Goal: Task Accomplishment & Management: Use online tool/utility

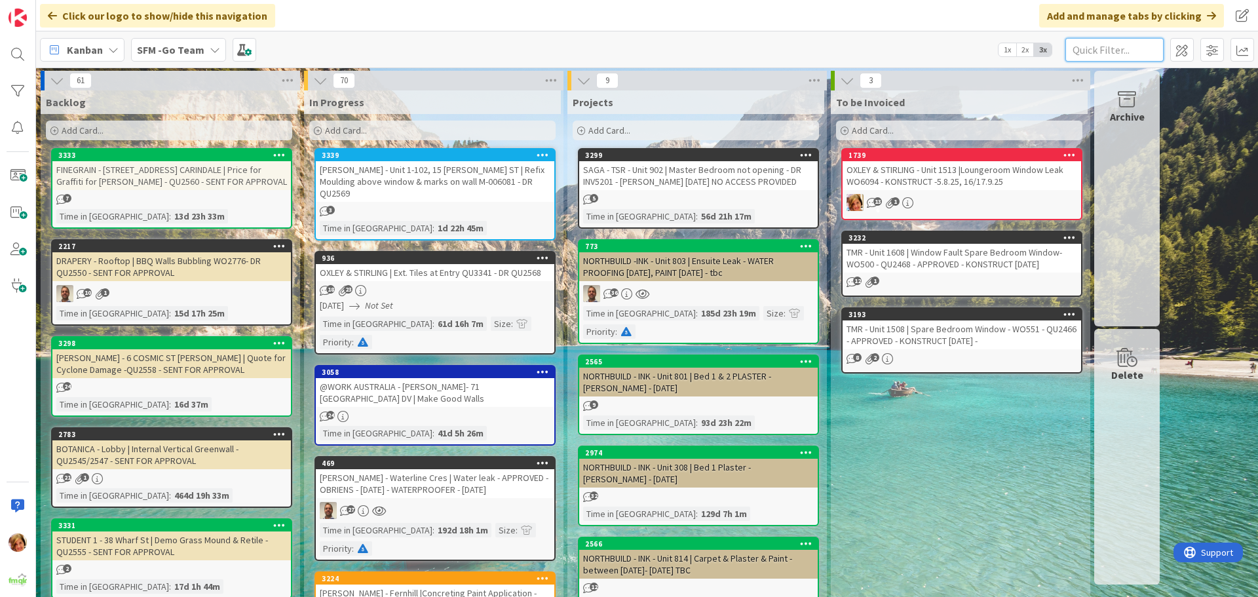
drag, startPoint x: 1120, startPoint y: 50, endPoint x: 1123, endPoint y: 45, distance: 6.7
click at [1123, 47] on input "text" at bounding box center [1114, 50] width 98 height 24
type input "25b"
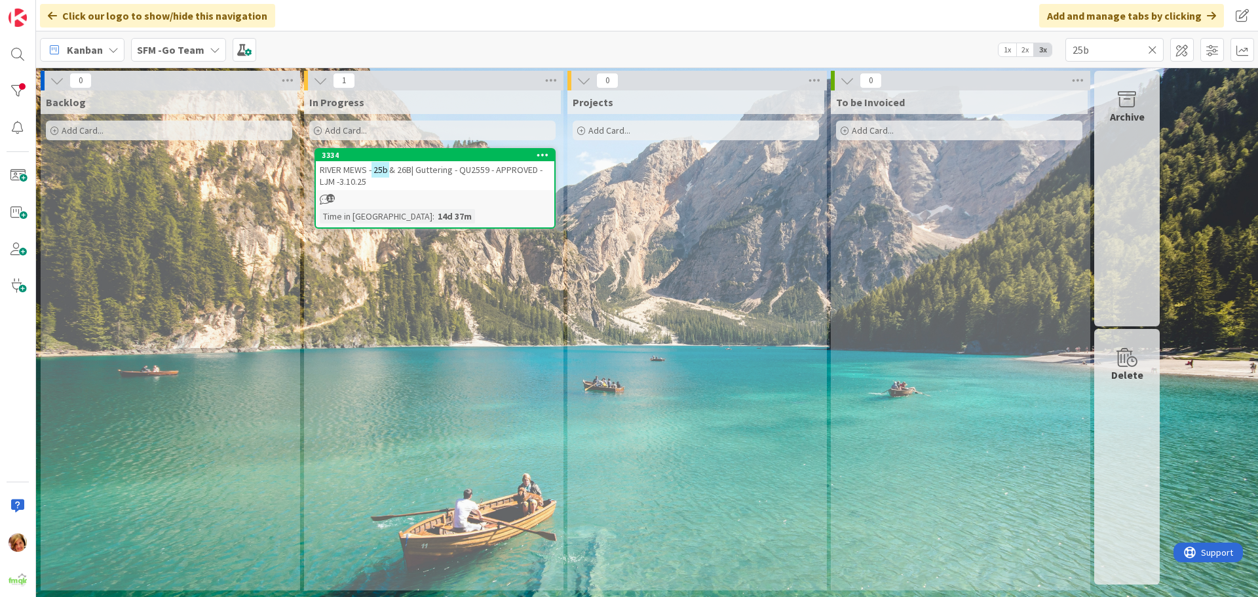
click at [458, 174] on span "& 26B| Guttering - QU2559 - APPROVED - LJM -3.10.25" at bounding box center [431, 176] width 223 height 24
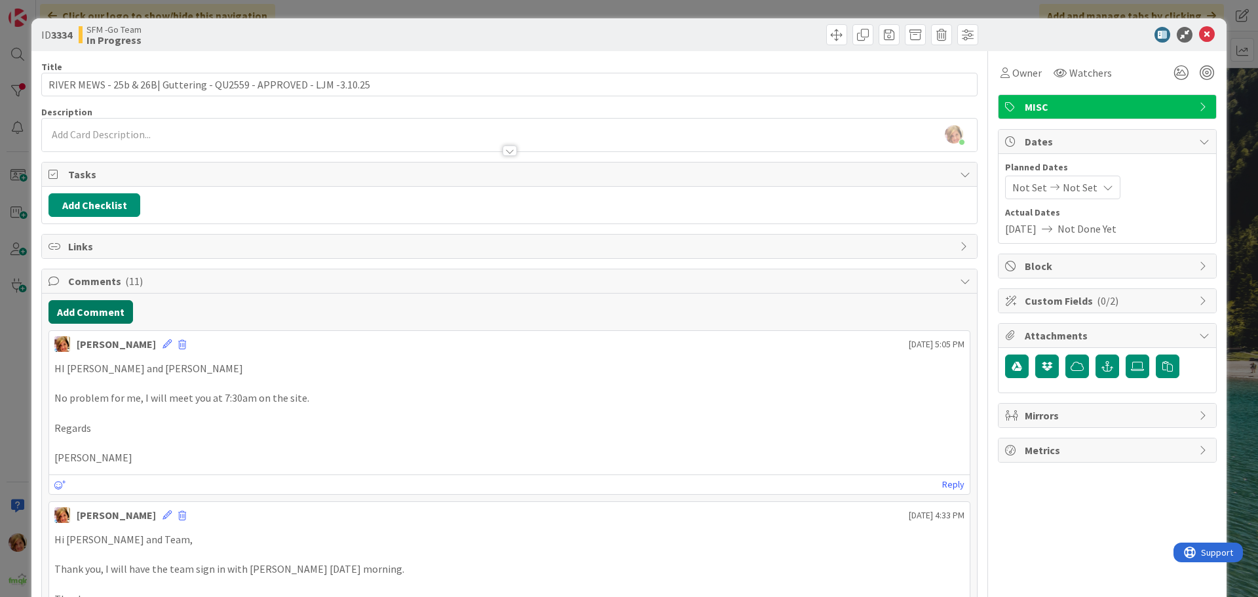
click at [104, 312] on button "Add Comment" at bounding box center [90, 312] width 84 height 24
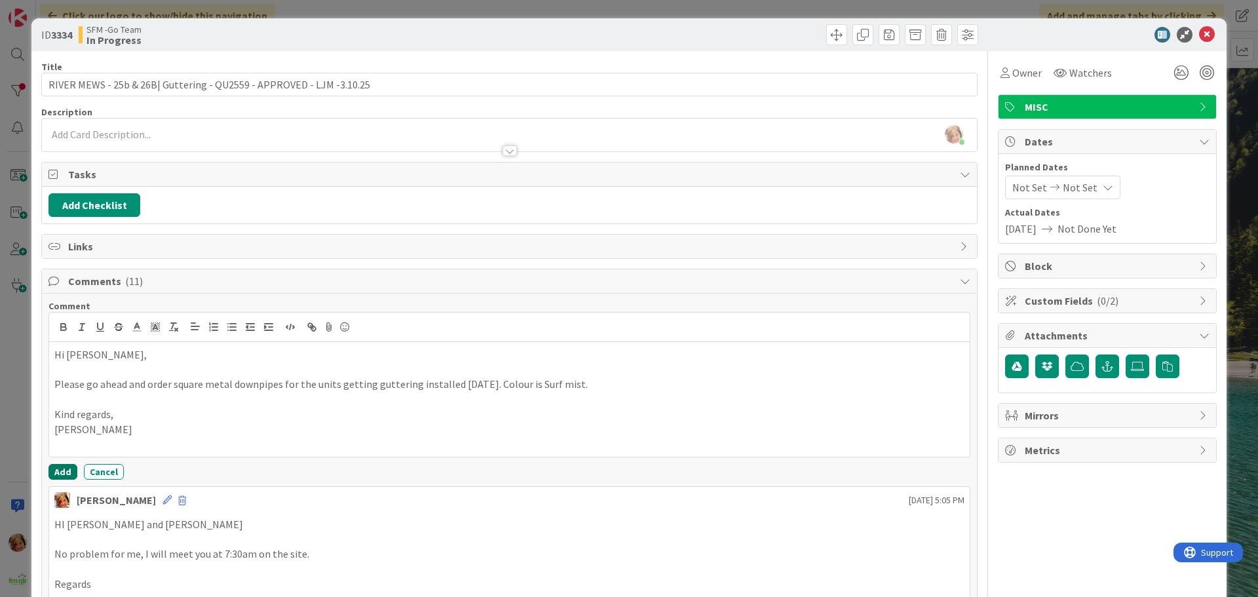
click at [60, 473] on button "Add" at bounding box center [62, 472] width 29 height 16
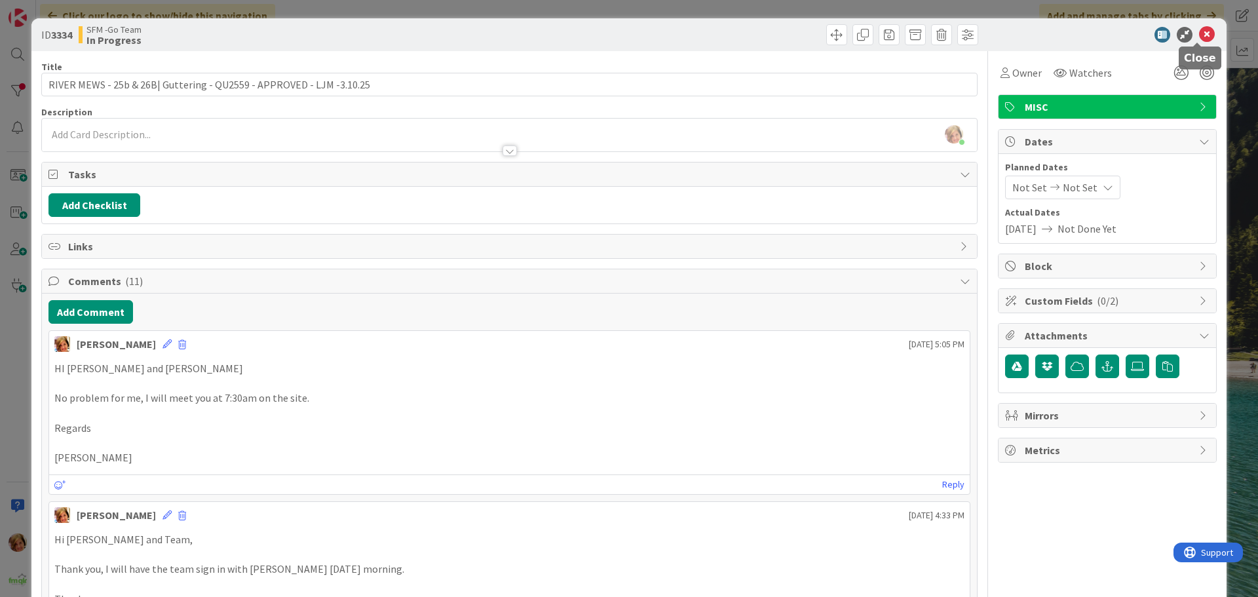
click at [1200, 33] on icon at bounding box center [1207, 35] width 16 height 16
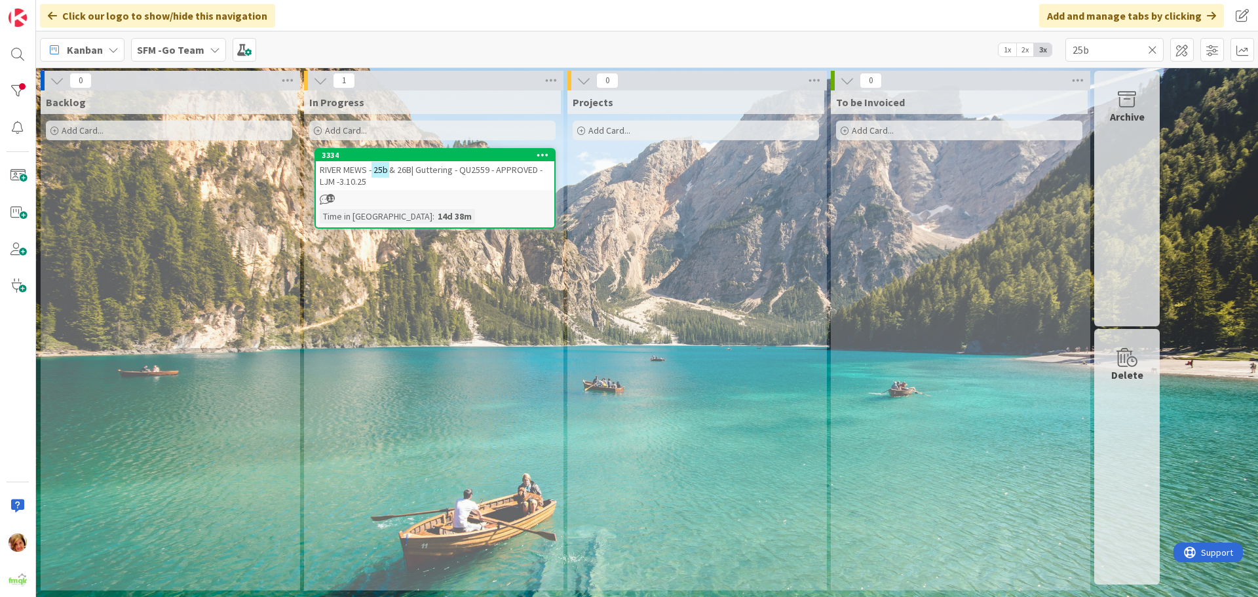
click at [1154, 50] on icon at bounding box center [1152, 50] width 9 height 12
click at [1154, 50] on input "text" at bounding box center [1114, 50] width 98 height 24
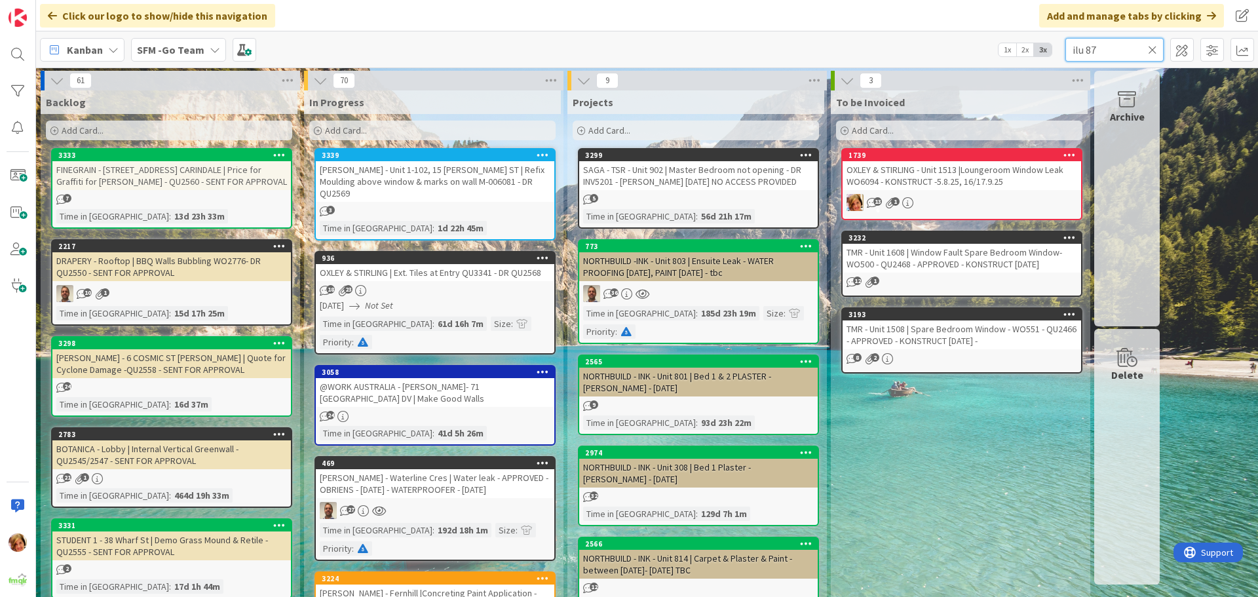
type input "ilu 87"
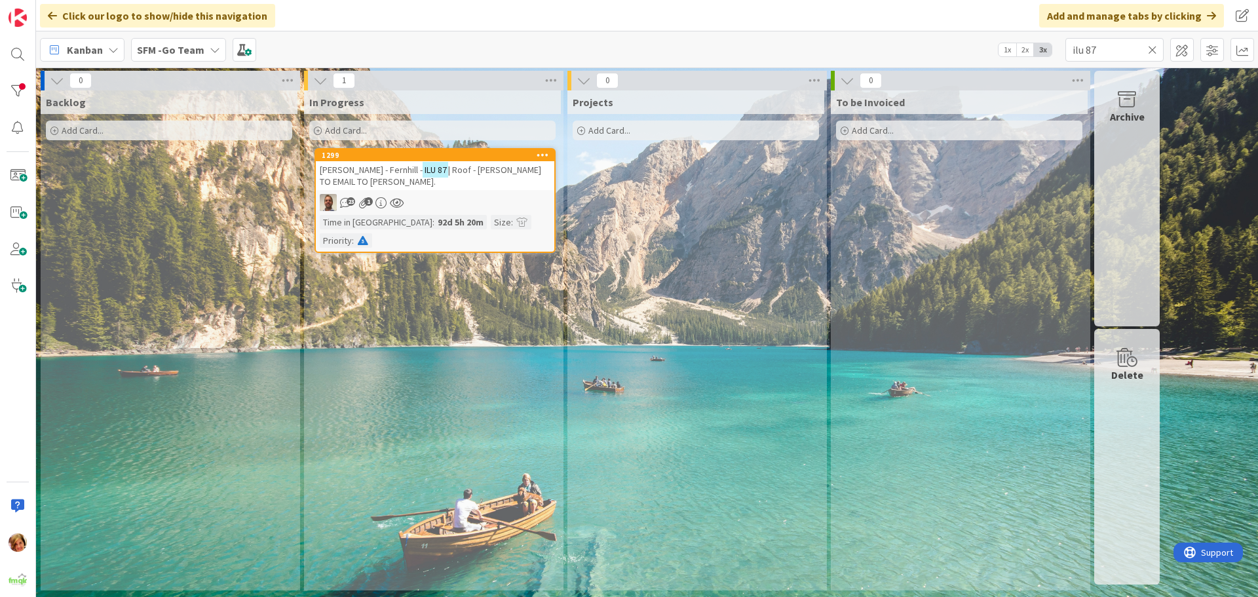
click at [499, 170] on span "| Roof - [PERSON_NAME] TO EMAIL TO [PERSON_NAME]." at bounding box center [430, 176] width 221 height 24
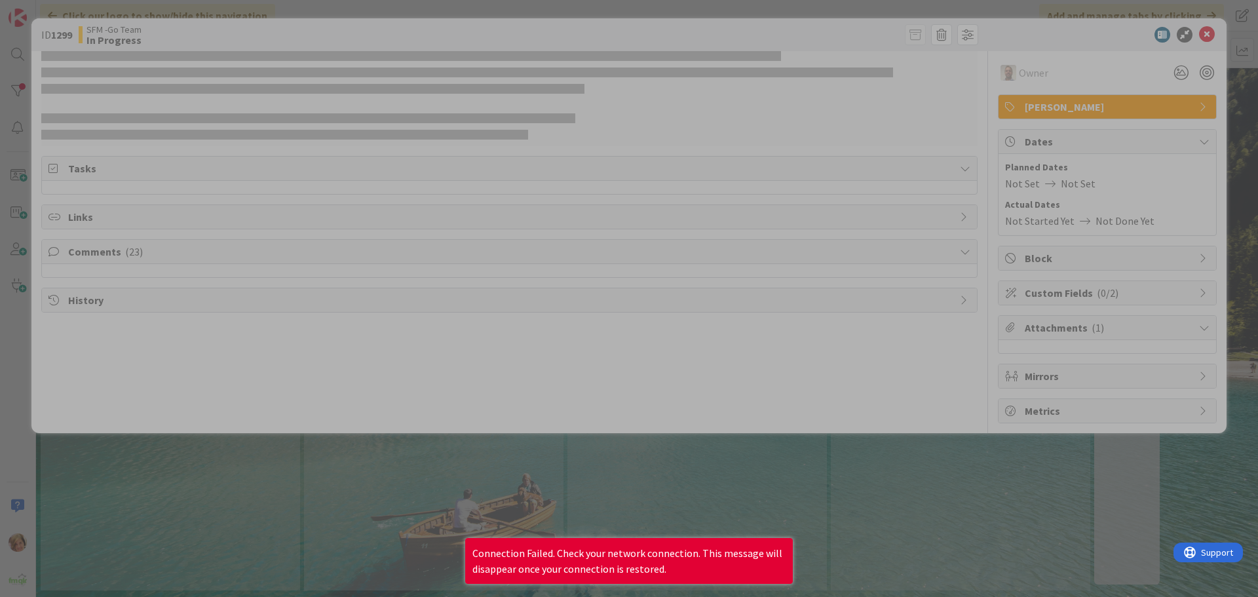
click at [407, 433] on div at bounding box center [629, 298] width 1258 height 597
click at [457, 348] on div at bounding box center [629, 298] width 1258 height 597
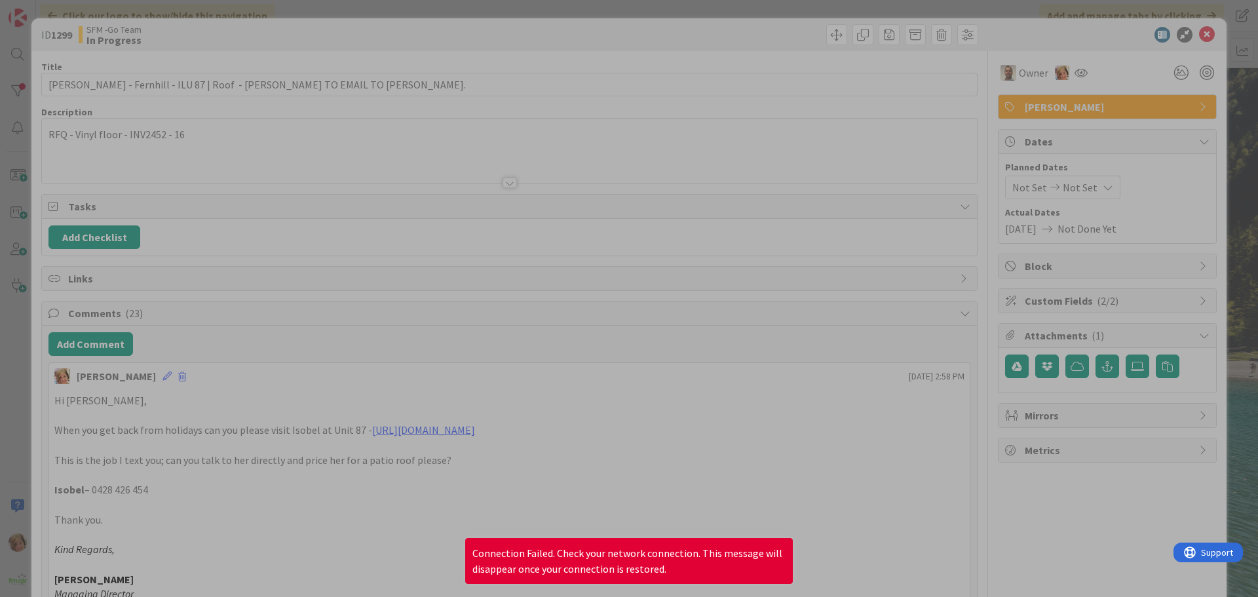
click at [65, 338] on div at bounding box center [629, 298] width 1258 height 597
click at [649, 297] on div at bounding box center [629, 298] width 1258 height 597
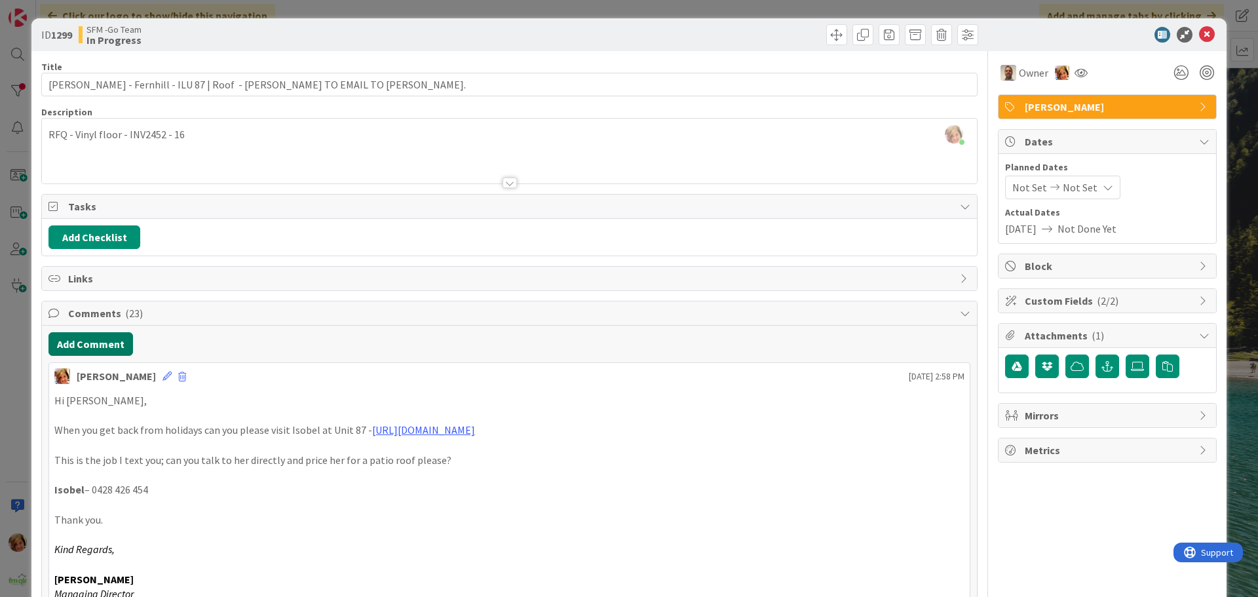
click at [109, 343] on button "Add Comment" at bounding box center [90, 344] width 84 height 24
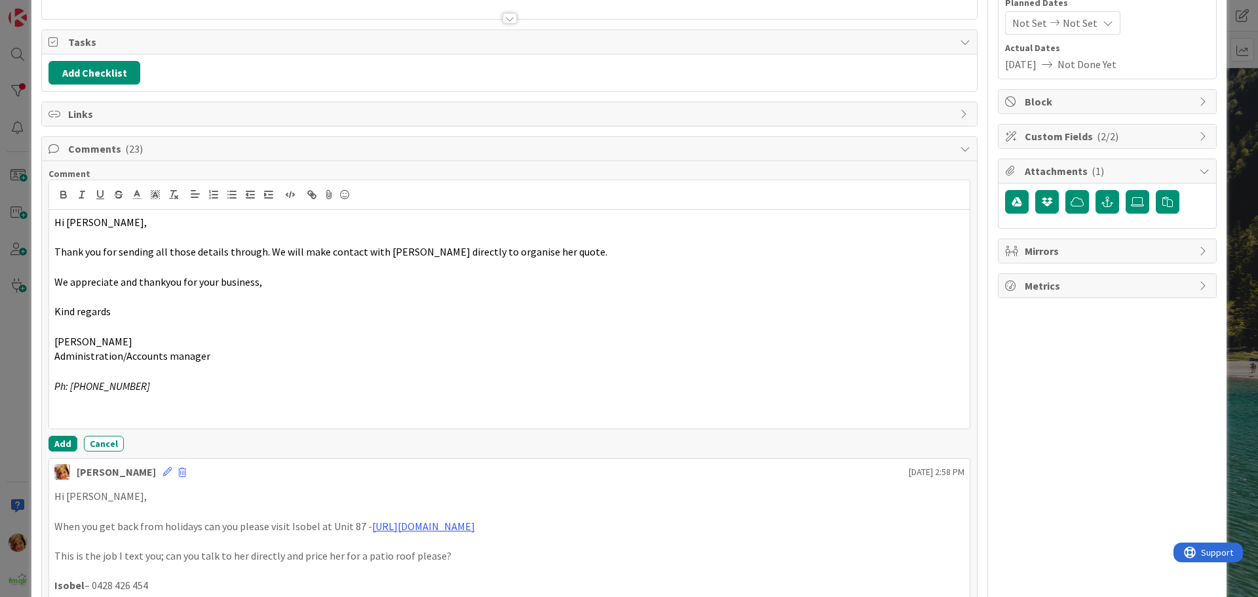
scroll to position [262, 0]
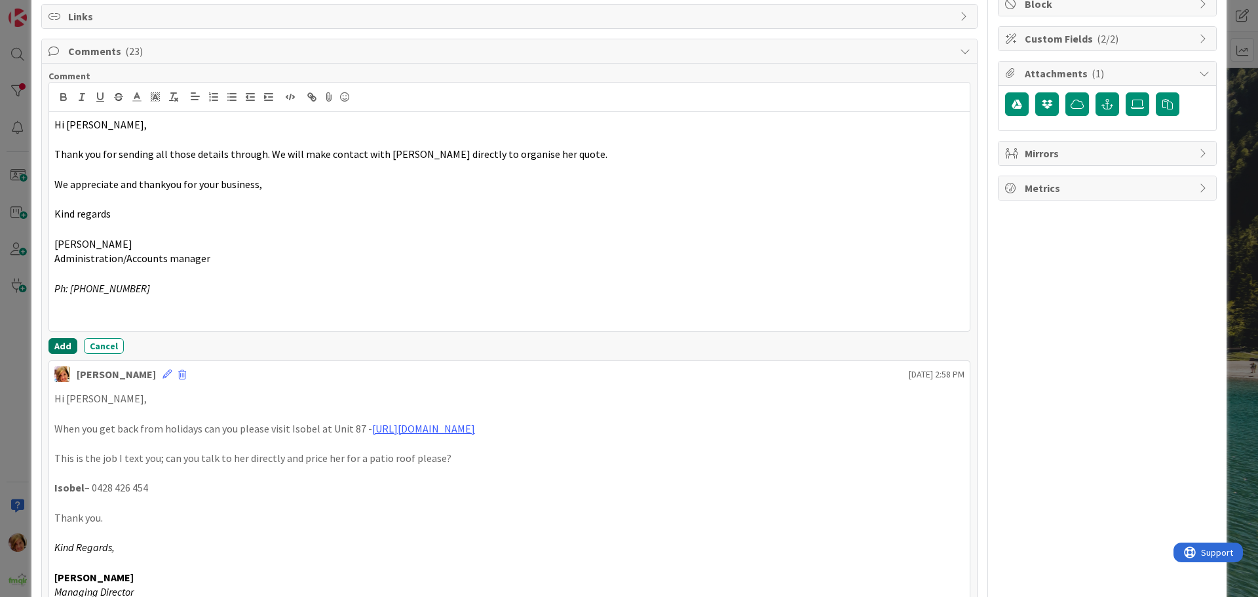
click at [62, 339] on button "Add" at bounding box center [62, 346] width 29 height 16
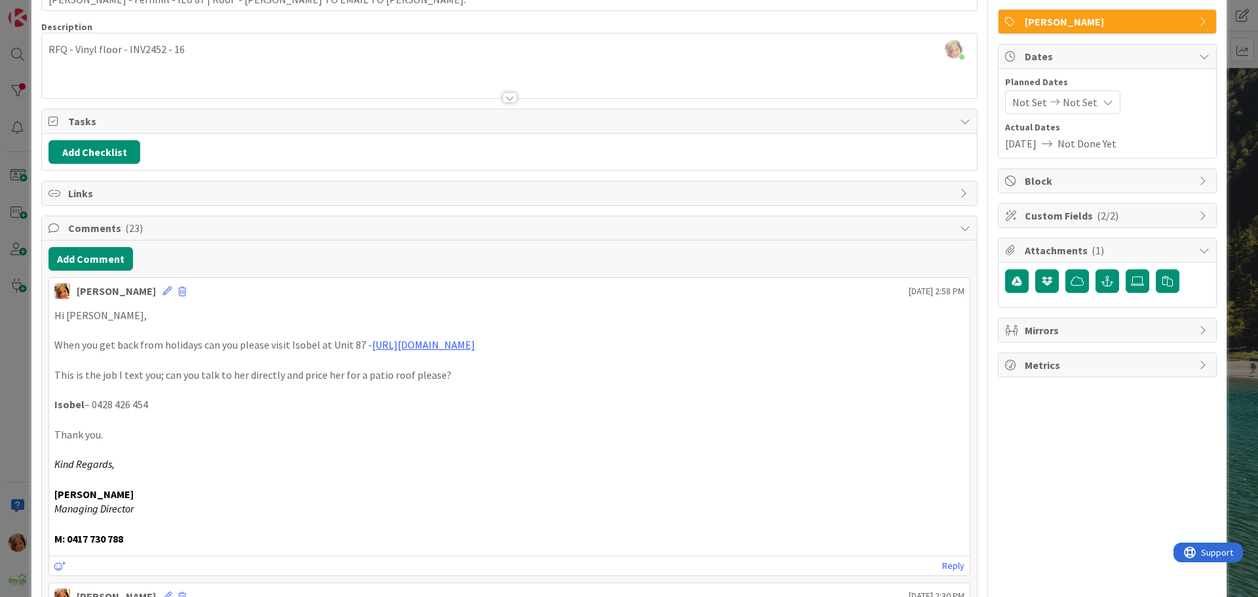
scroll to position [0, 0]
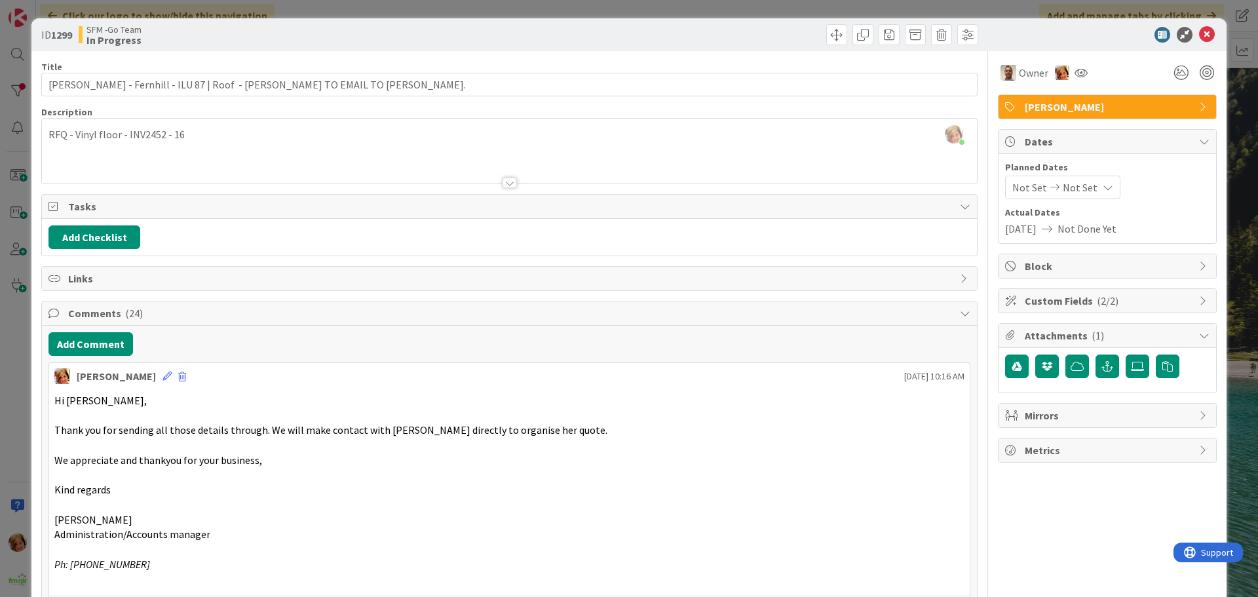
click at [655, 33] on div at bounding box center [745, 34] width 465 height 21
click at [1199, 32] on icon at bounding box center [1207, 35] width 16 height 16
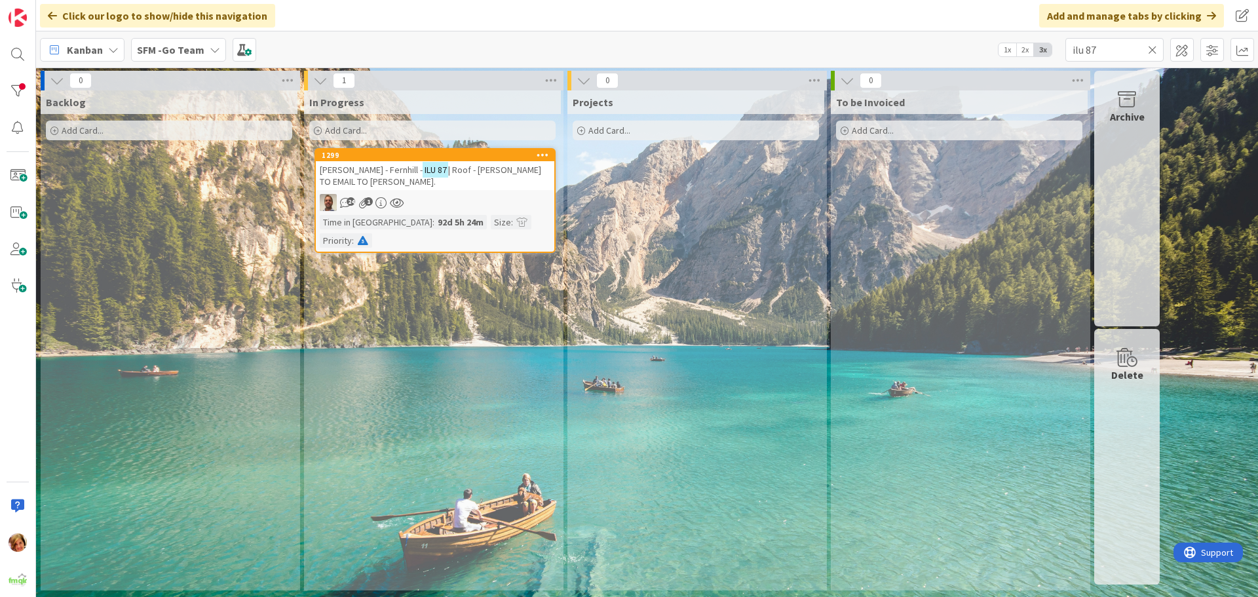
click at [1152, 47] on icon at bounding box center [1152, 50] width 9 height 12
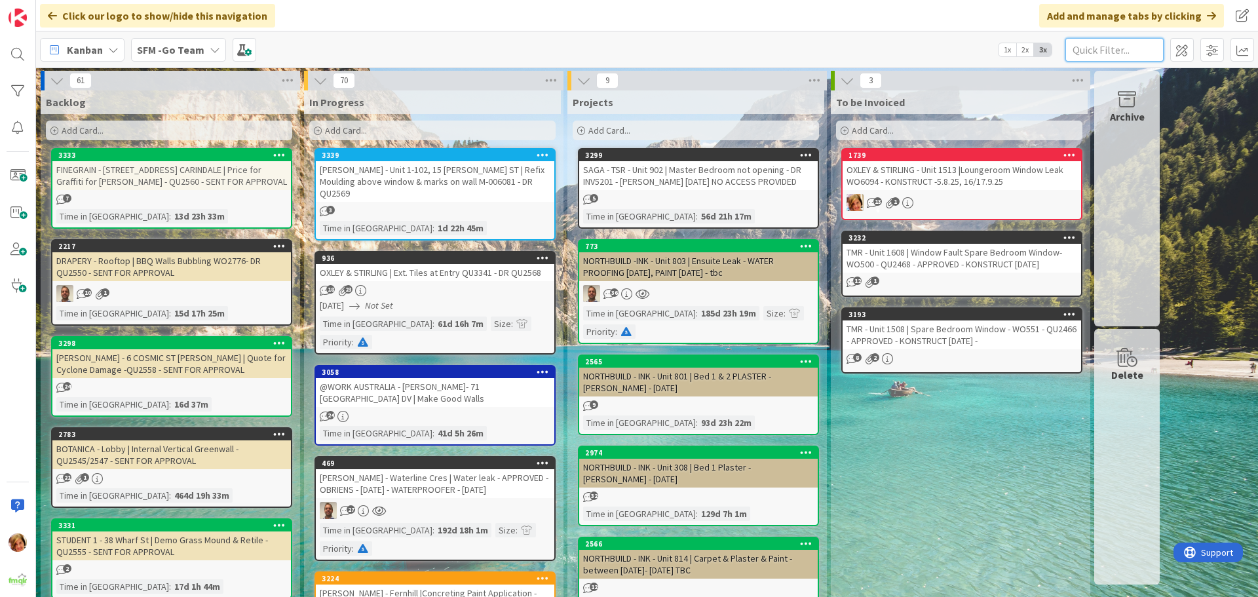
click at [1137, 46] on input "text" at bounding box center [1114, 50] width 98 height 24
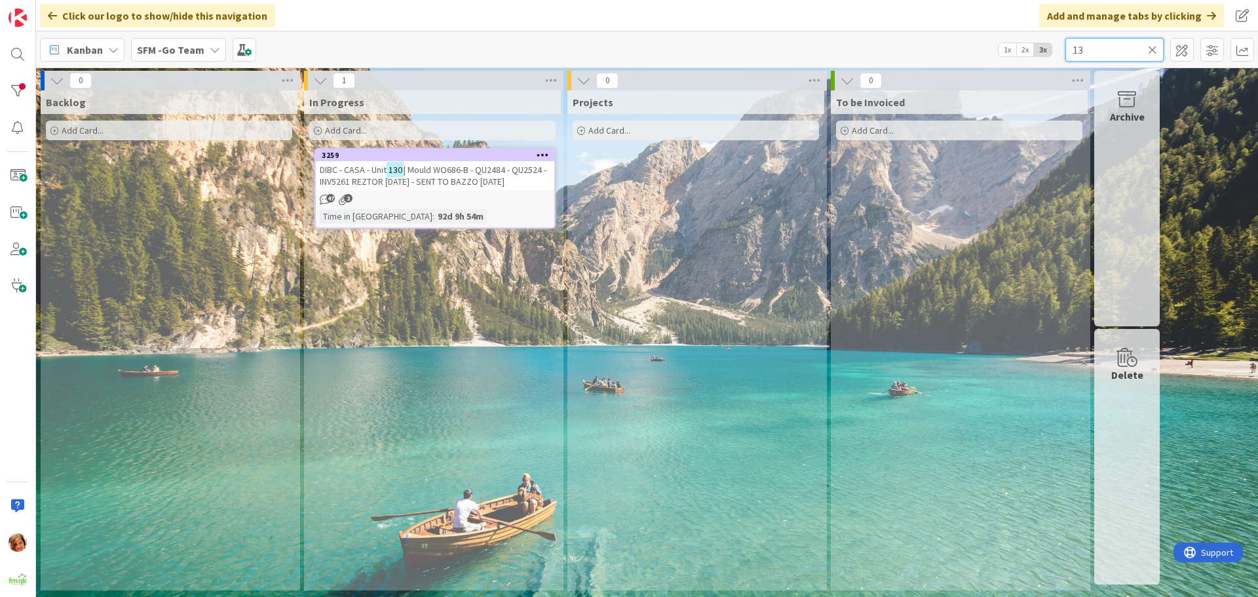
type input "1"
type input "casa"
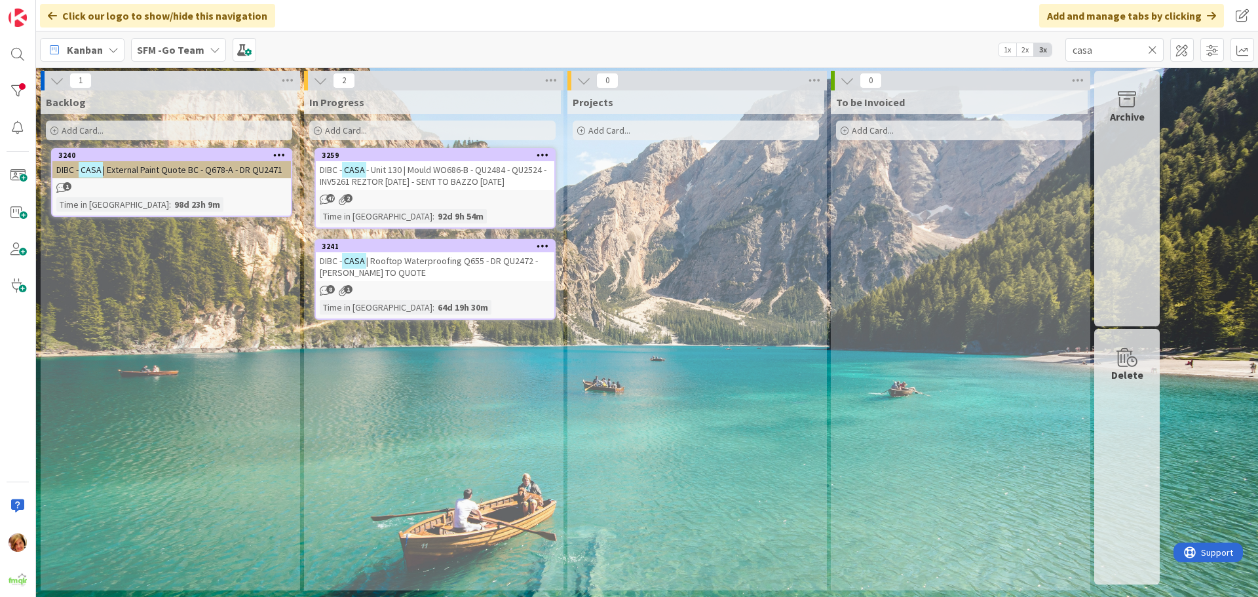
click at [1152, 48] on icon at bounding box center [1152, 50] width 9 height 12
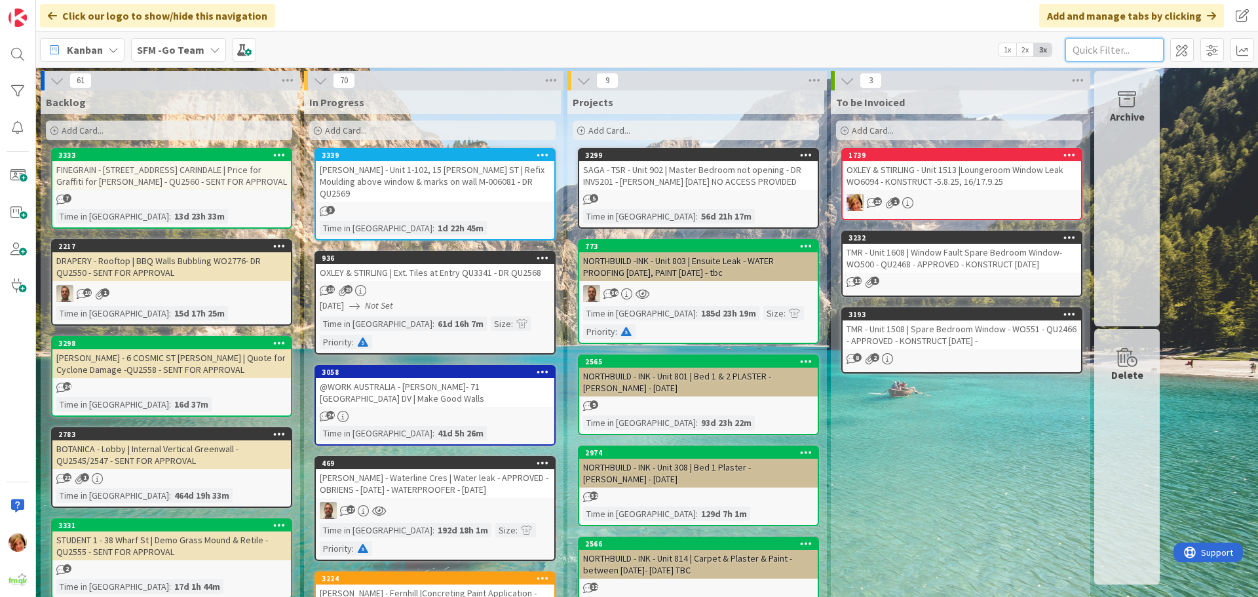
click at [1111, 47] on input "text" at bounding box center [1114, 50] width 98 height 24
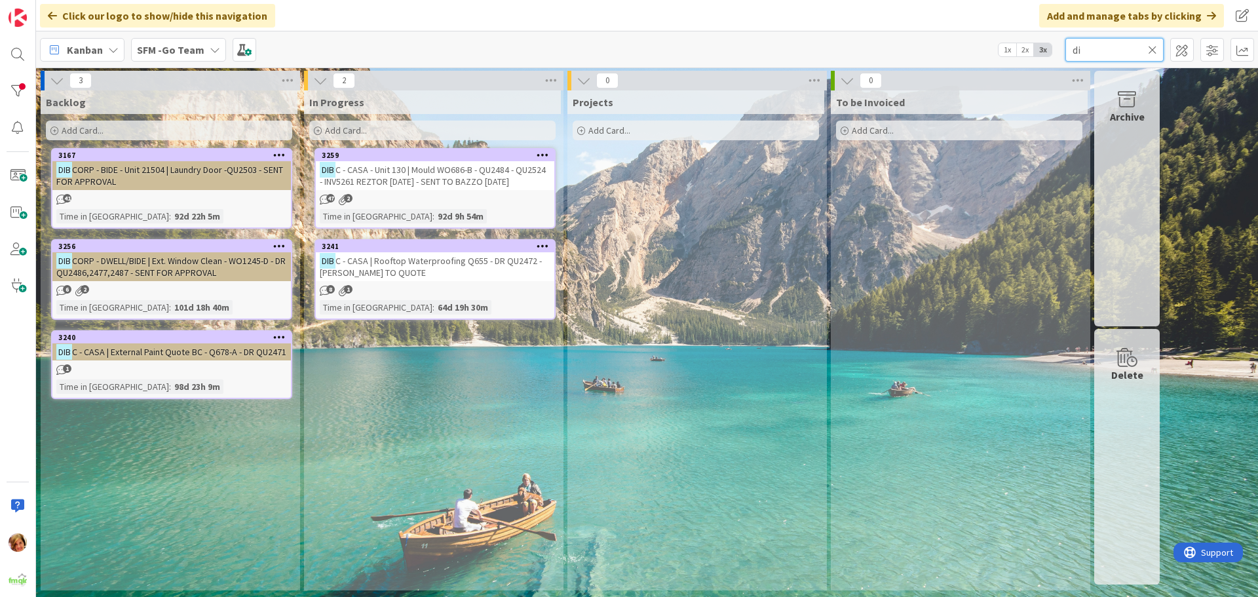
type input "d"
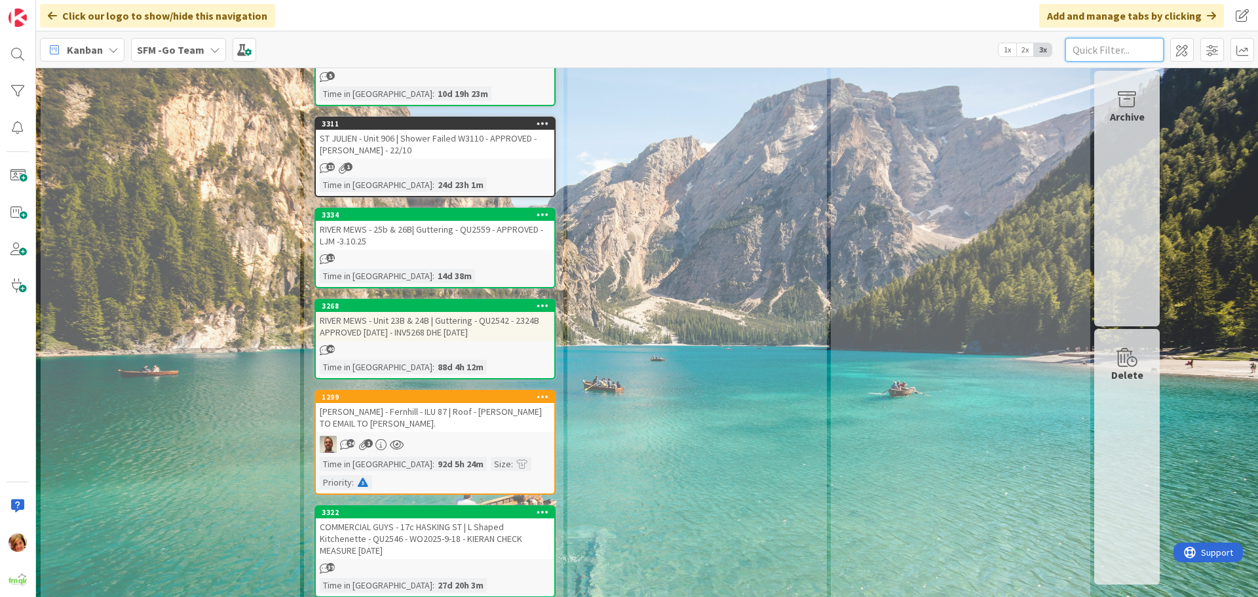
scroll to position [1179, 0]
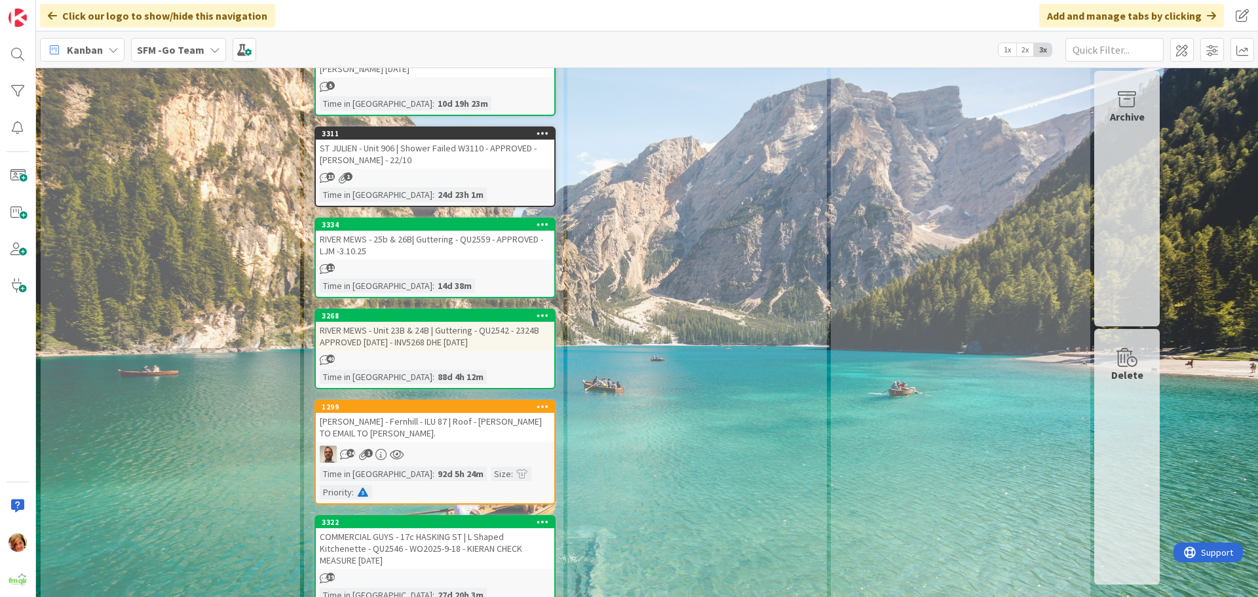
click at [419, 322] on div "RIVER MEWS - Unit 23B & 24B | Guttering - QU2542 - 2324B APPROVED [DATE] - INV5…" at bounding box center [435, 336] width 238 height 29
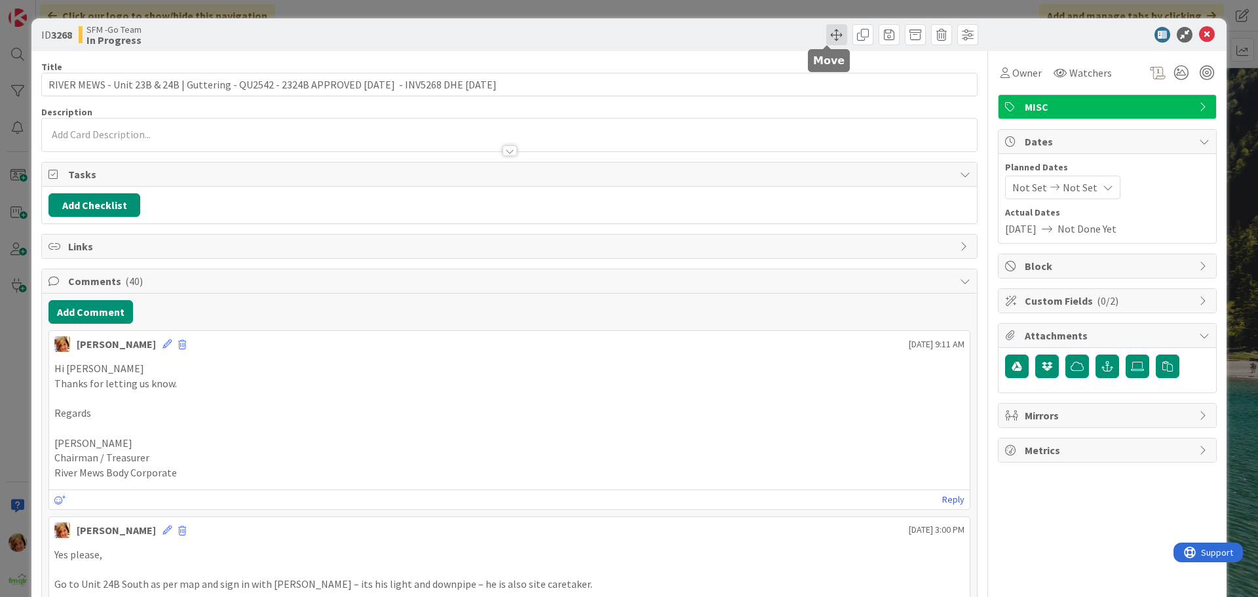
click at [826, 34] on span at bounding box center [836, 34] width 21 height 21
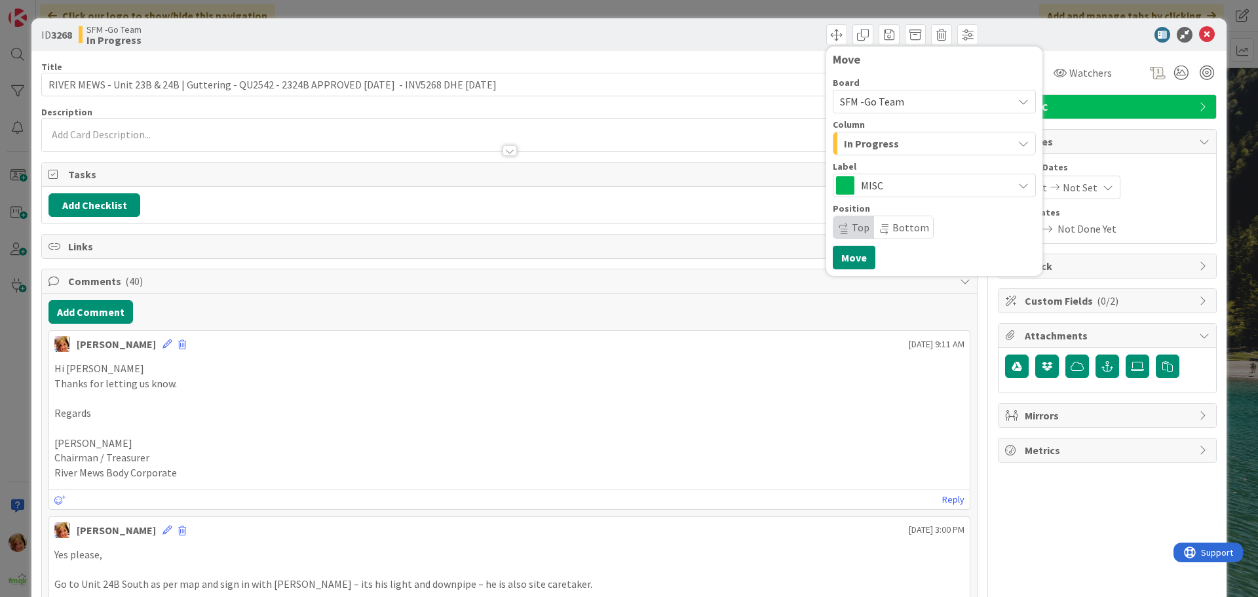
click at [916, 147] on div "In Progress" at bounding box center [926, 143] width 172 height 21
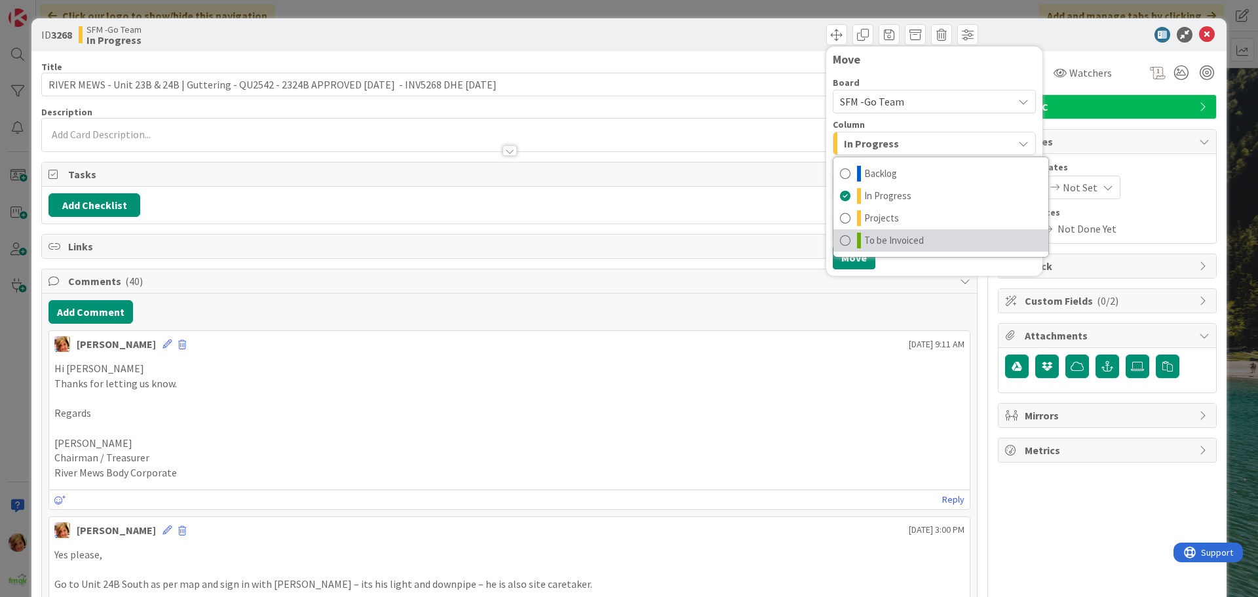
click at [884, 239] on span "To be Invoiced" at bounding box center [894, 241] width 60 height 16
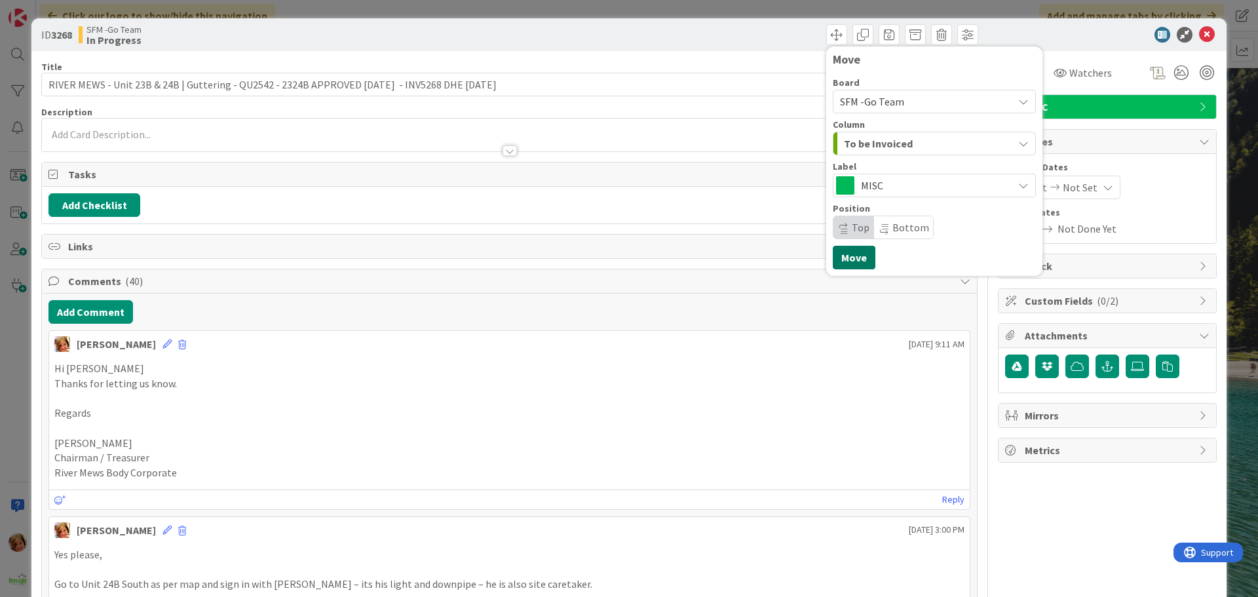
click at [835, 252] on button "Move" at bounding box center [854, 258] width 43 height 24
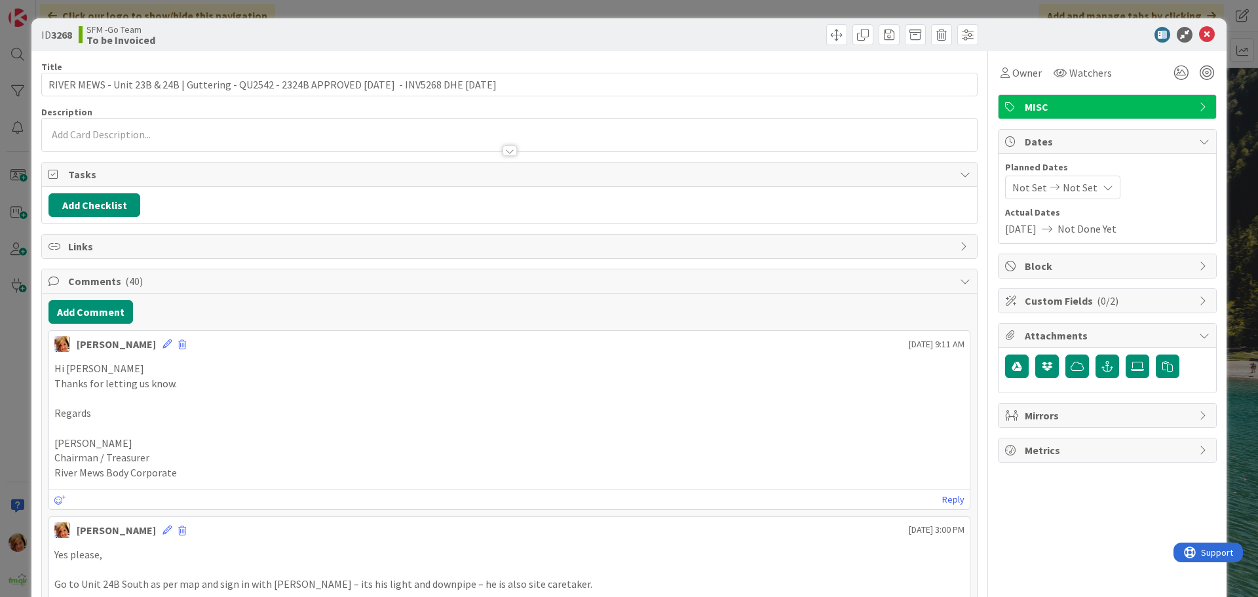
click at [762, 36] on div "Move Move" at bounding box center [745, 34] width 465 height 21
click at [1199, 31] on icon at bounding box center [1207, 35] width 16 height 16
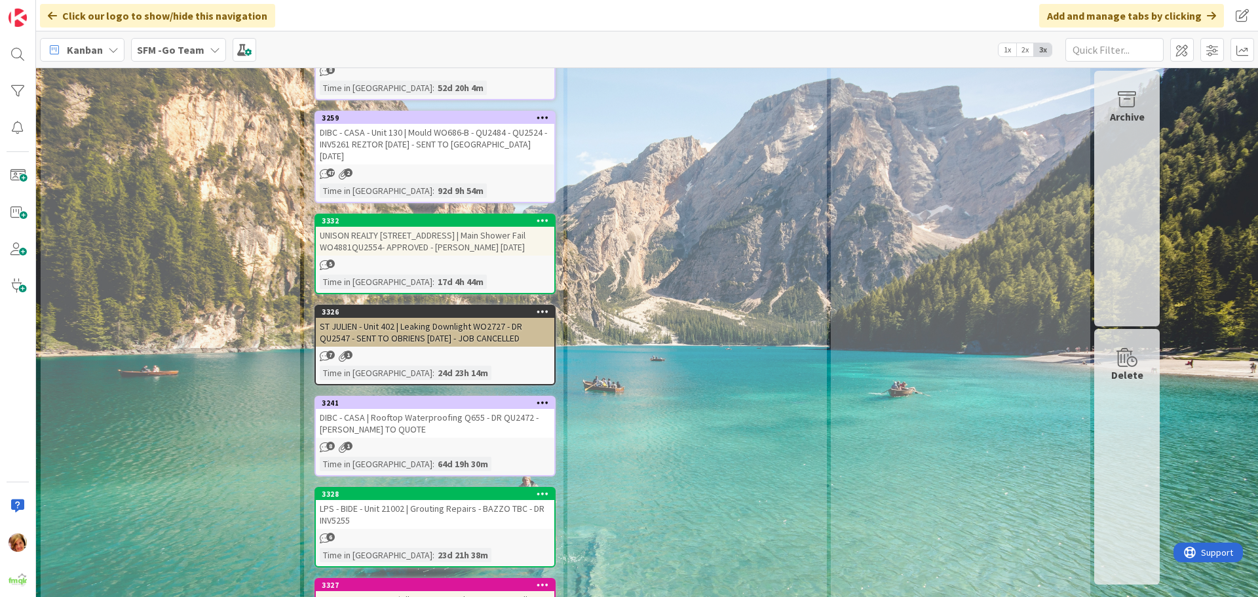
scroll to position [2096, 0]
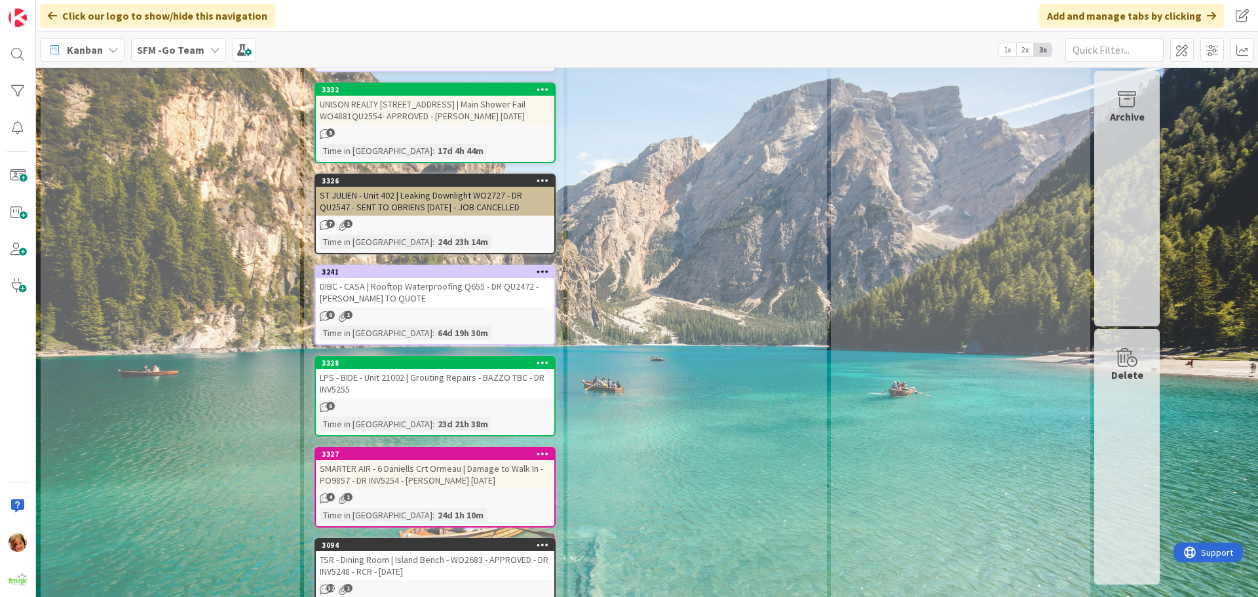
click at [438, 369] on div "LPS - BIDE - Unit 21002 | Grouting Repairs - BAZZO TBC - DR INV5255" at bounding box center [435, 383] width 238 height 29
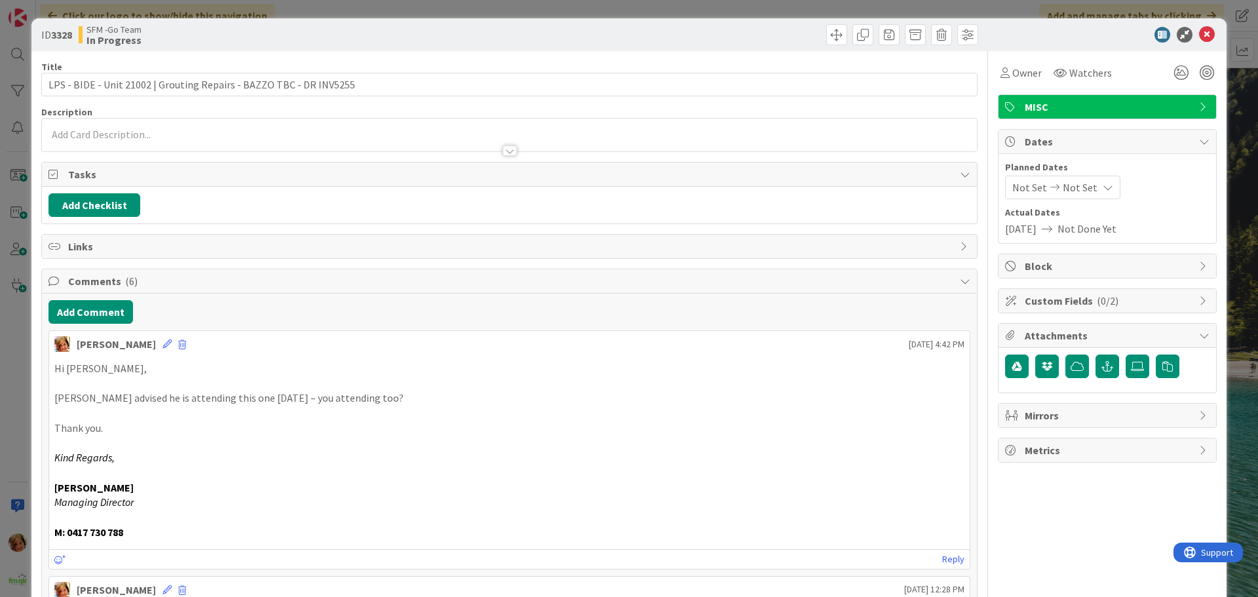
click at [1108, 109] on span "MISC" at bounding box center [1108, 107] width 168 height 16
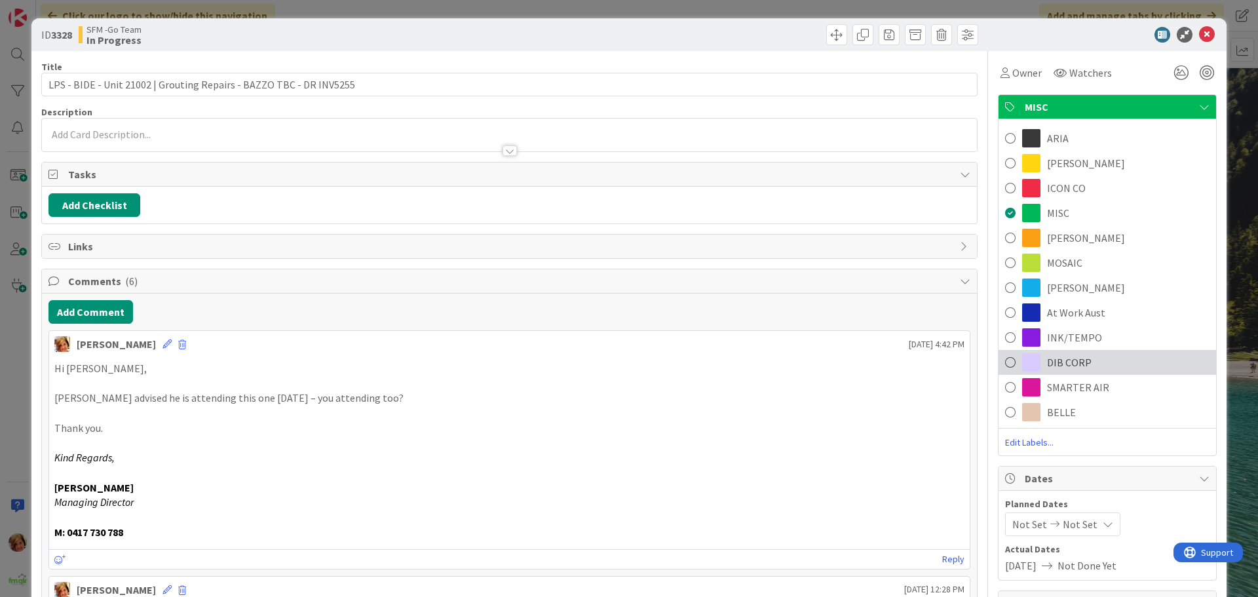
click at [1051, 360] on span "DIB CORP" at bounding box center [1069, 362] width 45 height 16
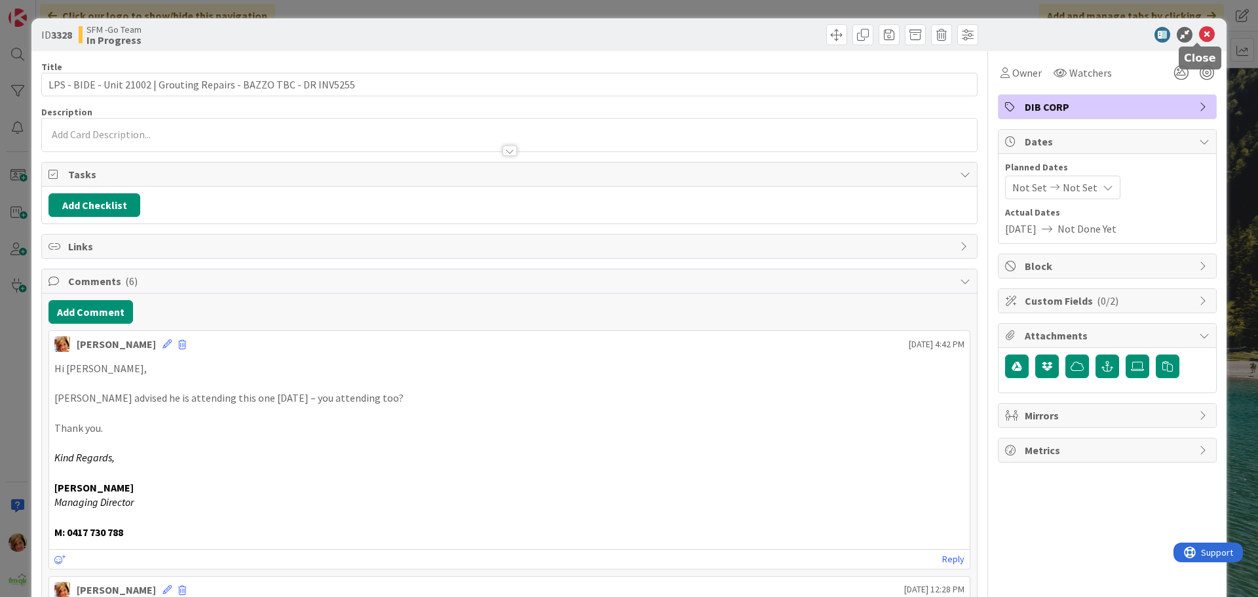
click at [1199, 31] on icon at bounding box center [1207, 35] width 16 height 16
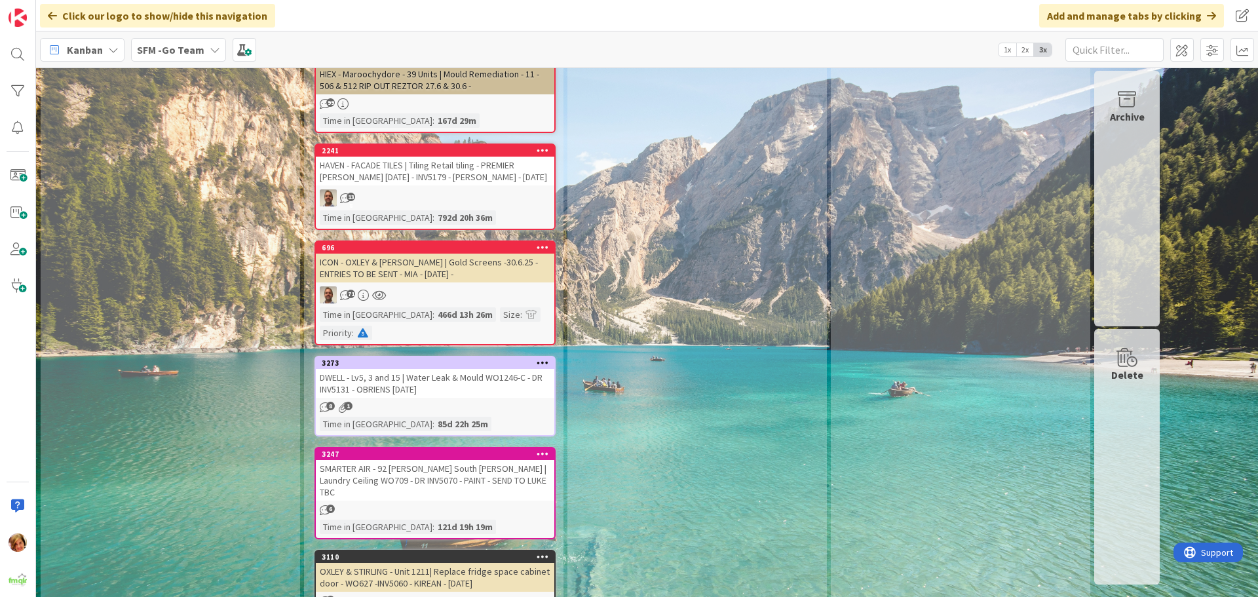
scroll to position [5044, 0]
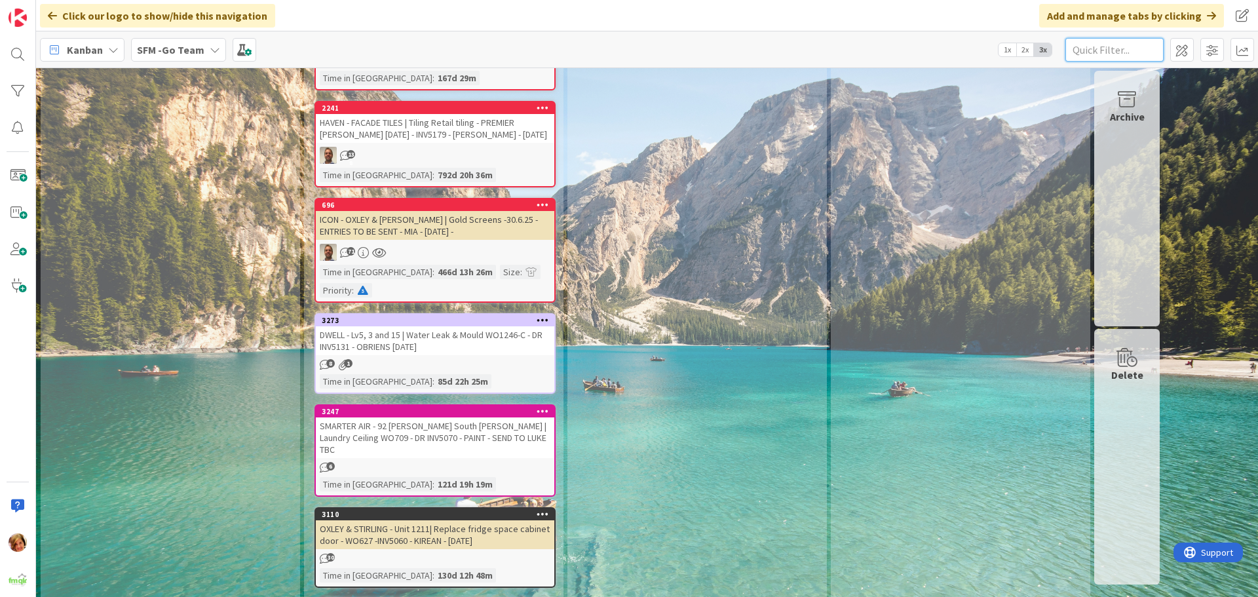
drag, startPoint x: 1111, startPoint y: 47, endPoint x: 1119, endPoint y: 50, distance: 8.9
click at [1111, 47] on input "text" at bounding box center [1114, 50] width 98 height 24
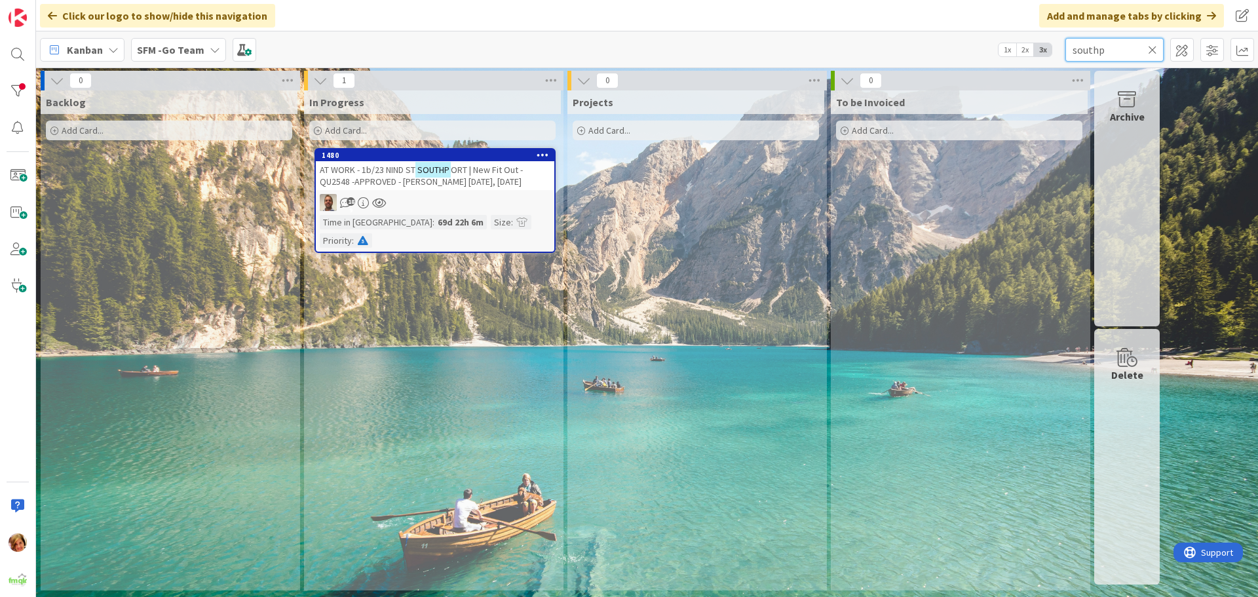
type input "southp"
click at [372, 172] on span "AT WORK - 1b/23 NIND ST" at bounding box center [368, 170] width 96 height 12
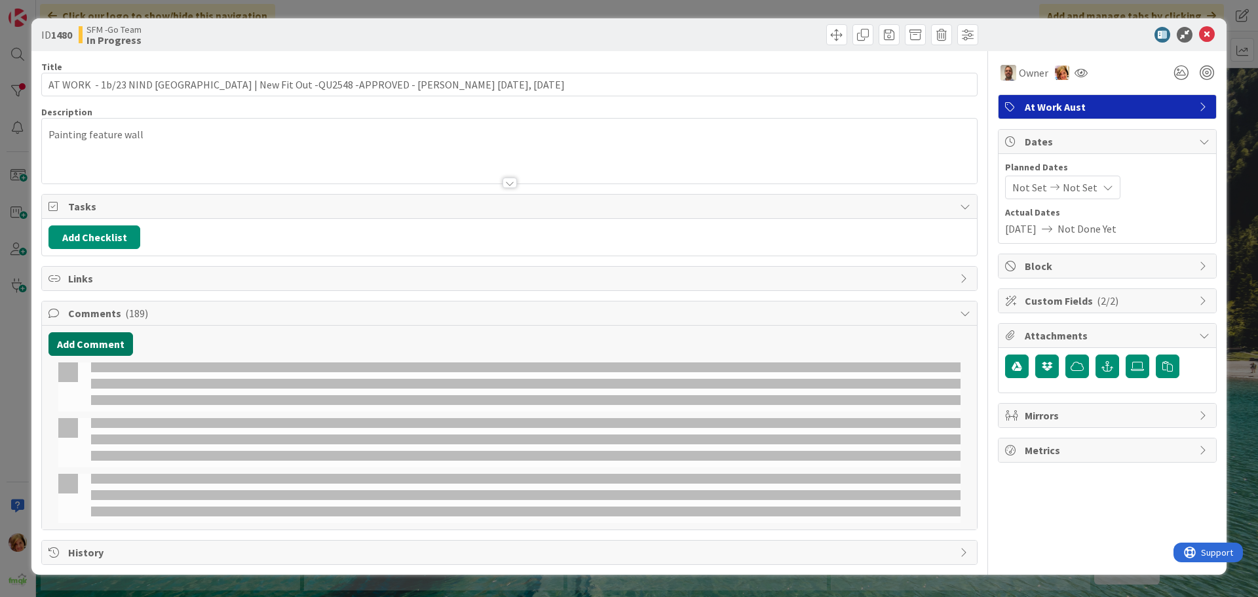
click at [96, 339] on button "Add Comment" at bounding box center [90, 344] width 84 height 24
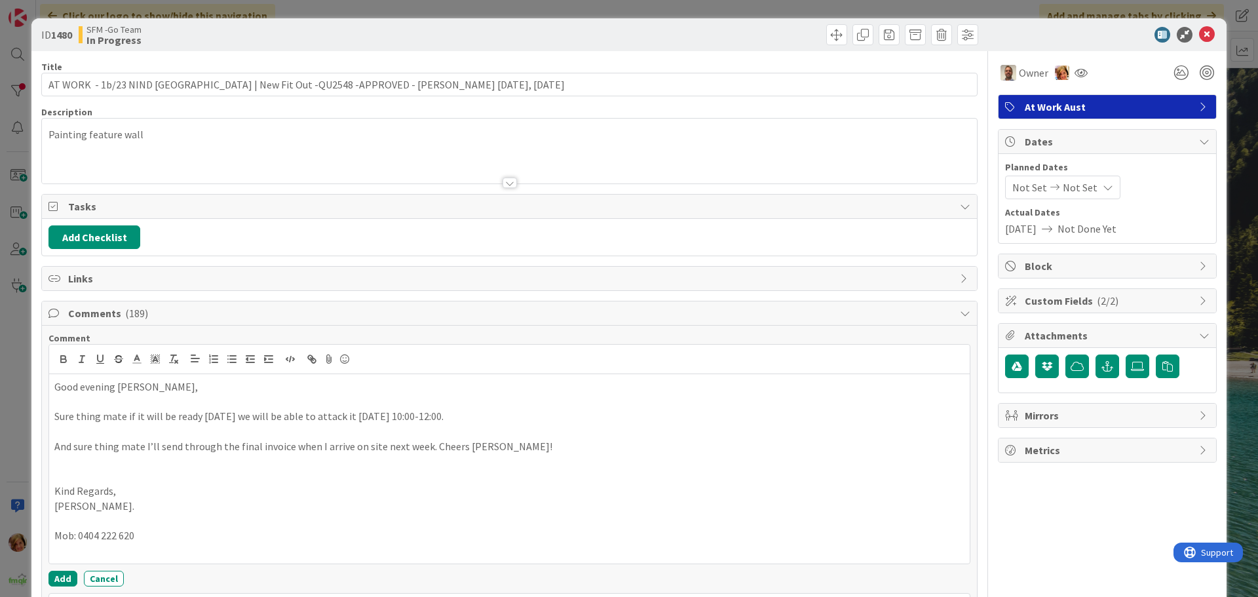
click at [1200, 37] on icon at bounding box center [1207, 35] width 16 height 16
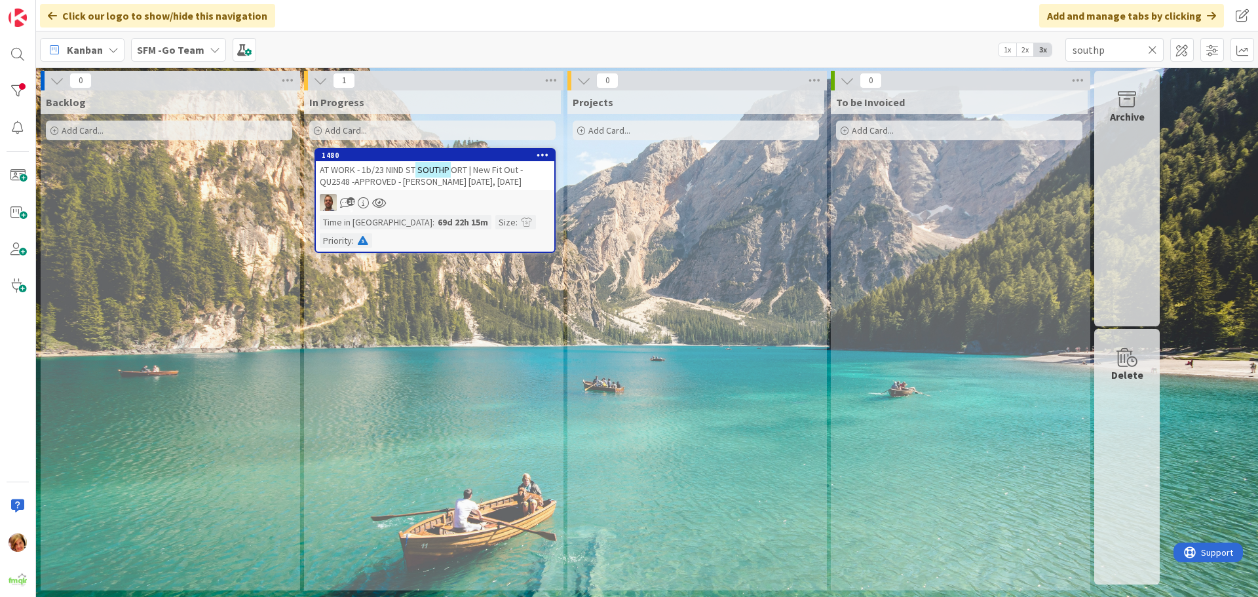
click at [1151, 47] on icon at bounding box center [1152, 50] width 9 height 12
click at [1151, 47] on input "text" at bounding box center [1114, 50] width 98 height 24
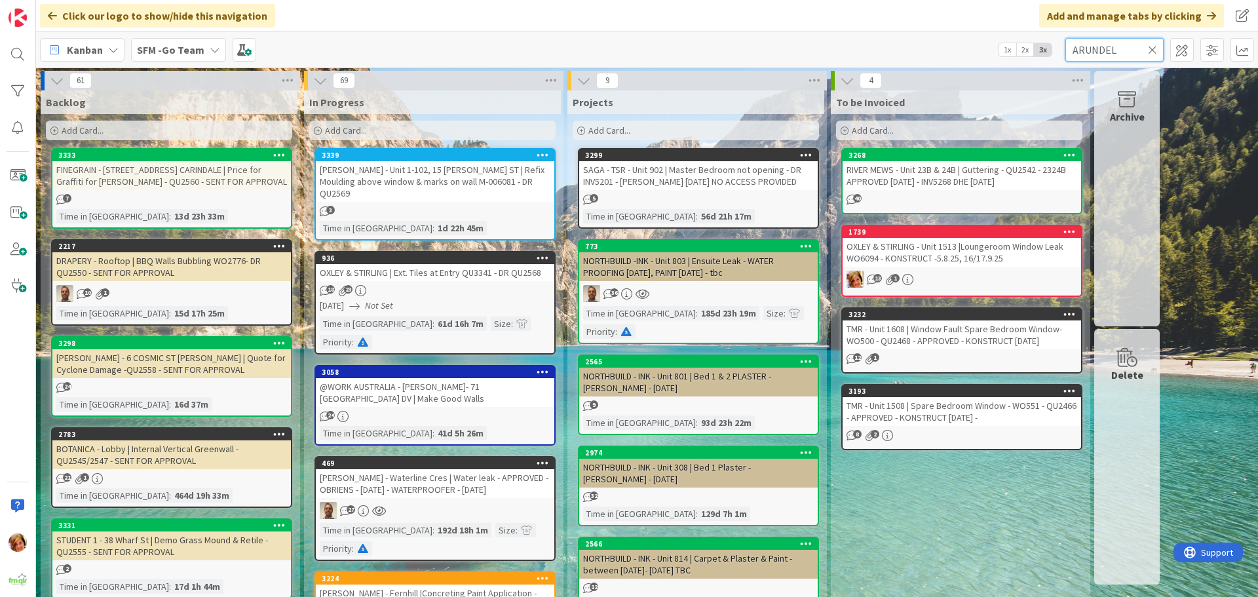
type input "ARUNDEL"
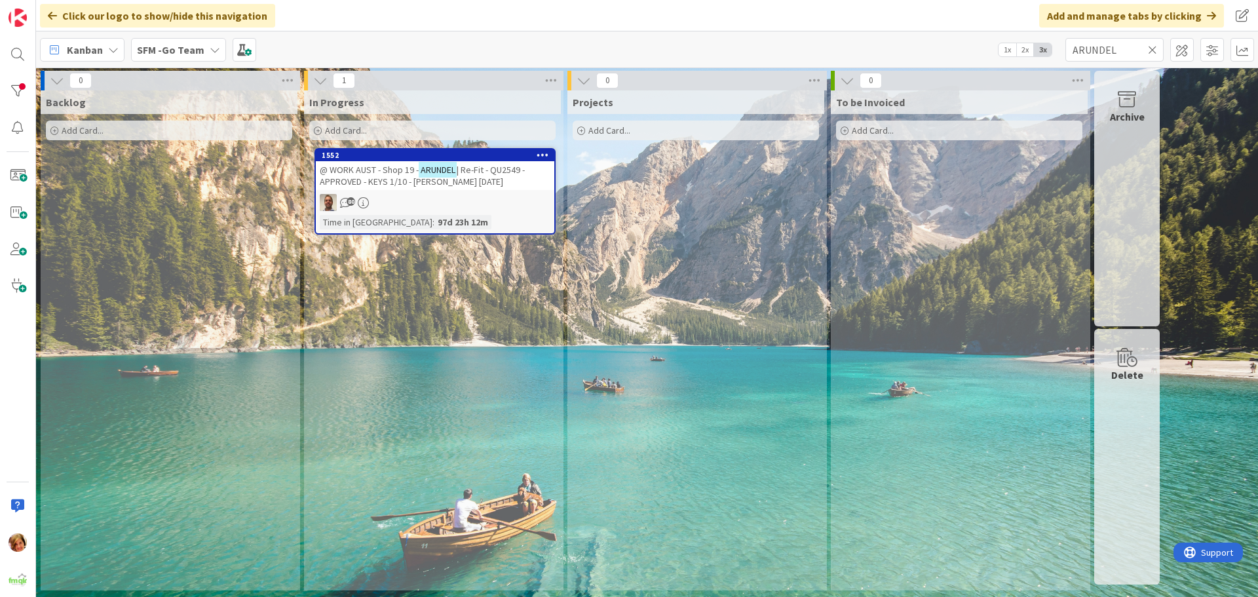
click at [369, 175] on span "@ WORK AUST - Shop 19 -" at bounding box center [369, 170] width 99 height 12
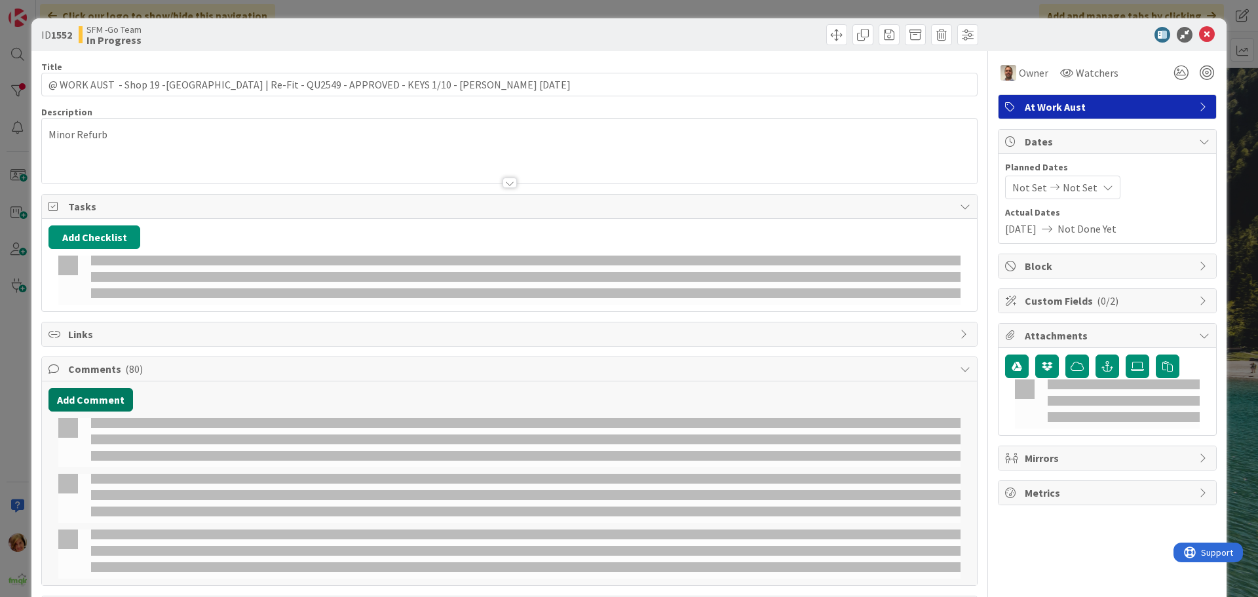
click at [83, 398] on button "Add Comment" at bounding box center [90, 400] width 84 height 24
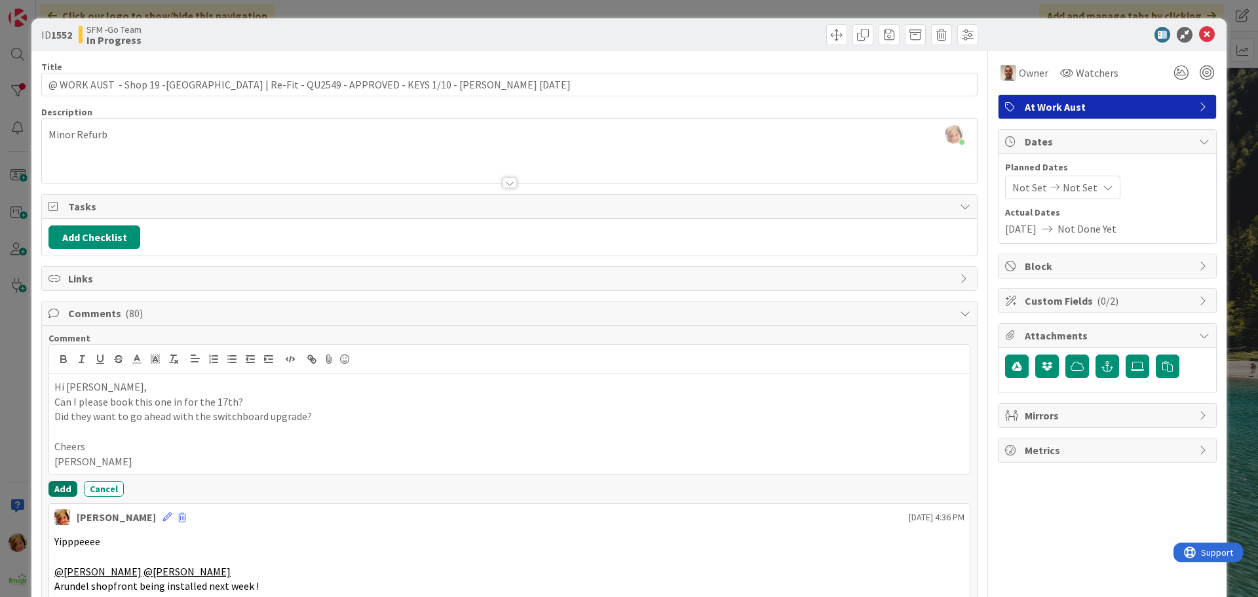
click at [65, 485] on button "Add" at bounding box center [62, 489] width 29 height 16
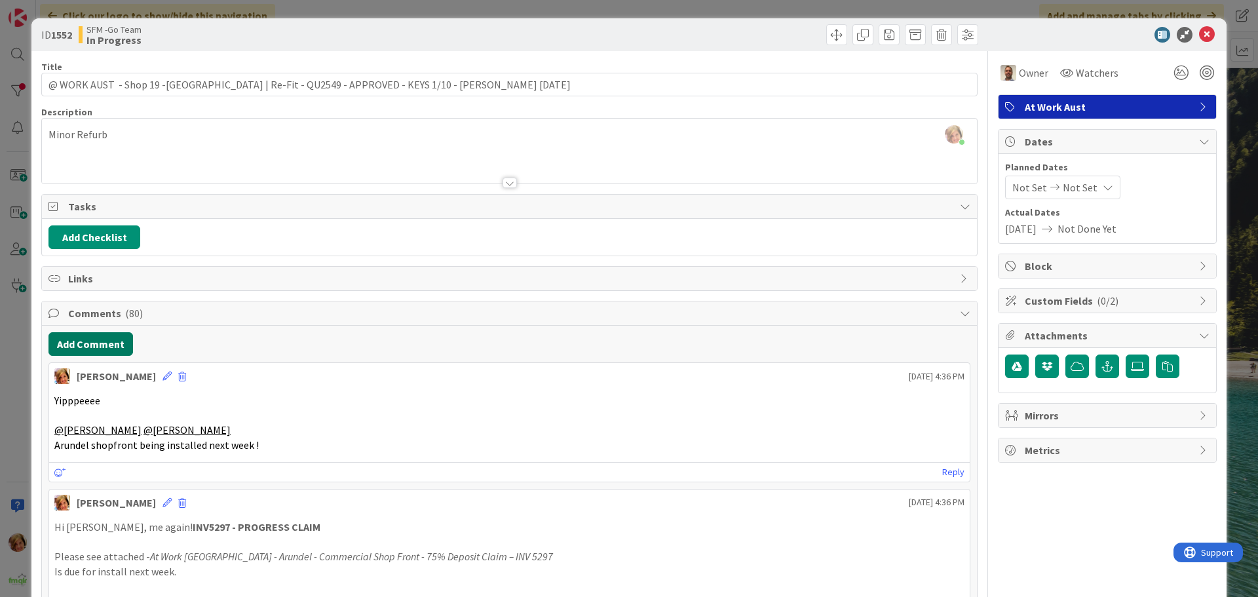
click at [94, 347] on button "Add Comment" at bounding box center [90, 344] width 84 height 24
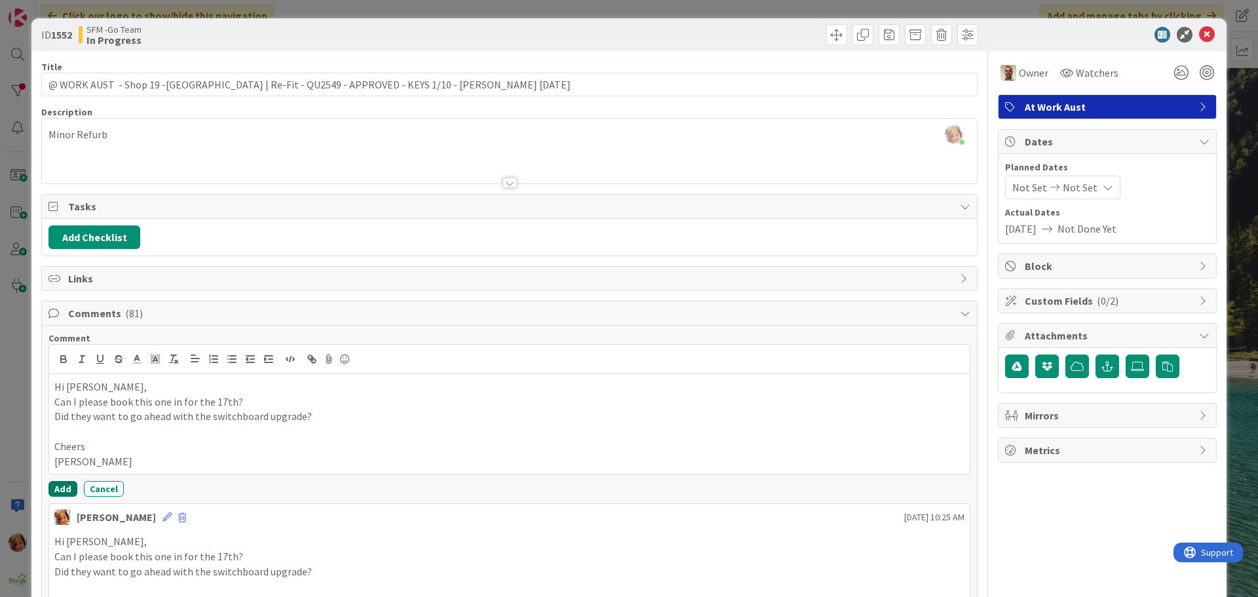
click at [61, 486] on button "Add" at bounding box center [62, 489] width 29 height 16
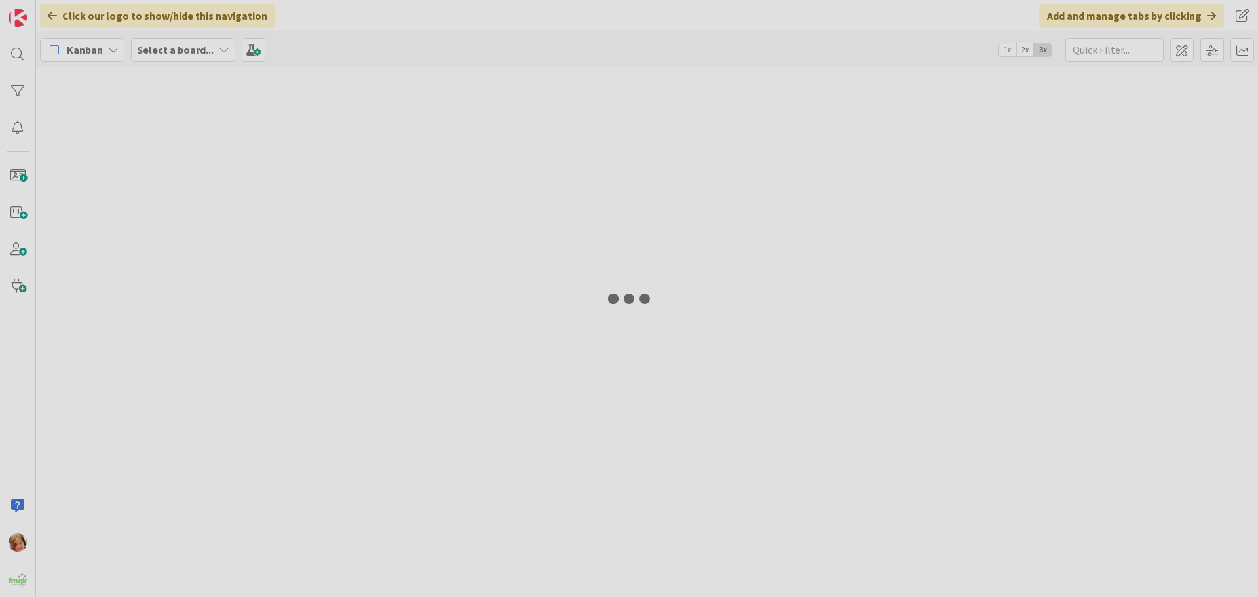
type input "ARUNDEL"
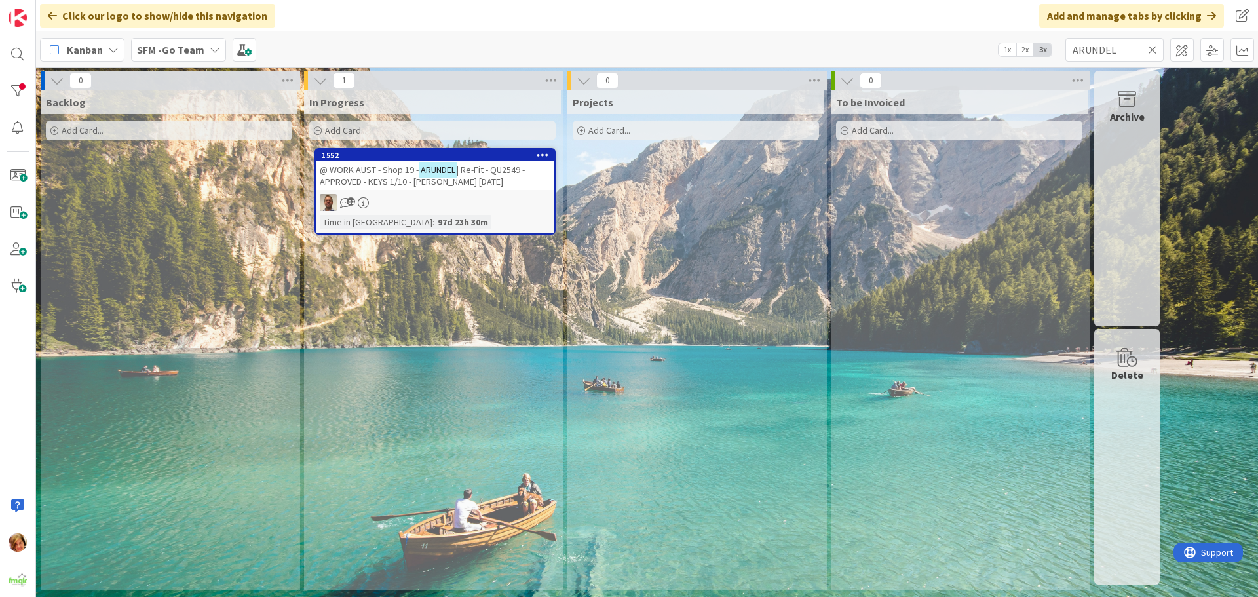
click at [410, 21] on icon at bounding box center [1152, 50] width 9 height 12
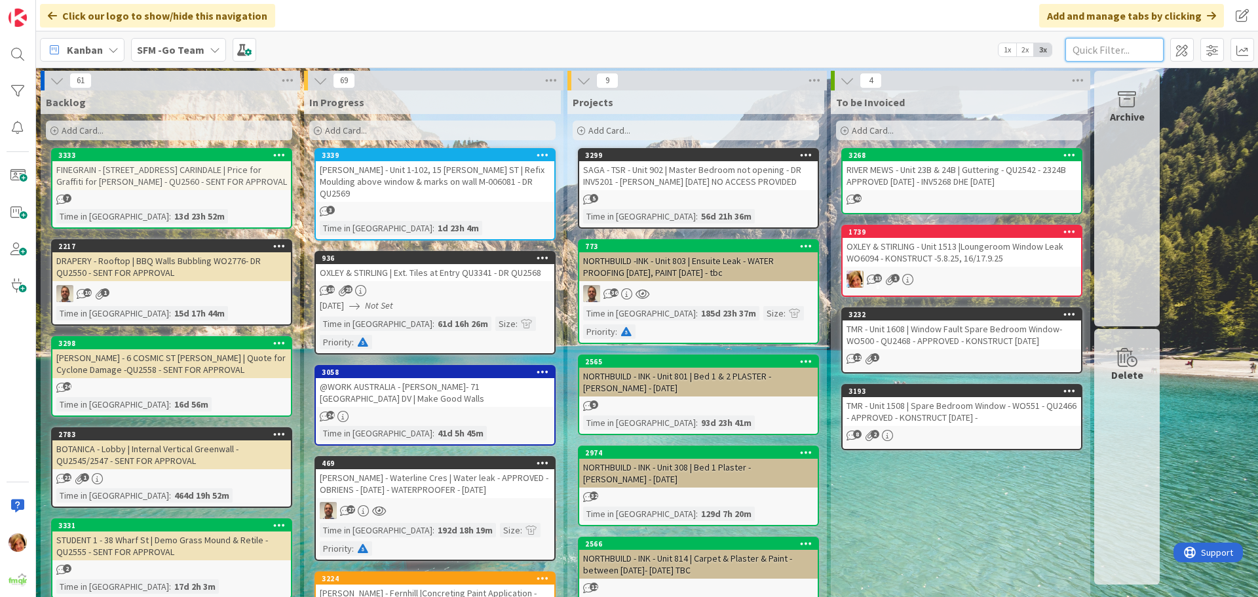
click at [410, 21] on input "text" at bounding box center [1114, 50] width 98 height 24
type input "23b"
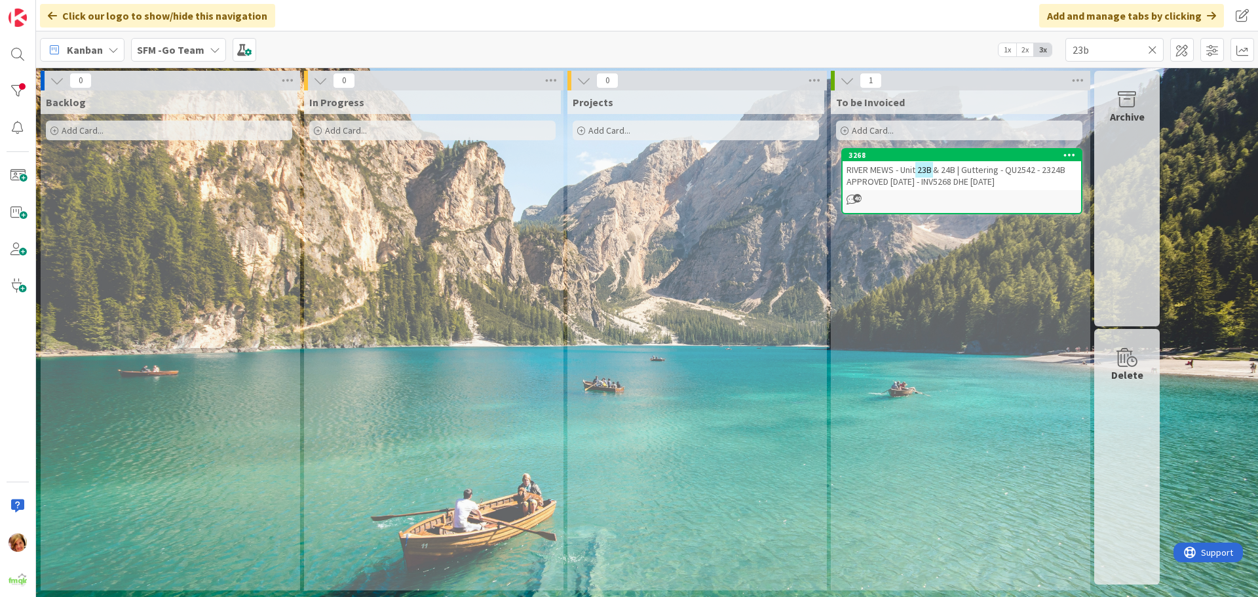
click at [410, 21] on span "& 24B | Guttering - QU2542 - 2324B APPROVED 19.9.25 - INV5268 DHE 2.10.25" at bounding box center [955, 176] width 219 height 24
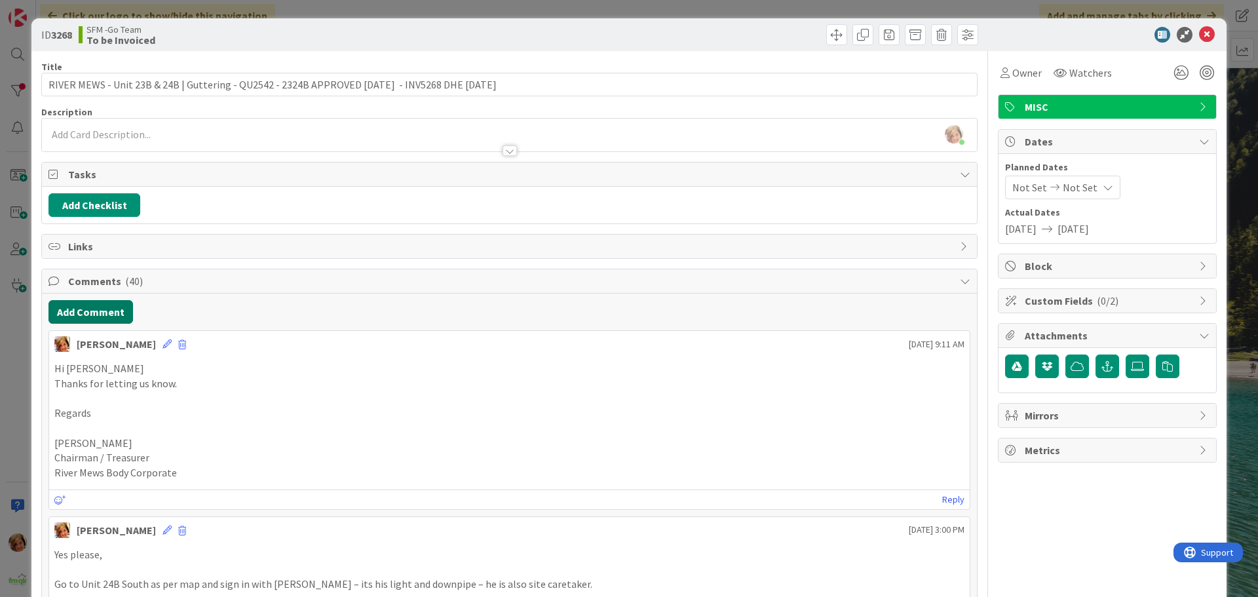
click at [106, 21] on button "Add Comment" at bounding box center [90, 312] width 84 height 24
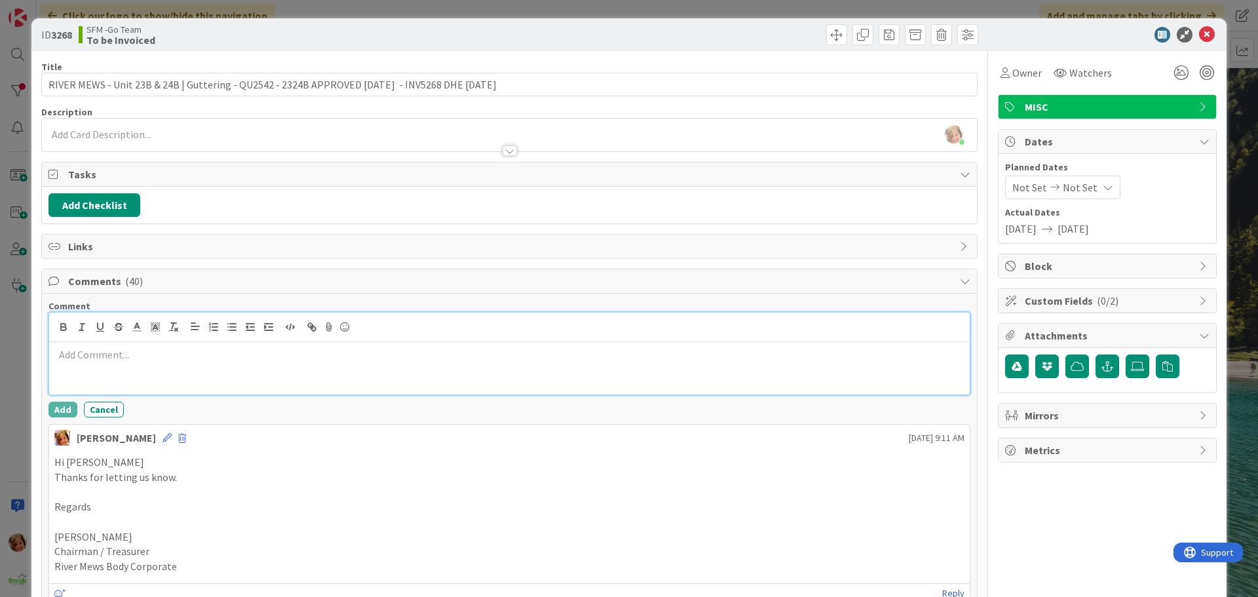
click at [150, 21] on div at bounding box center [509, 368] width 920 height 52
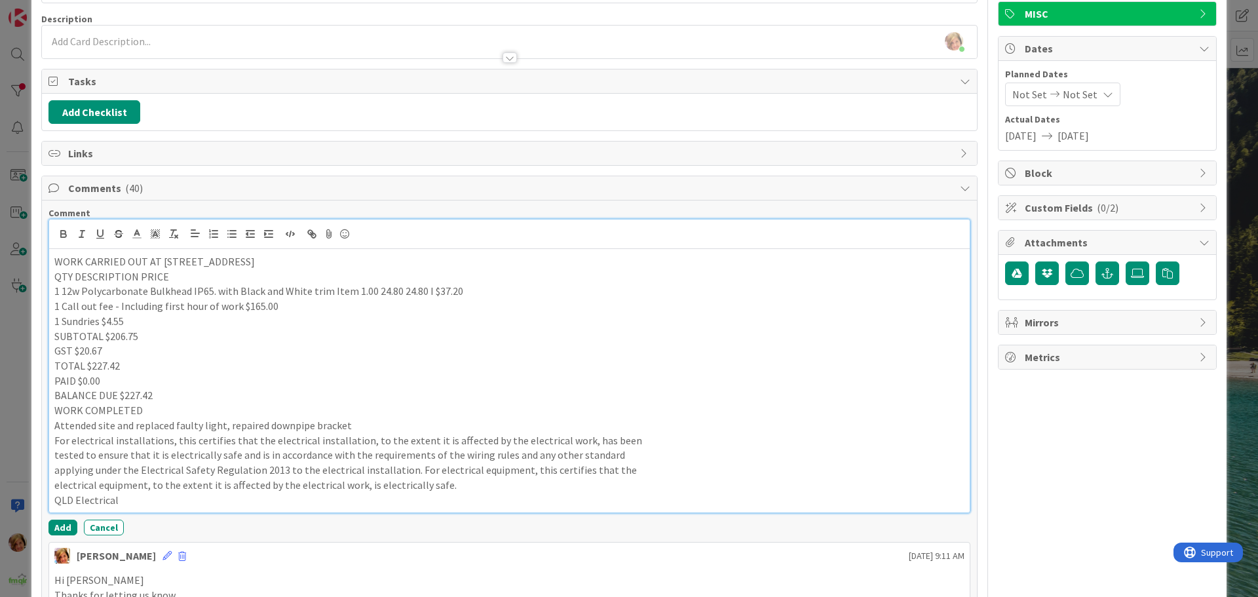
scroll to position [199, 0]
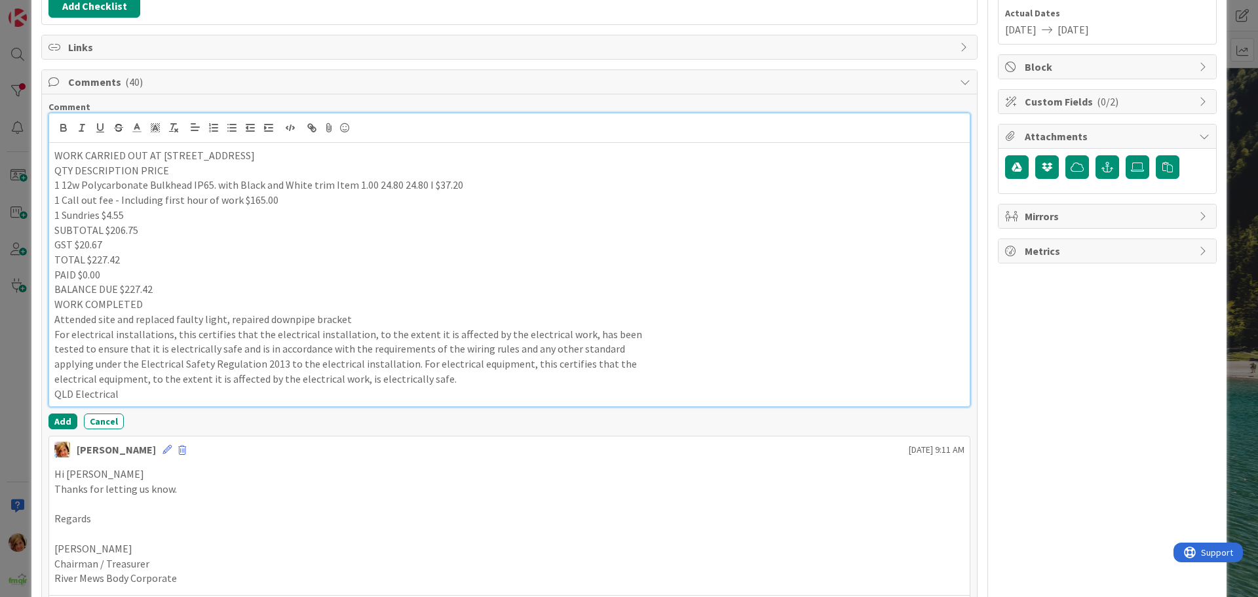
click at [54, 21] on p "WORK CARRIED OUT AT 24b Station Rd, Lawnton QLD 4501" at bounding box center [509, 155] width 910 height 15
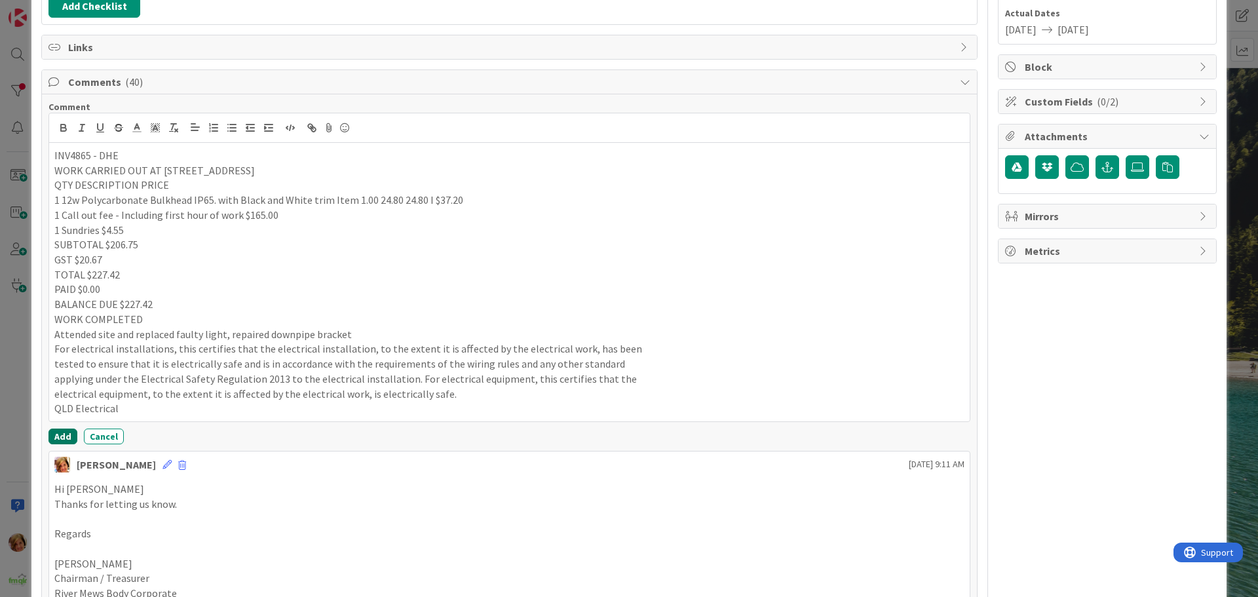
click at [56, 21] on button "Add" at bounding box center [62, 436] width 29 height 16
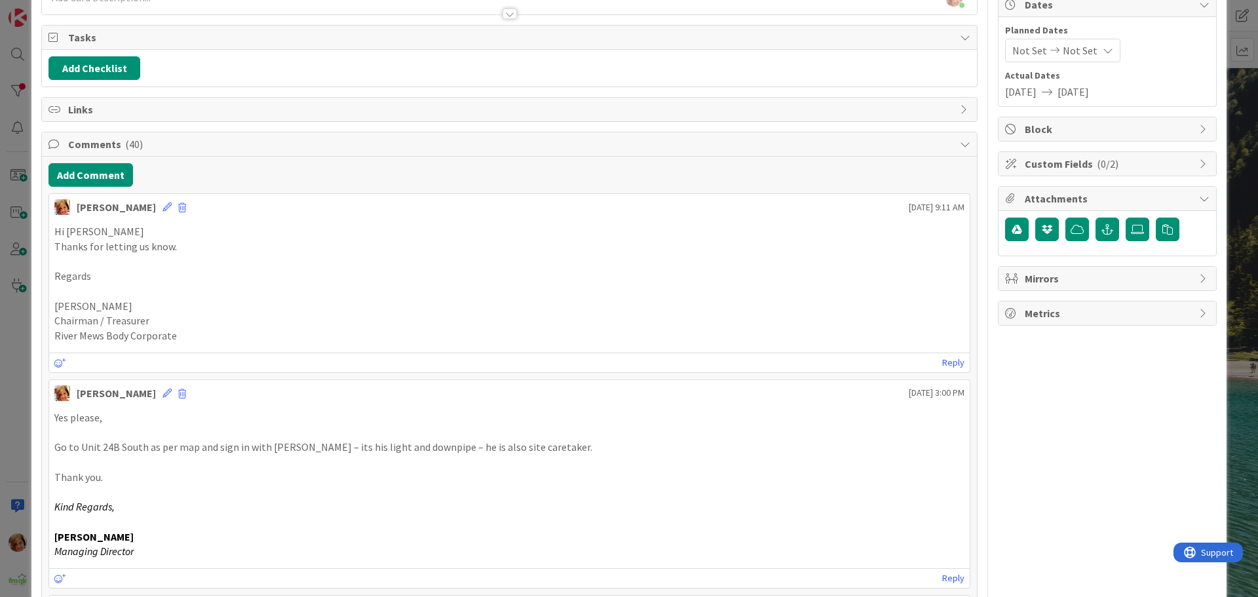
scroll to position [0, 0]
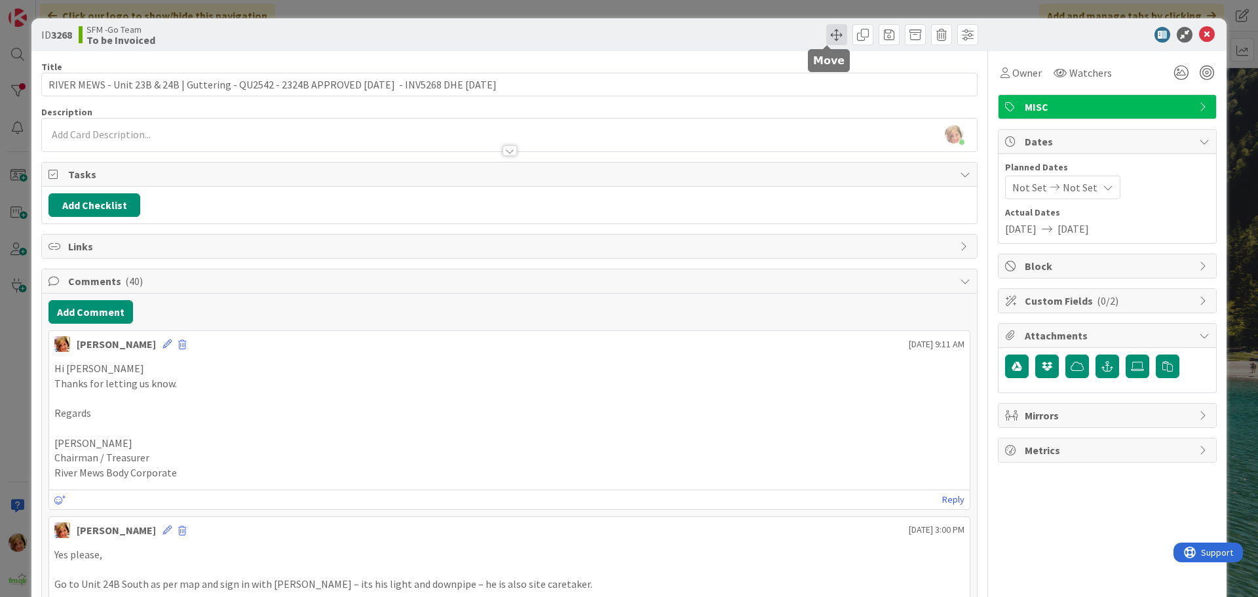
click at [410, 21] on span at bounding box center [836, 34] width 21 height 21
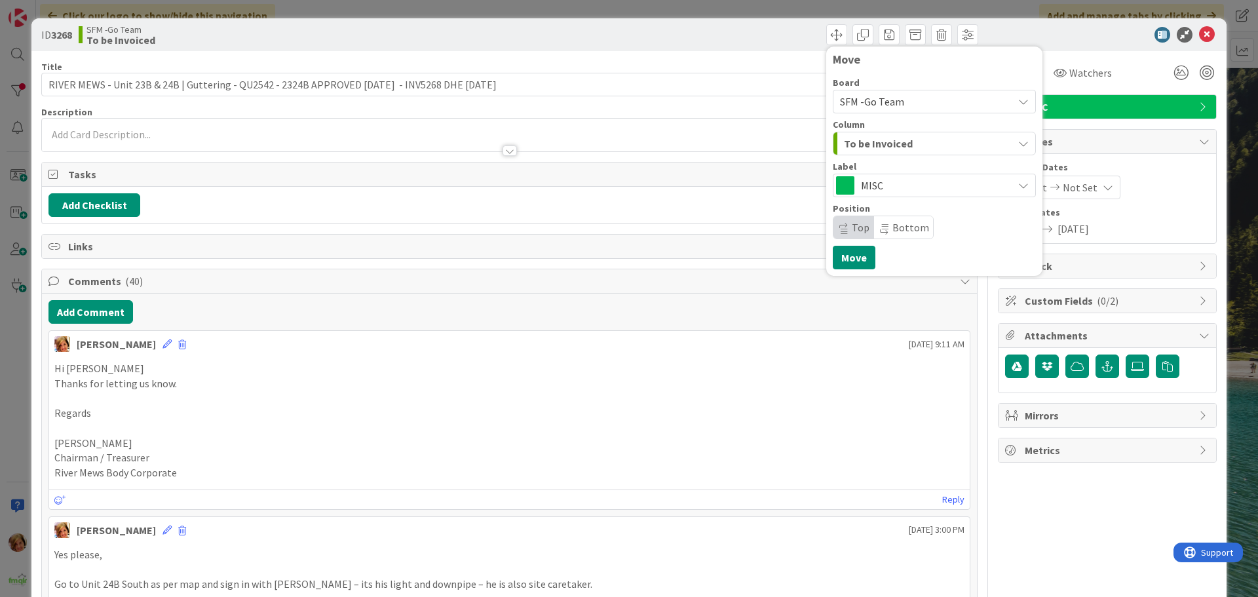
click at [410, 21] on div "To be Invoiced" at bounding box center [926, 143] width 172 height 21
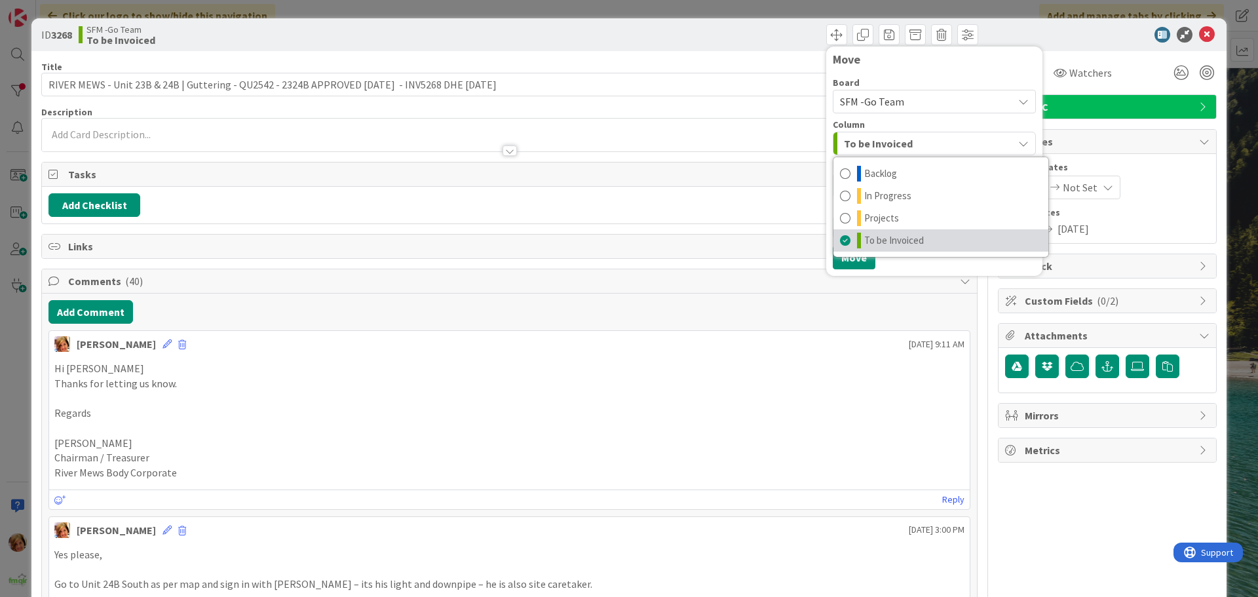
click at [410, 21] on span "To be Invoiced" at bounding box center [894, 241] width 60 height 16
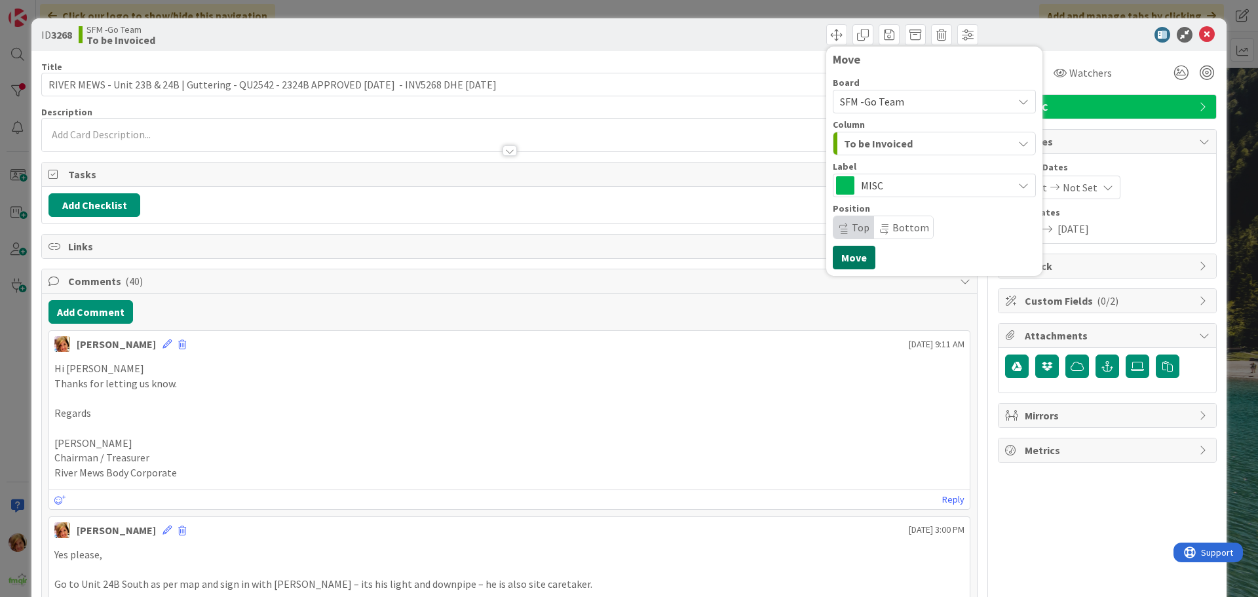
click at [410, 21] on button "Move" at bounding box center [854, 258] width 43 height 24
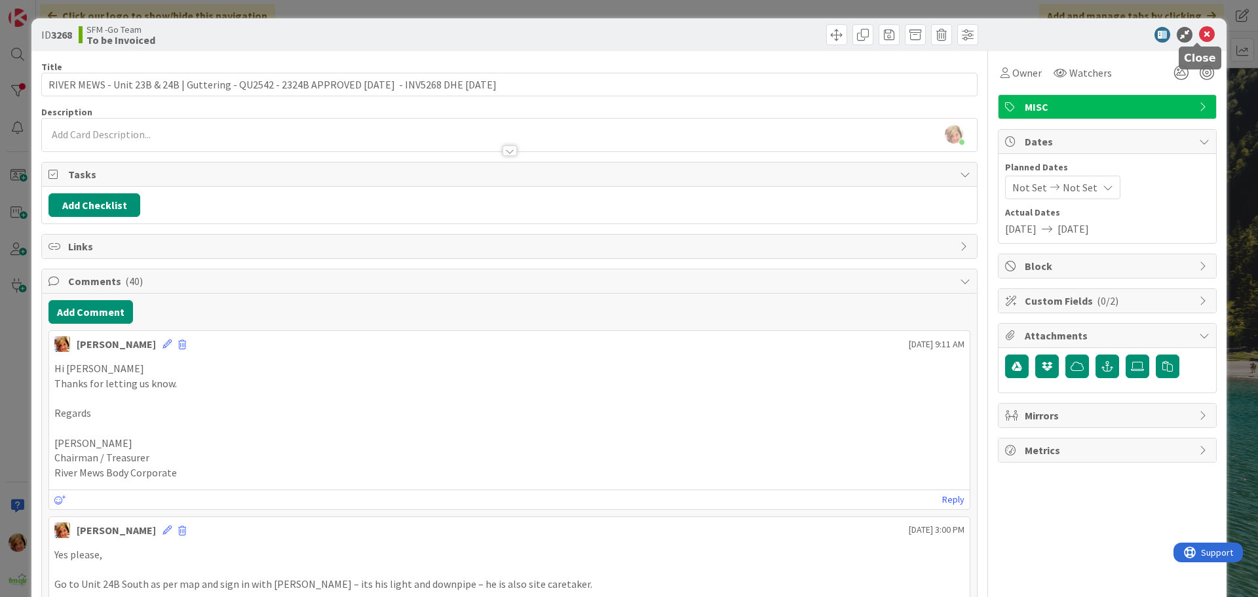
drag, startPoint x: 1194, startPoint y: 30, endPoint x: 1185, endPoint y: 74, distance: 44.8
click at [410, 21] on icon at bounding box center [1207, 35] width 16 height 16
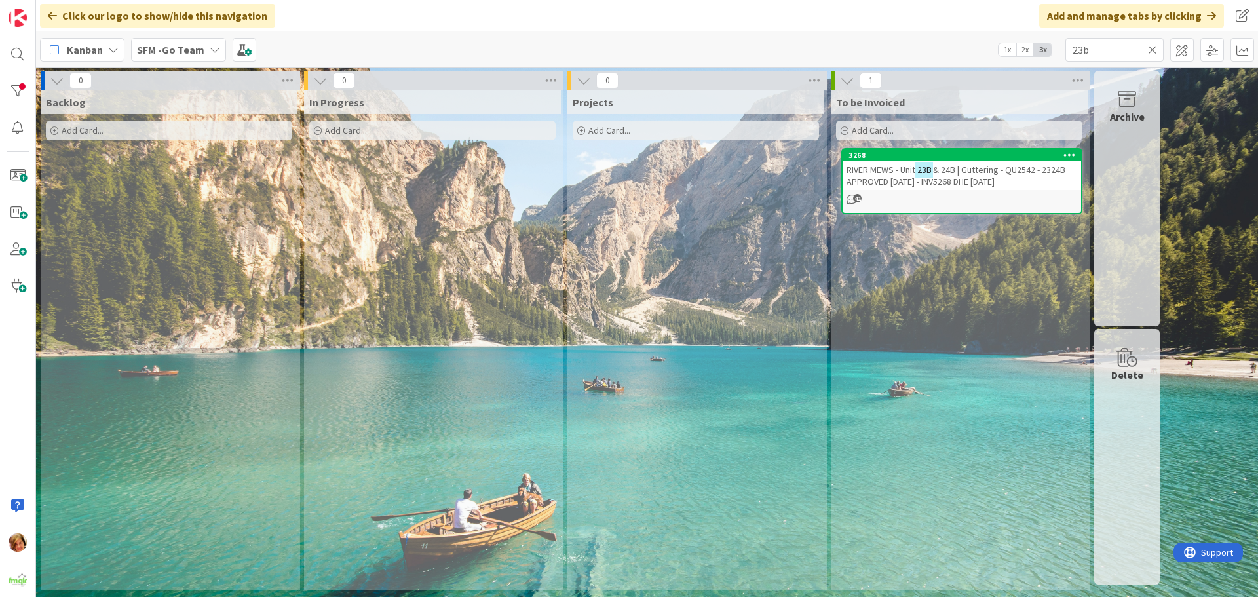
click at [410, 21] on icon at bounding box center [1152, 50] width 9 height 12
click at [410, 21] on input "text" at bounding box center [1114, 50] width 98 height 24
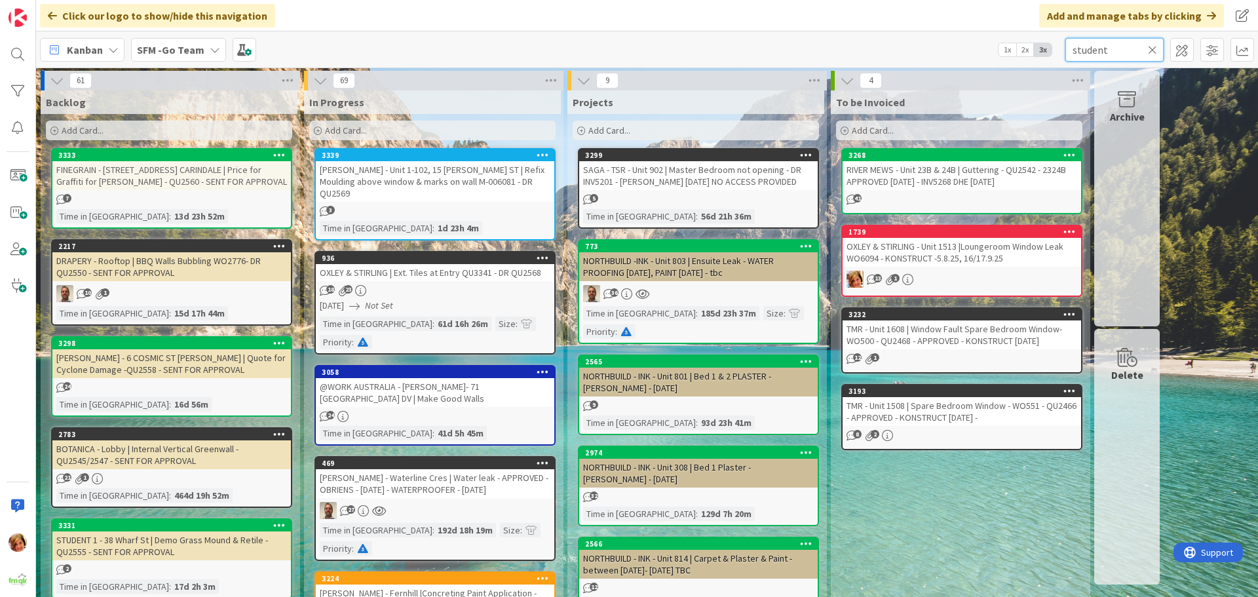
type input "student"
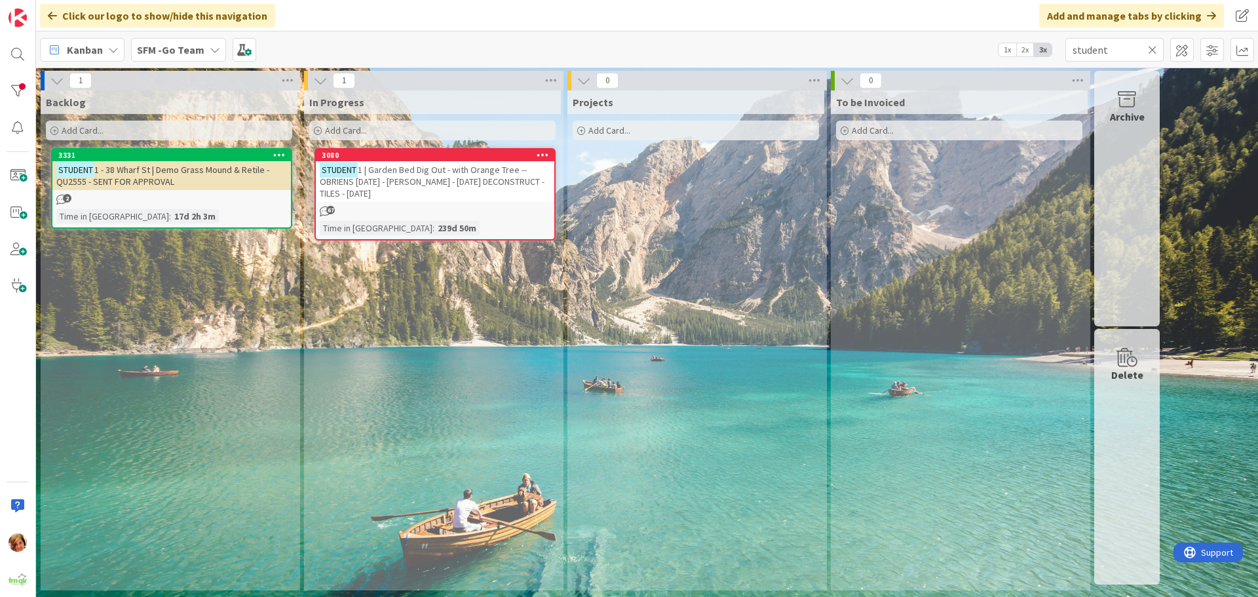
click at [410, 21] on div "STUDENT 1 | Garden Bed Dig Out - with Orange Tree -- OBRIENS 18.6.25 - MIKE - 1…" at bounding box center [435, 181] width 238 height 41
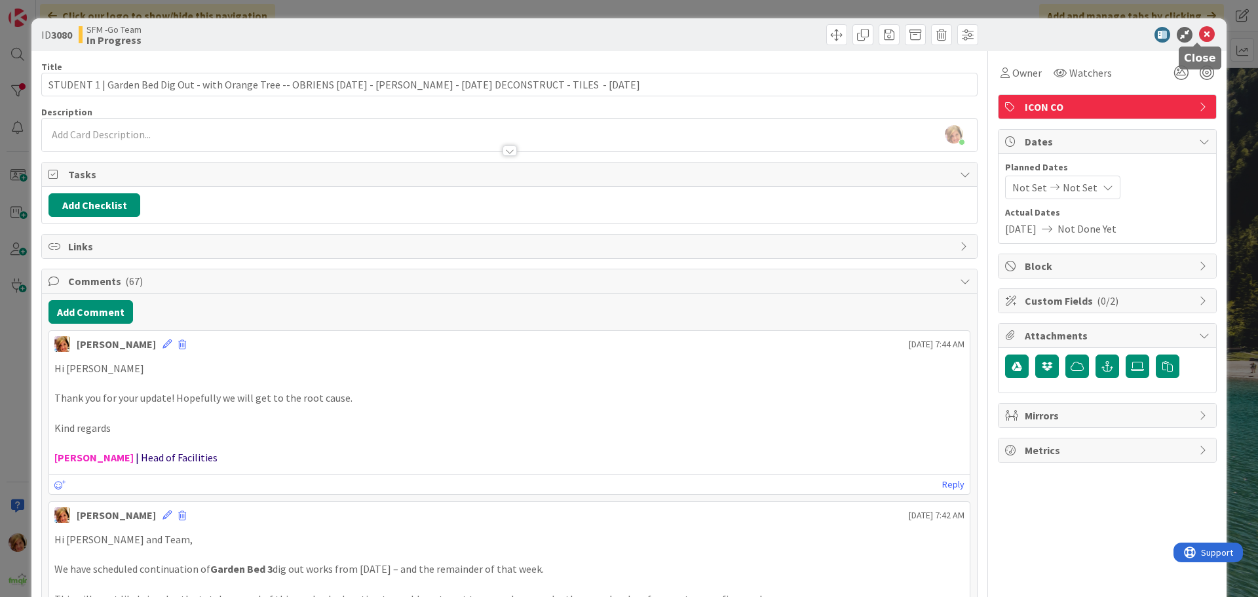
drag, startPoint x: 1192, startPoint y: 33, endPoint x: 1013, endPoint y: 49, distance: 180.2
click at [410, 21] on icon at bounding box center [1207, 35] width 16 height 16
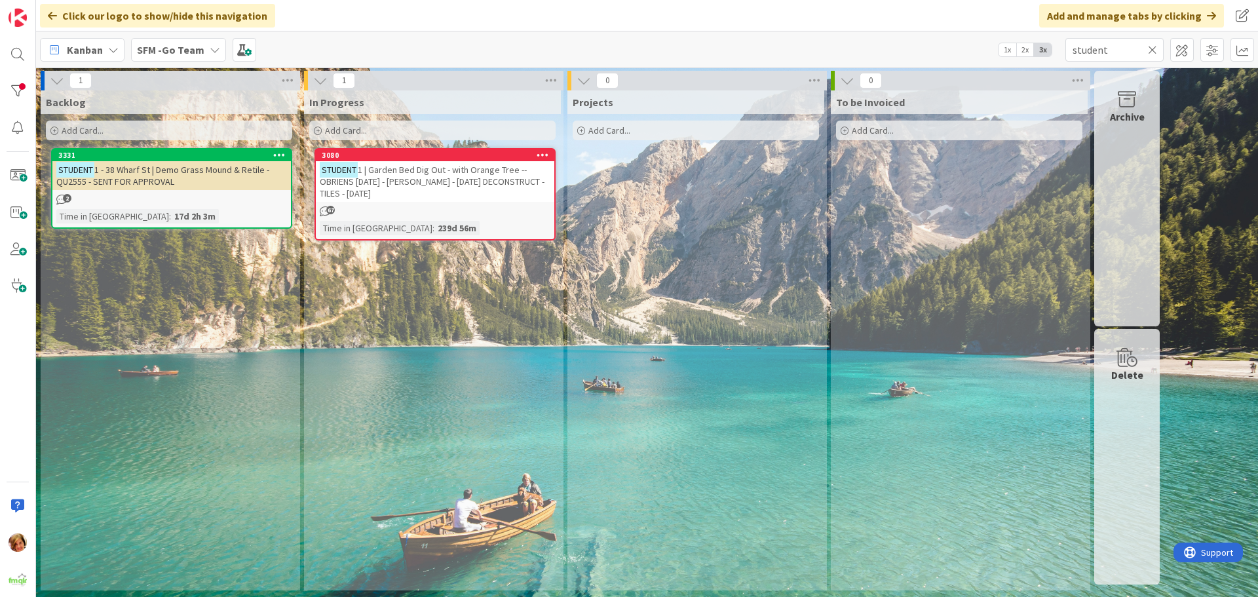
click at [410, 21] on icon at bounding box center [1152, 50] width 9 height 12
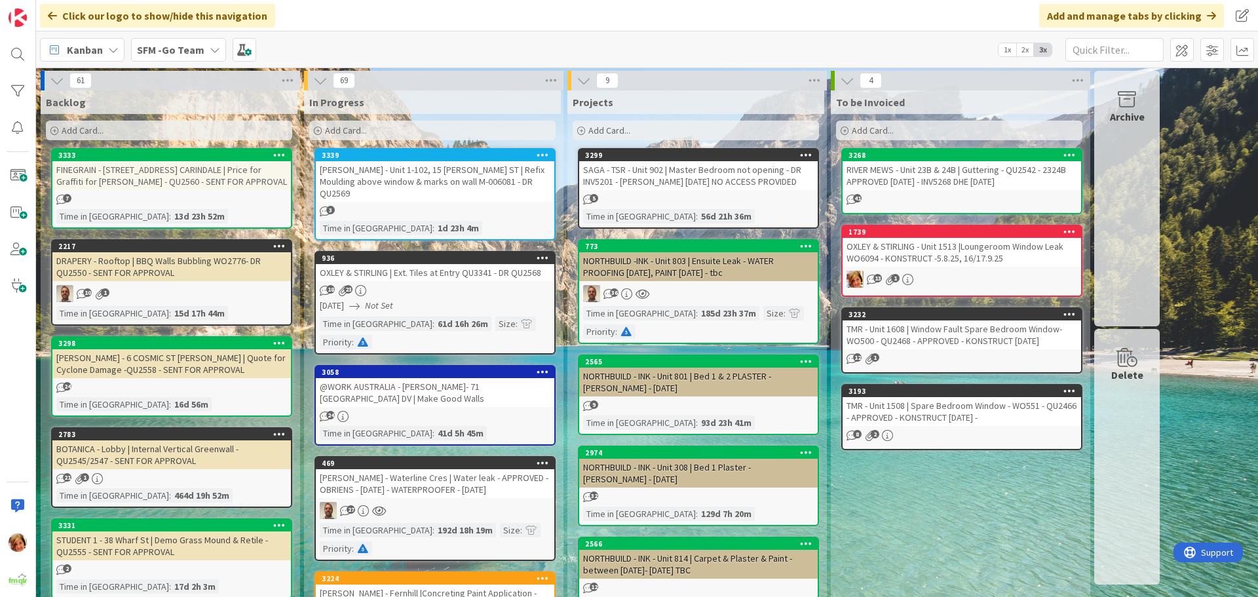
click at [410, 21] on div "Add Card..." at bounding box center [432, 131] width 246 height 20
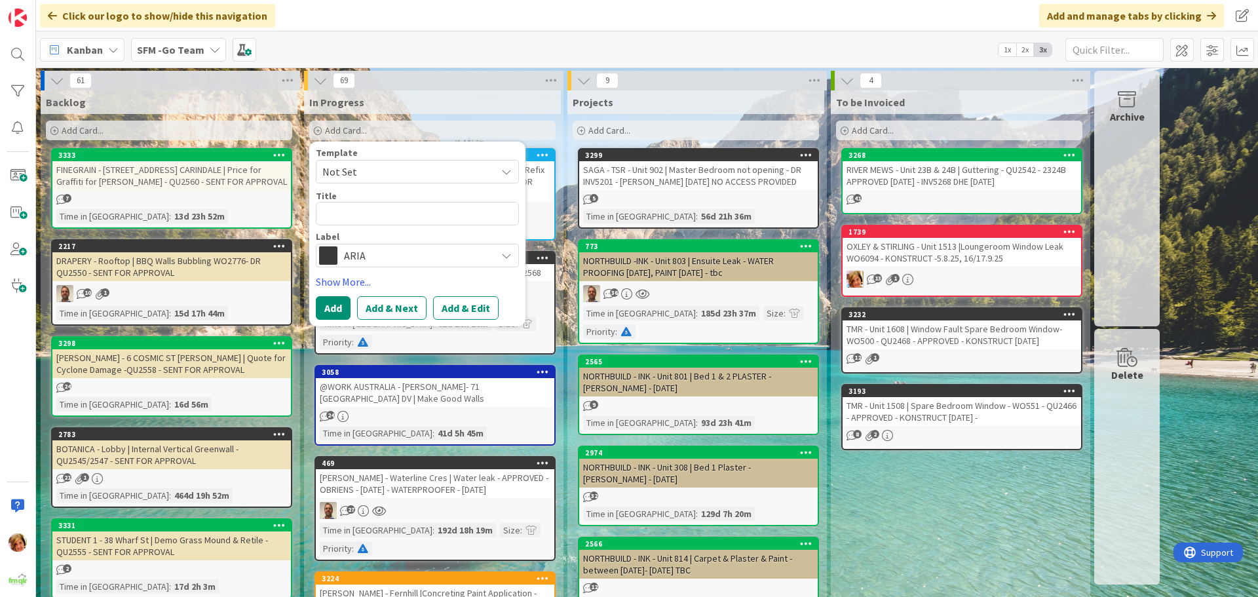
type textarea "x"
type textarea "C"
type textarea "x"
type textarea "CA"
type textarea "x"
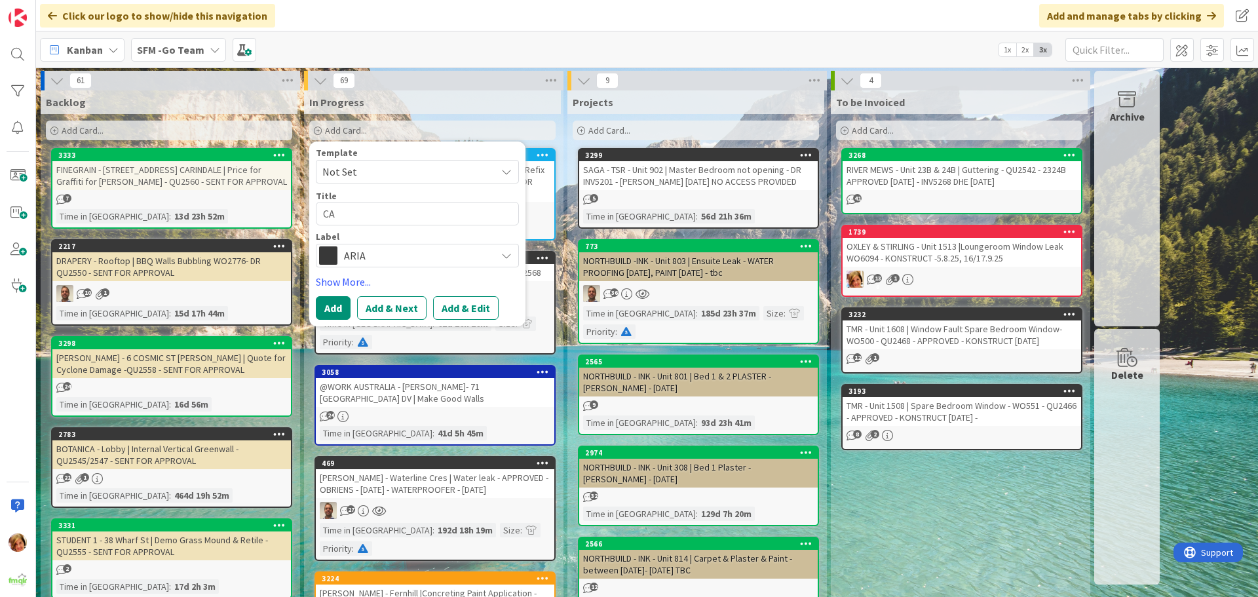
type textarea "CAS"
type textarea "x"
type textarea "CASA"
type textarea "x"
type textarea "CASA"
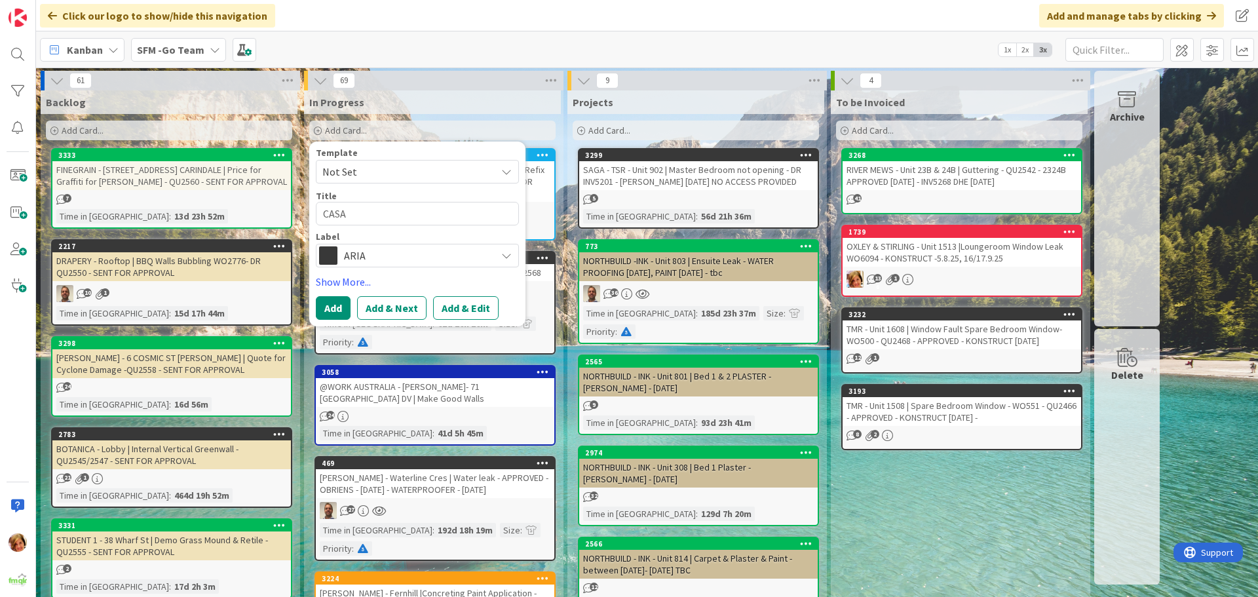
type textarea "x"
type textarea "CASA -"
type textarea "x"
type textarea "CASA -"
type textarea "x"
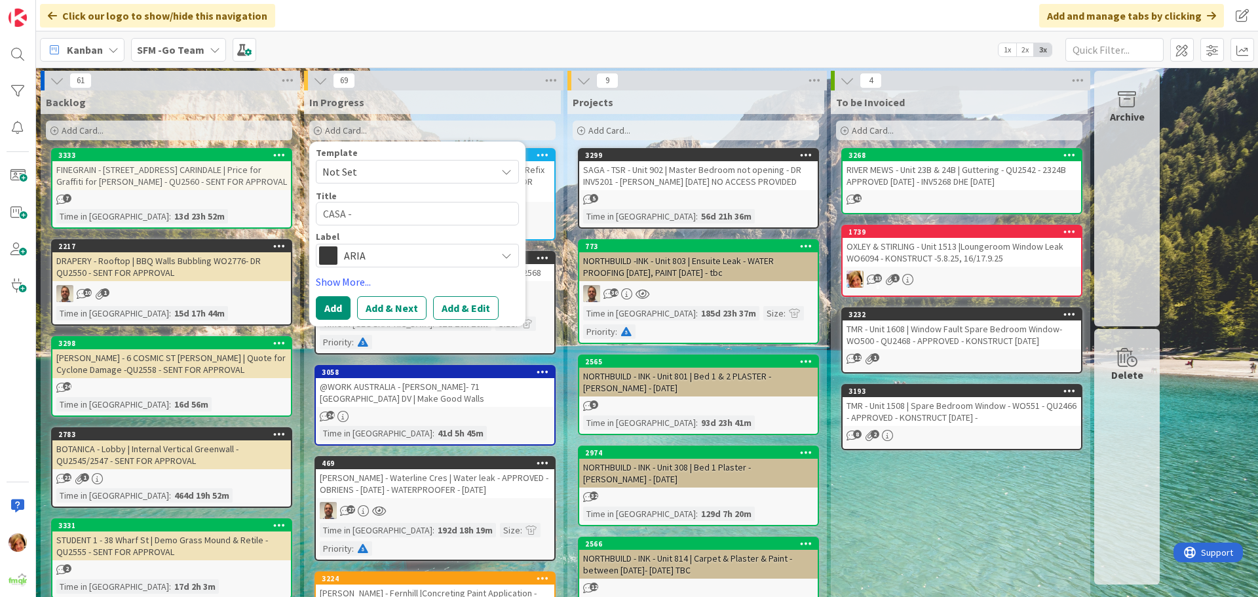
type textarea "CASA - U"
type textarea "x"
type textarea "CASA - Un"
type textarea "x"
type textarea "CASA - Uni"
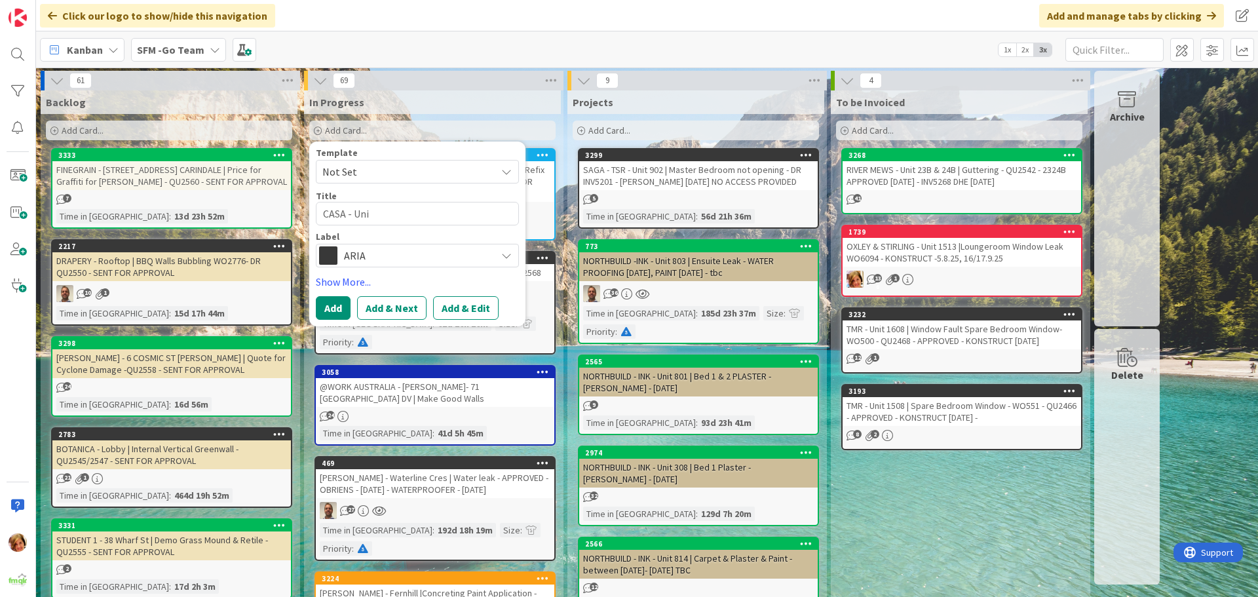
type textarea "x"
type textarea "CASA - Unit"
type textarea "x"
type textarea "CASA - Unit 1"
type textarea "x"
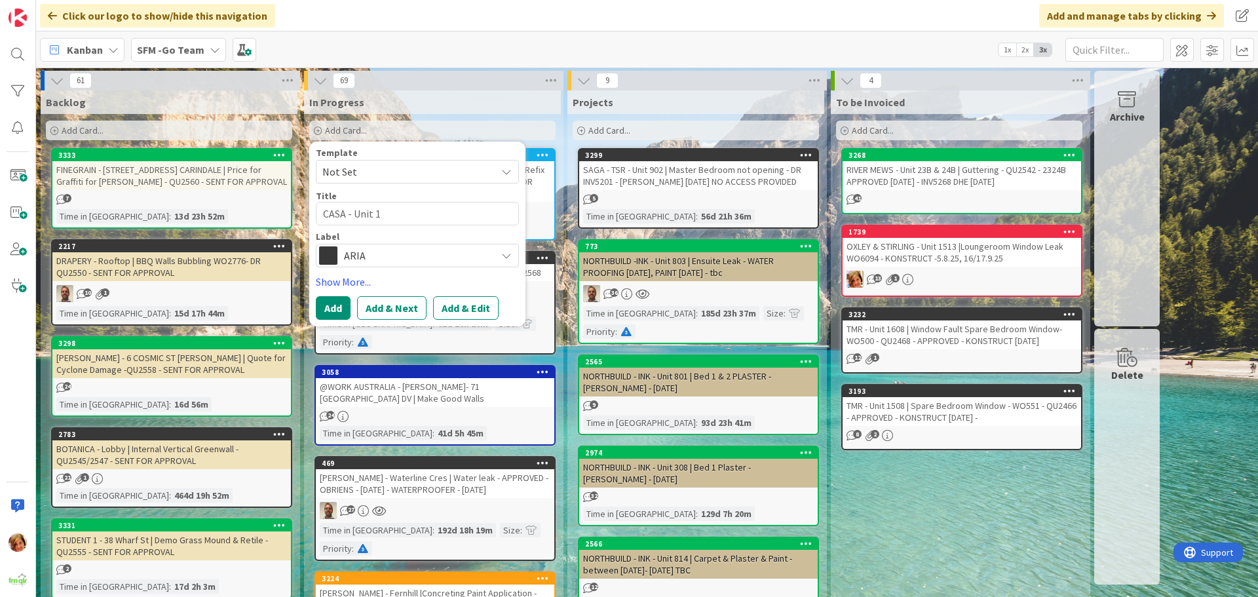
type textarea "CASA - Unit 11"
type textarea "x"
type textarea "CASA - Unit 116"
type textarea "x"
type textarea "CASA - Unit 116"
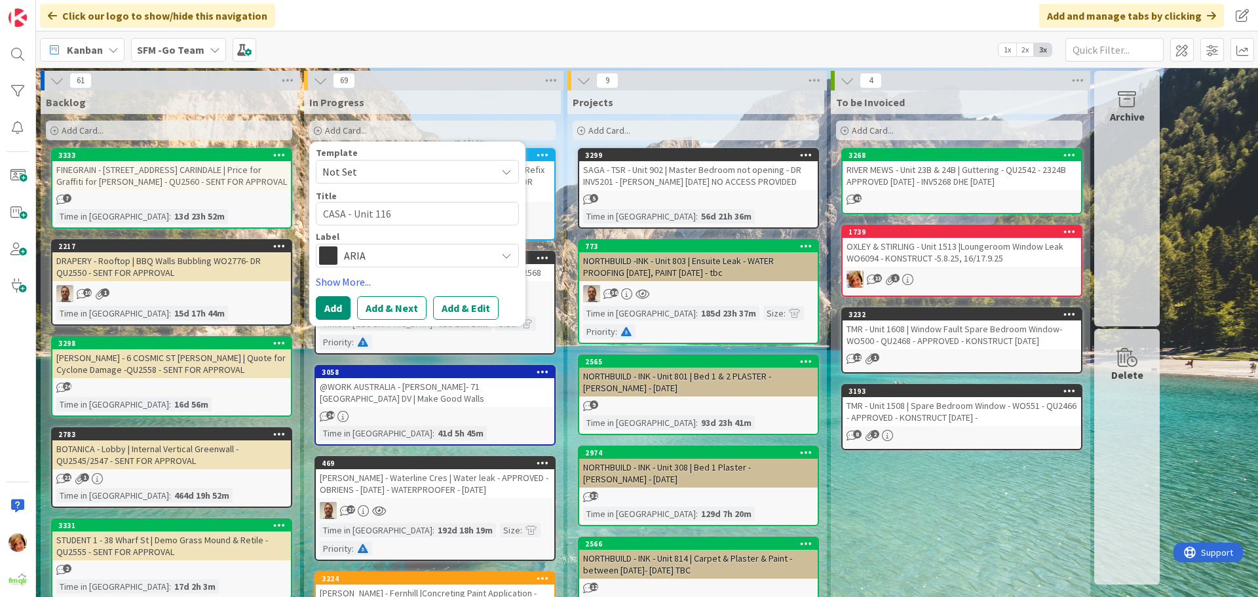
type textarea "x"
type textarea "CASA - Unit 116 -"
type textarea "x"
type textarea "CASA - Unit 116 -"
type textarea "x"
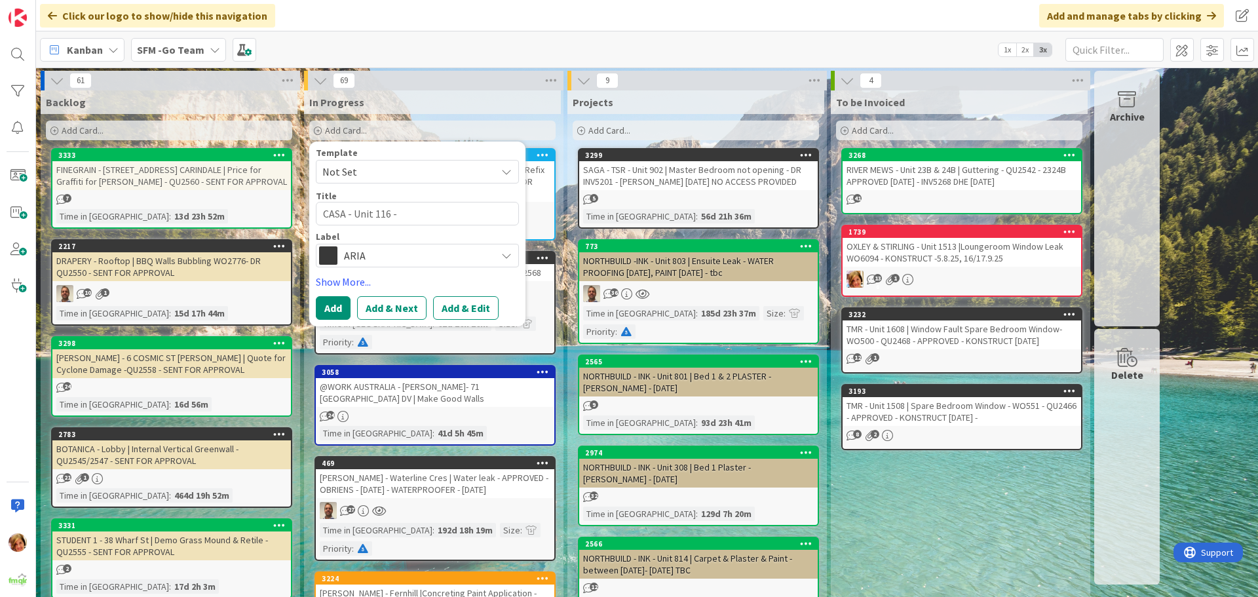
type textarea "CASA - Unit 116 -"
type textarea "x"
type textarea "CASA - Unit 116"
type textarea "x"
type textarea "CASA - Unit 116 |"
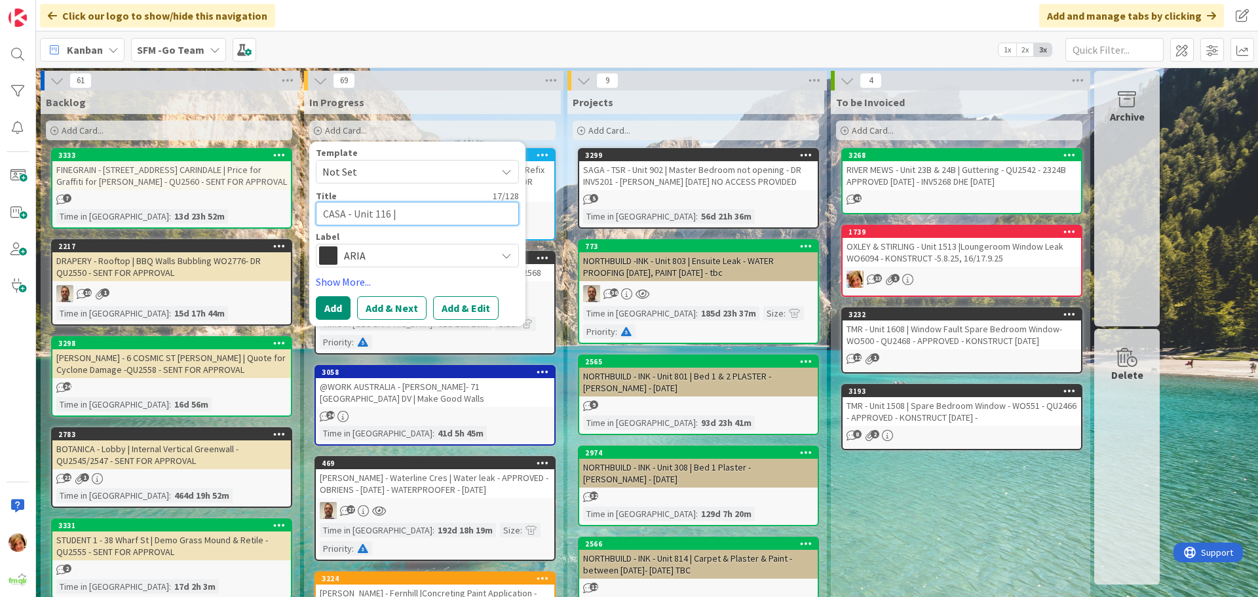
click at [410, 21] on textarea "CASA - Unit 116 |" at bounding box center [417, 214] width 203 height 24
type textarea "x"
type textarea "CASA - Unit 116 |Wa"
type textarea "x"
type textarea "CASA - Unit 116 |Wate"
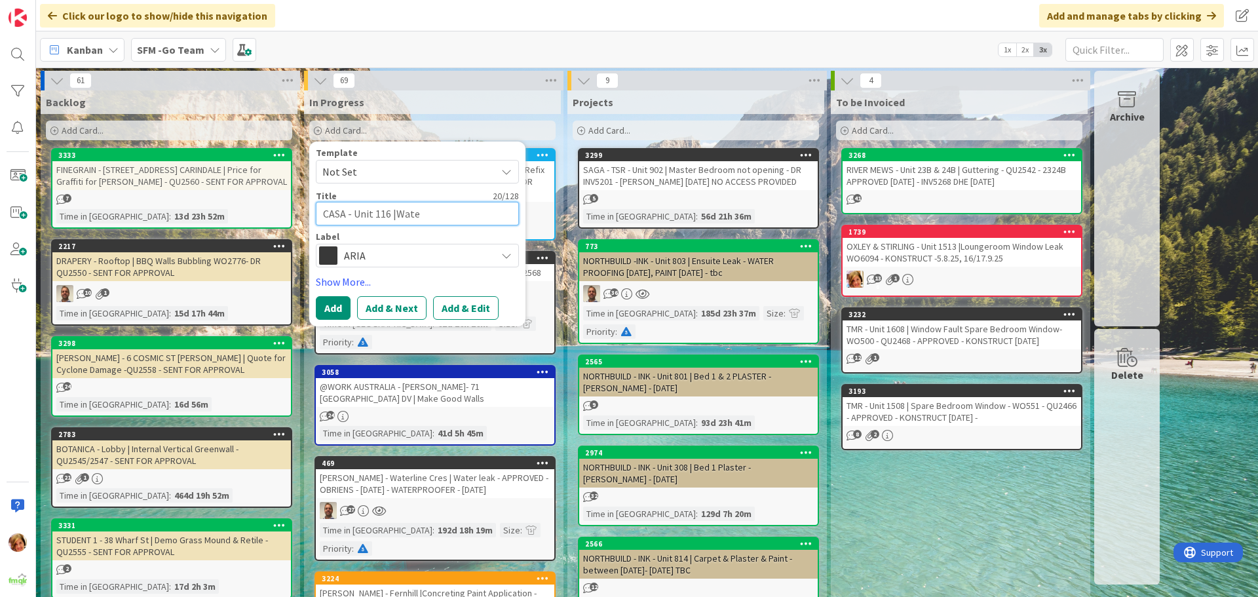
type textarea "x"
type textarea "CASA - Unit 116 |Water"
type textarea "x"
type textarea "CASA - Unit 116 |Water"
type textarea "x"
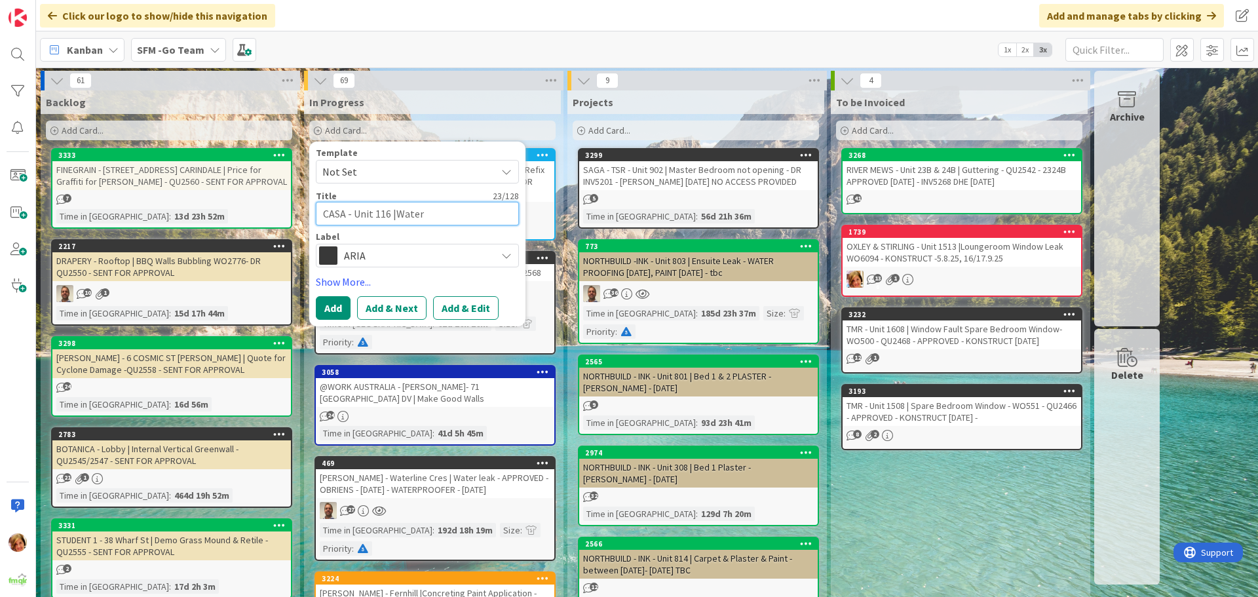
type textarea "CASA - Unit 116 |Water I"
type textarea "x"
type textarea "CASA - Unit 116 |Water In"
type textarea "x"
type textarea "CASA - Unit 116 |Water Ing"
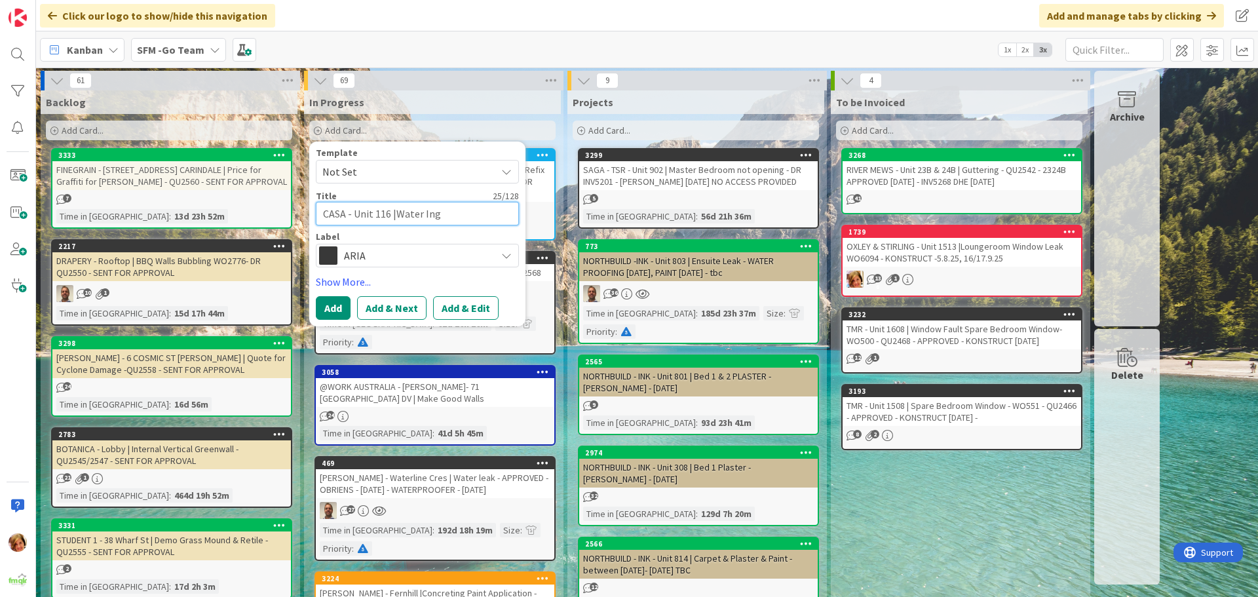
type textarea "x"
type textarea "CASA - Unit 116 |Water Ingre"
type textarea "x"
type textarea "CASA - Unit 116 |Water Ingres"
type textarea "x"
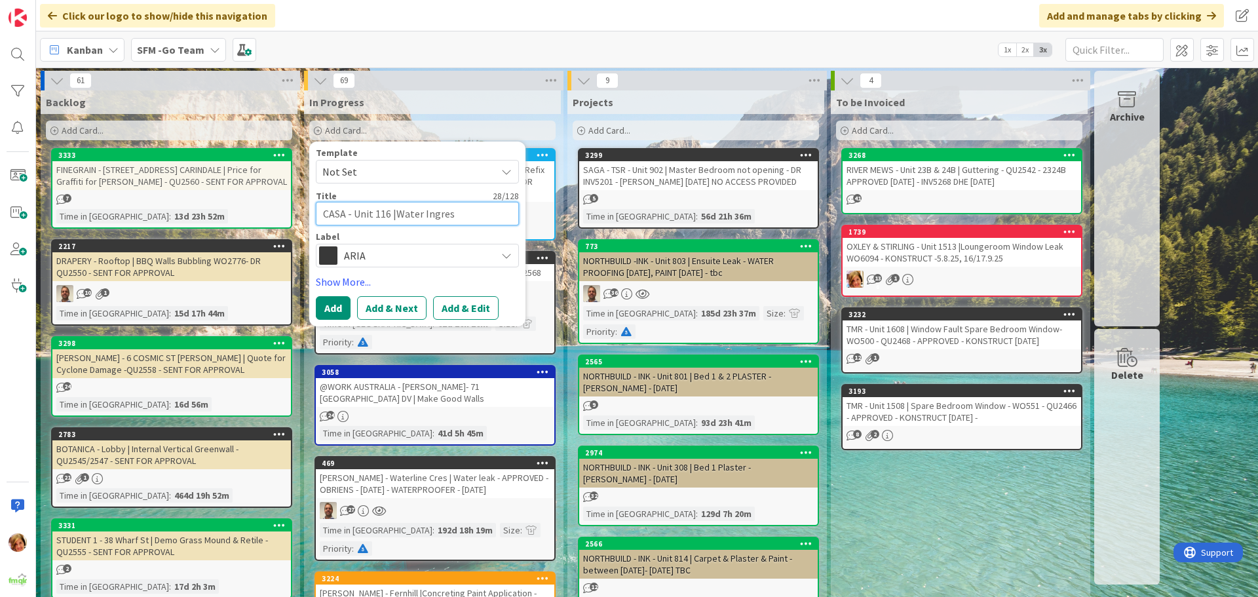
type textarea "CASA - Unit 116 |Water Ingress"
type textarea "x"
type textarea "CASA - Unit 116 |Water Ingress"
type textarea "x"
type textarea "CASA - Unit 116 |Water Ingress W"
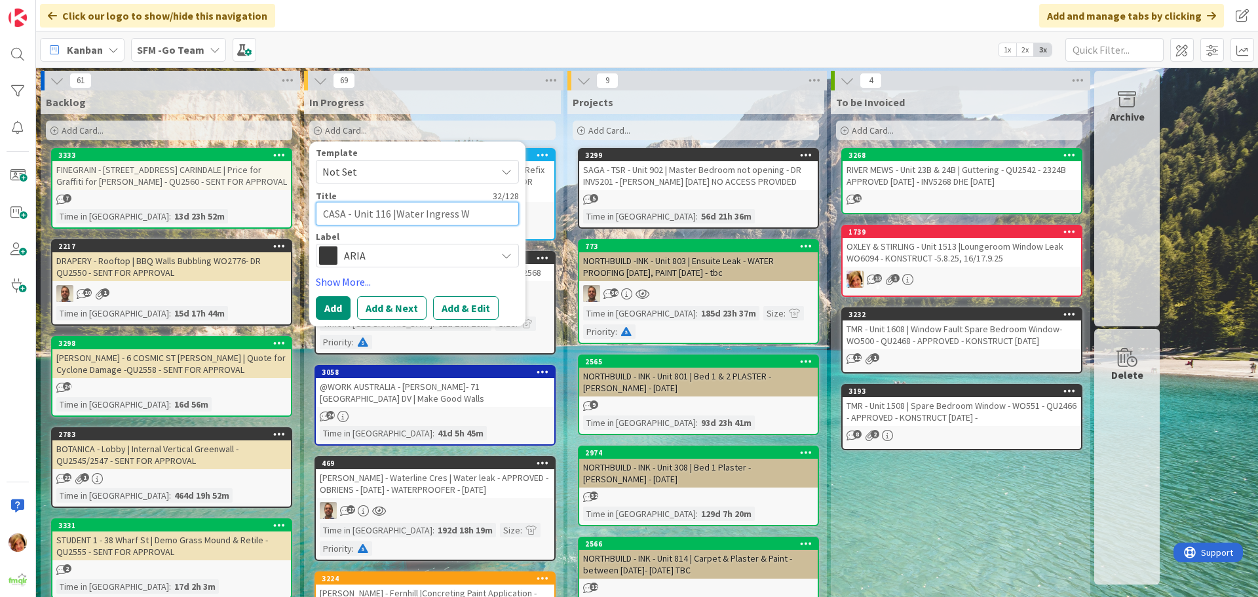
type textarea "x"
type textarea "CASA - Unit 116 |Water Ingress WO"
type textarea "x"
type textarea "CASA - Unit 116 |Water Ingress WO7"
type textarea "x"
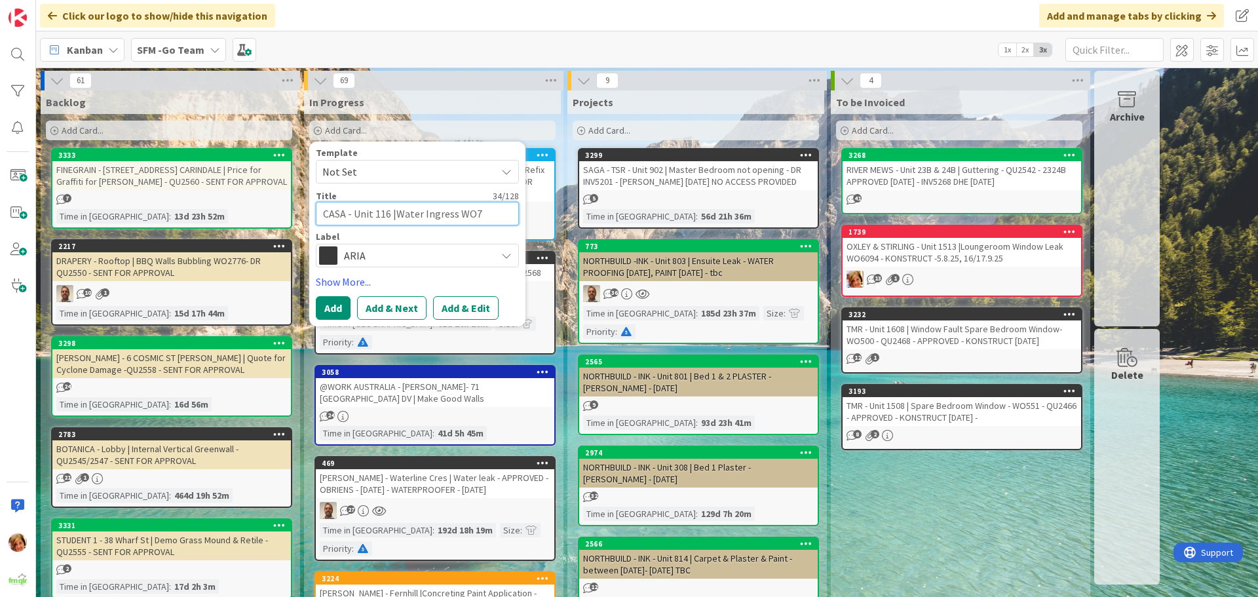
type textarea "CASA - Unit 116 |Water Ingress WO73"
type textarea "x"
type textarea "CASA - Unit 116 |Water Ingress WO730"
type textarea "x"
type textarea "CASA - Unit 116 |Water Ingress WO730-"
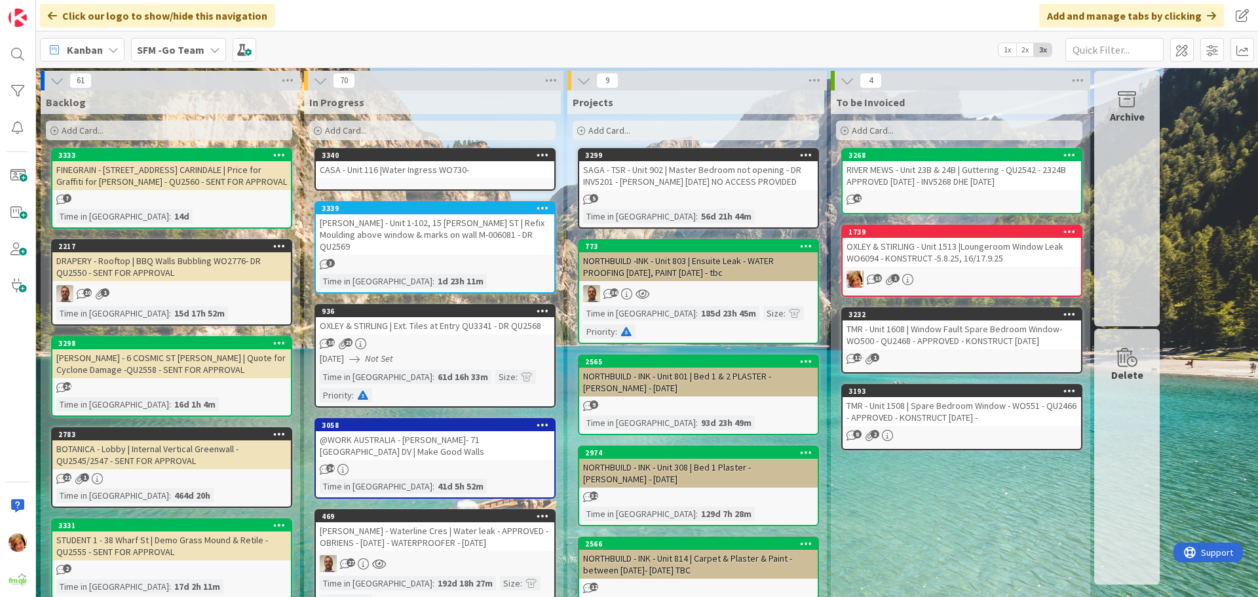
click at [410, 21] on div "Add Card..." at bounding box center [432, 131] width 246 height 20
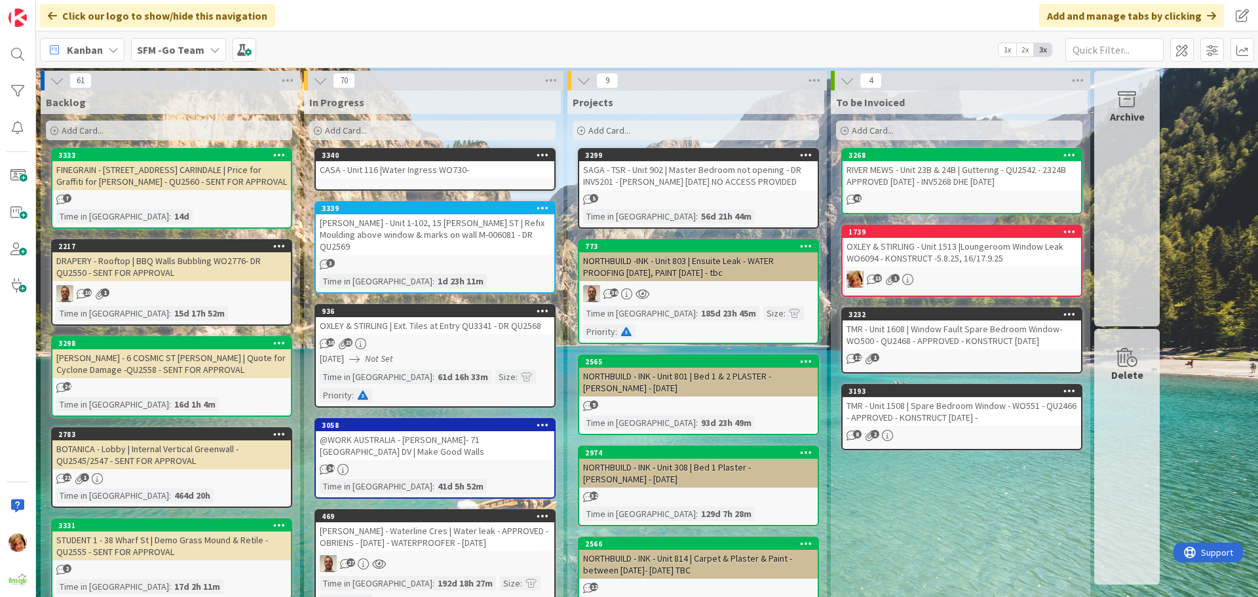
click at [387, 21] on div "CASA - Unit 116 |Water Ingress WO730-" at bounding box center [435, 169] width 238 height 17
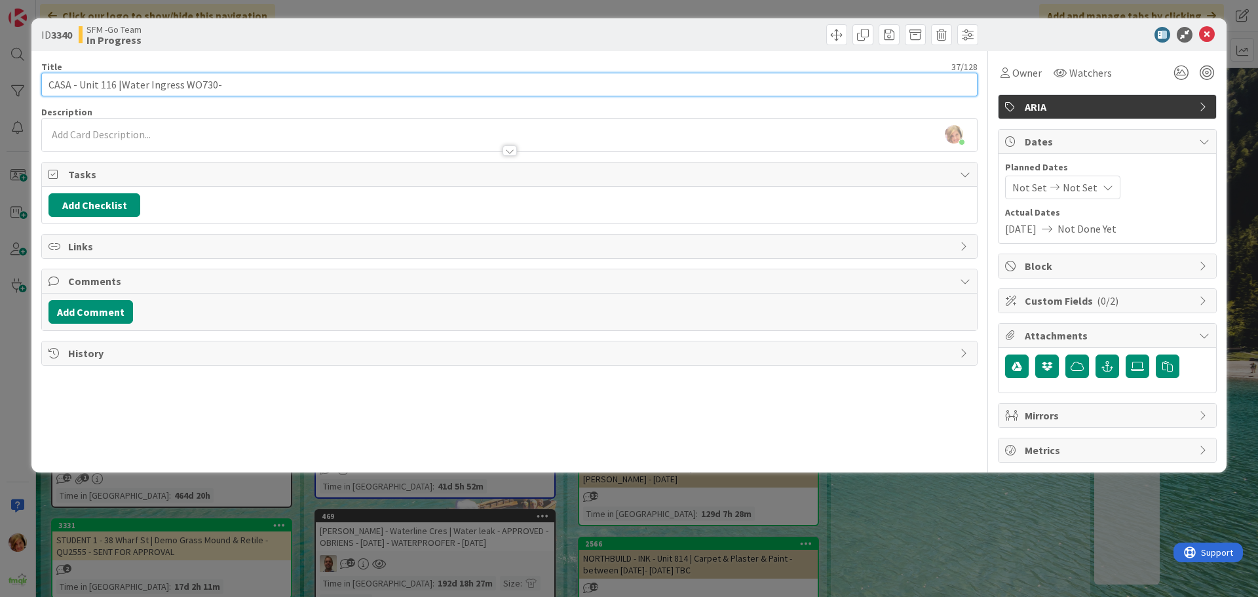
click at [225, 21] on input "CASA - Unit 116 |Water Ingress WO730-" at bounding box center [509, 85] width 936 height 24
type input "CASA - Unit 116 |Water Ingress WO730-A"
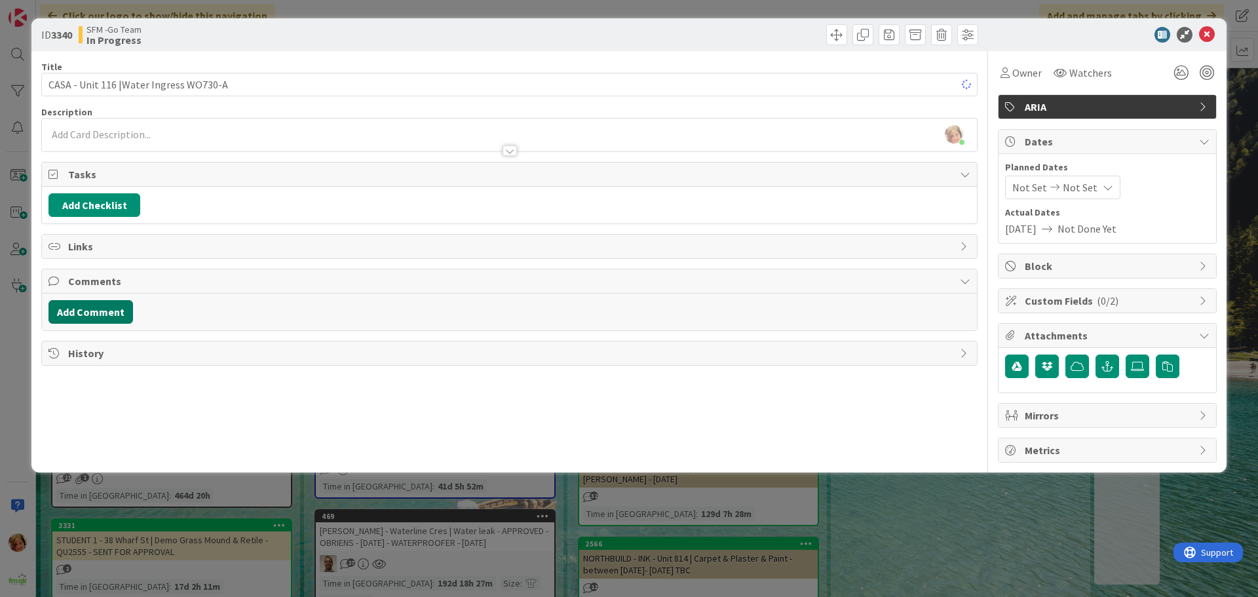
click at [99, 21] on button "Add Comment" at bounding box center [90, 312] width 84 height 24
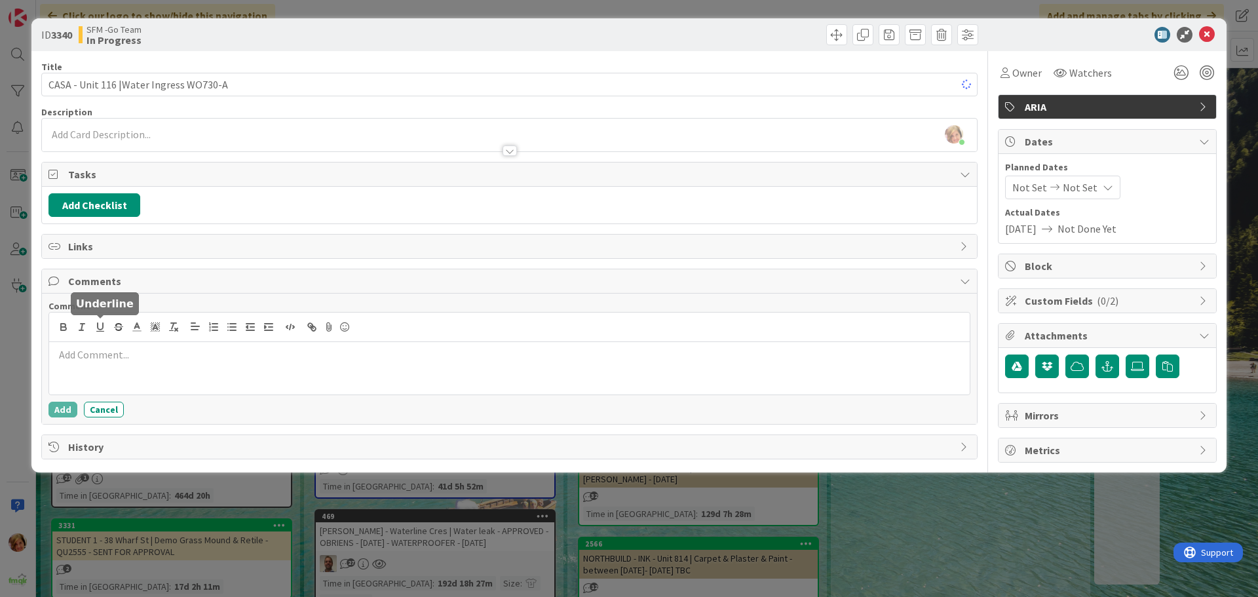
click at [130, 21] on div at bounding box center [509, 368] width 920 height 52
click at [84, 21] on p "CASA =- CTS 47775" at bounding box center [509, 369] width 910 height 15
click at [159, 21] on p "CASA - CTS 47775" at bounding box center [509, 369] width 910 height 15
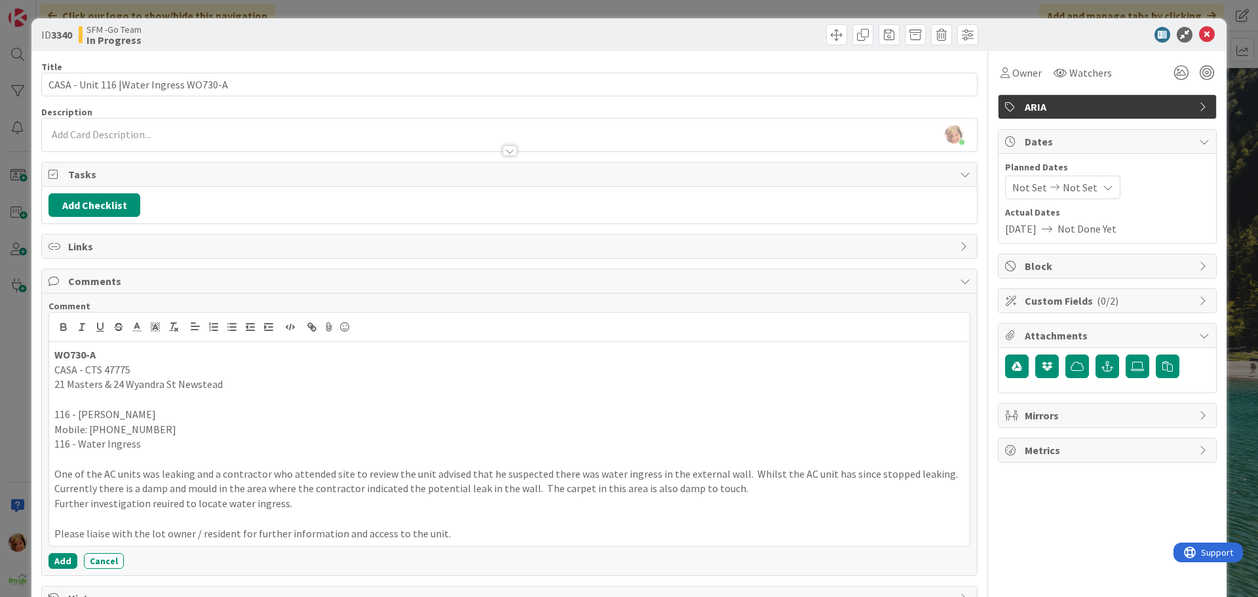
click at [159, 21] on p "Mobile: 0499 321 537" at bounding box center [509, 429] width 910 height 15
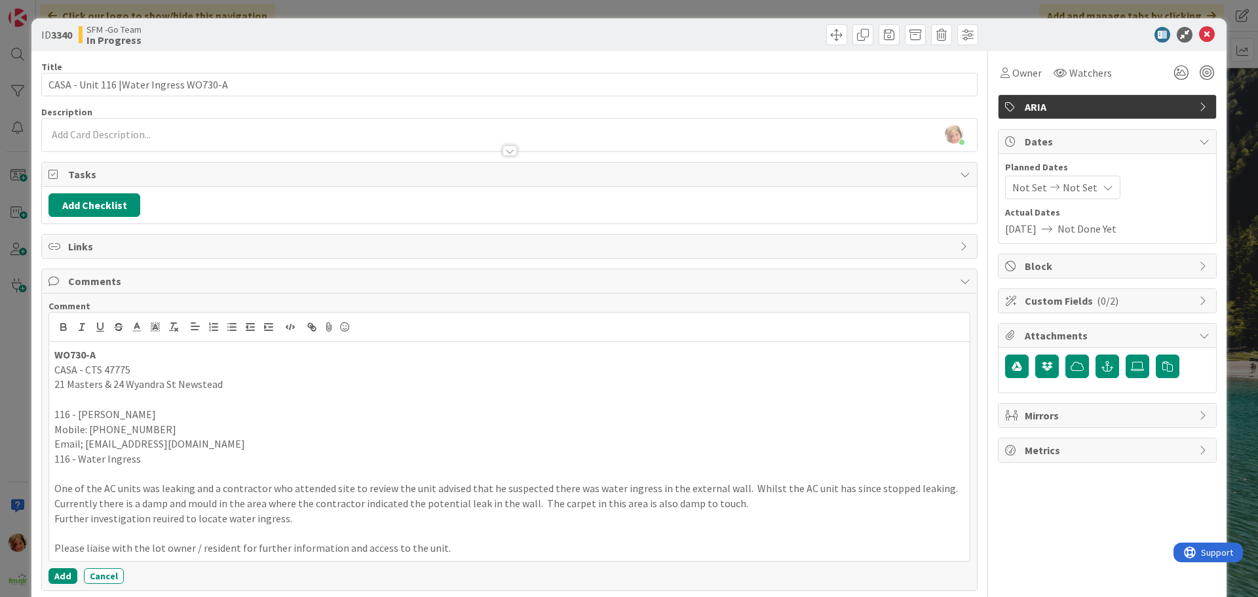
scroll to position [57, 0]
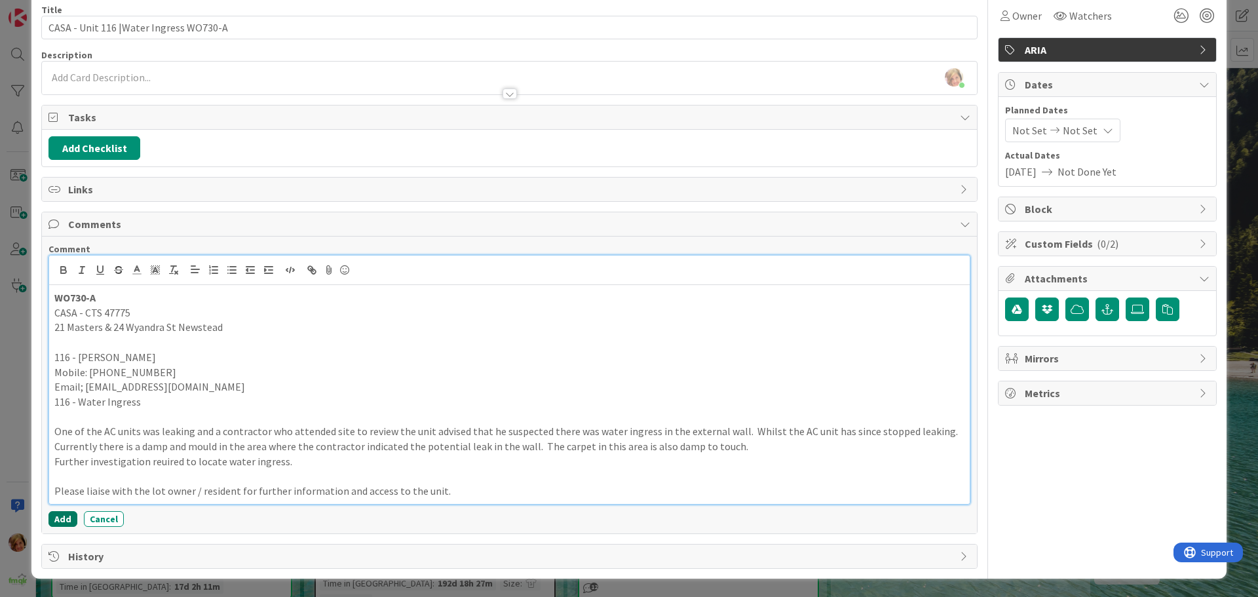
click at [56, 21] on button "Add" at bounding box center [62, 519] width 29 height 16
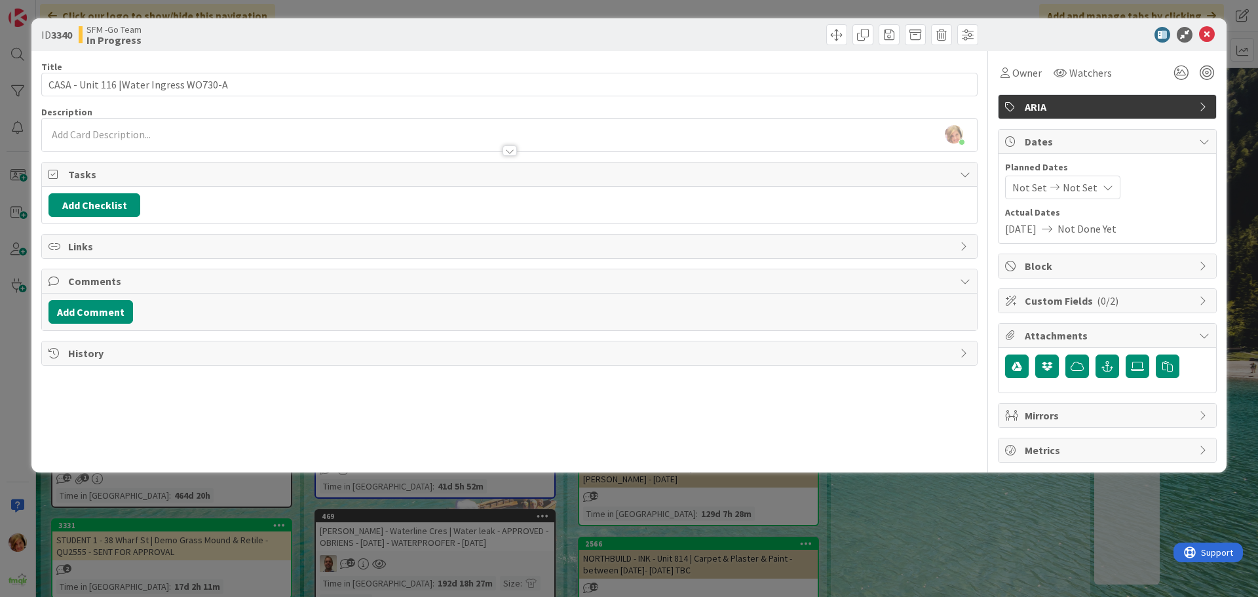
scroll to position [0, 0]
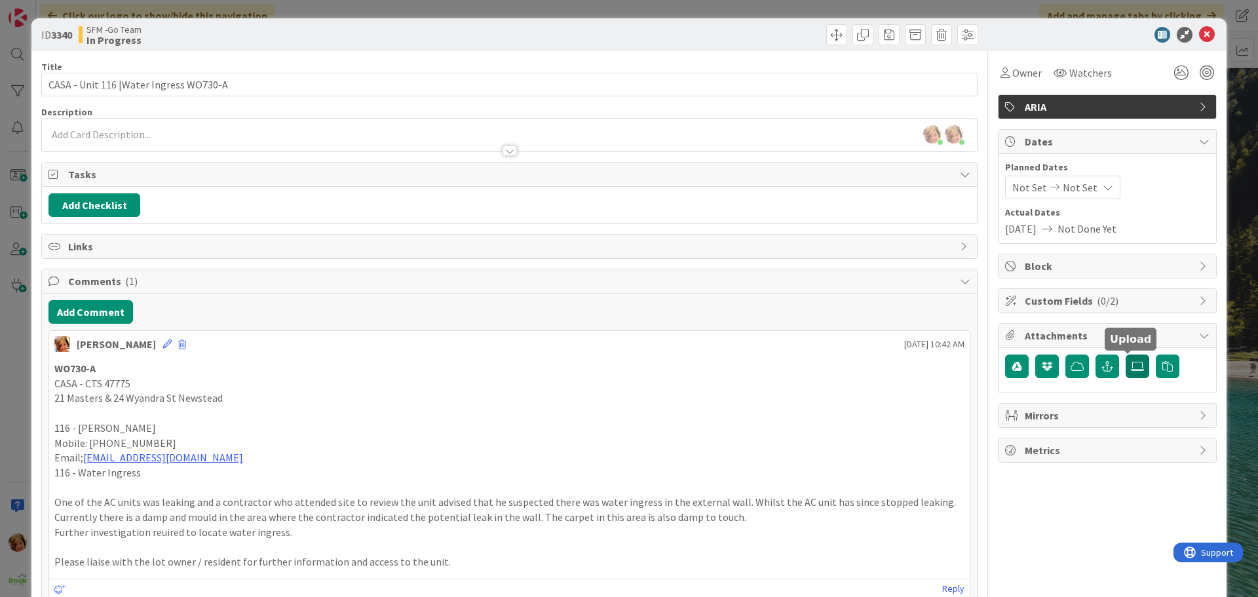
click at [410, 21] on icon at bounding box center [1137, 366] width 13 height 10
click at [410, 21] on input "file" at bounding box center [1125, 354] width 0 height 0
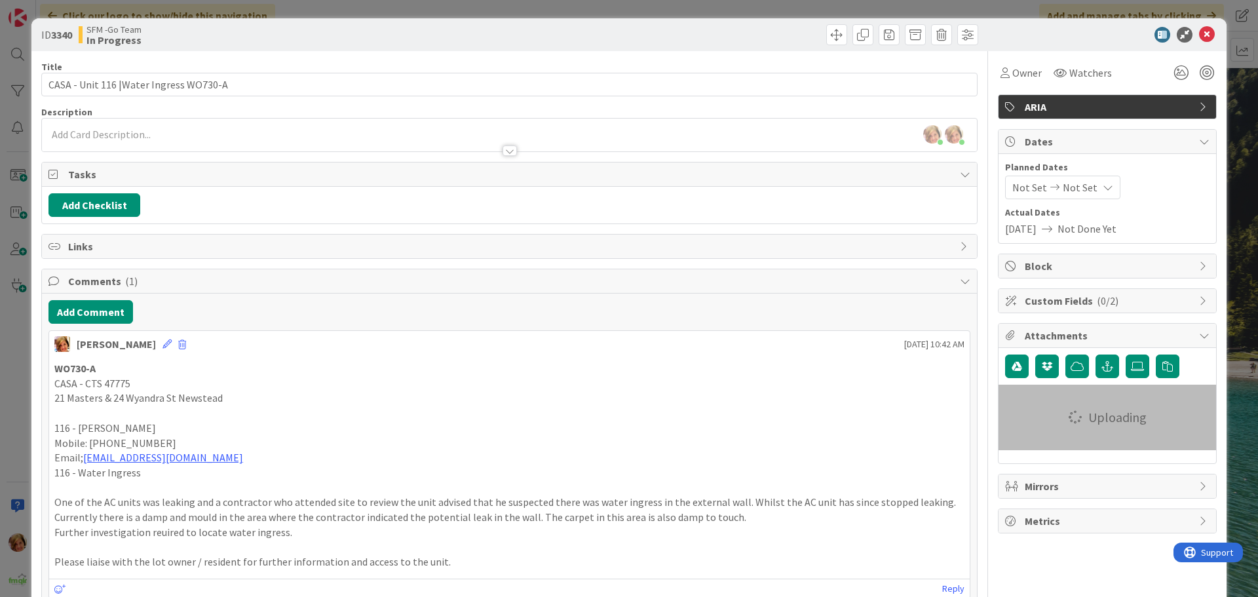
click at [410, 21] on span "ARIA" at bounding box center [1108, 107] width 168 height 16
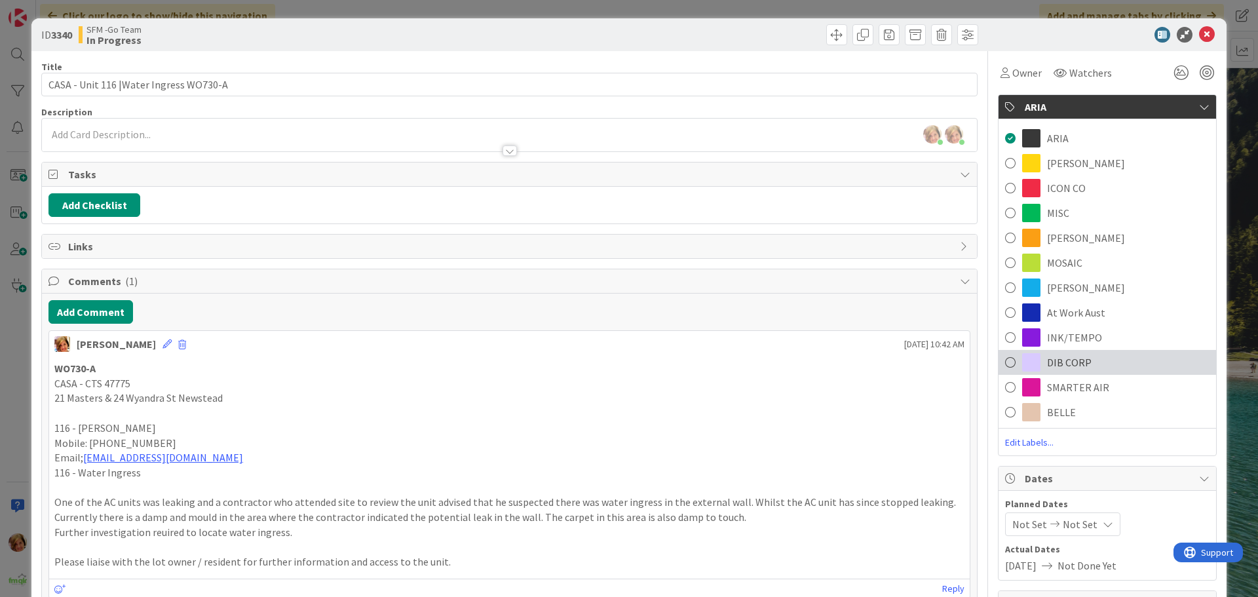
click at [410, 21] on span "DIB CORP" at bounding box center [1069, 362] width 45 height 16
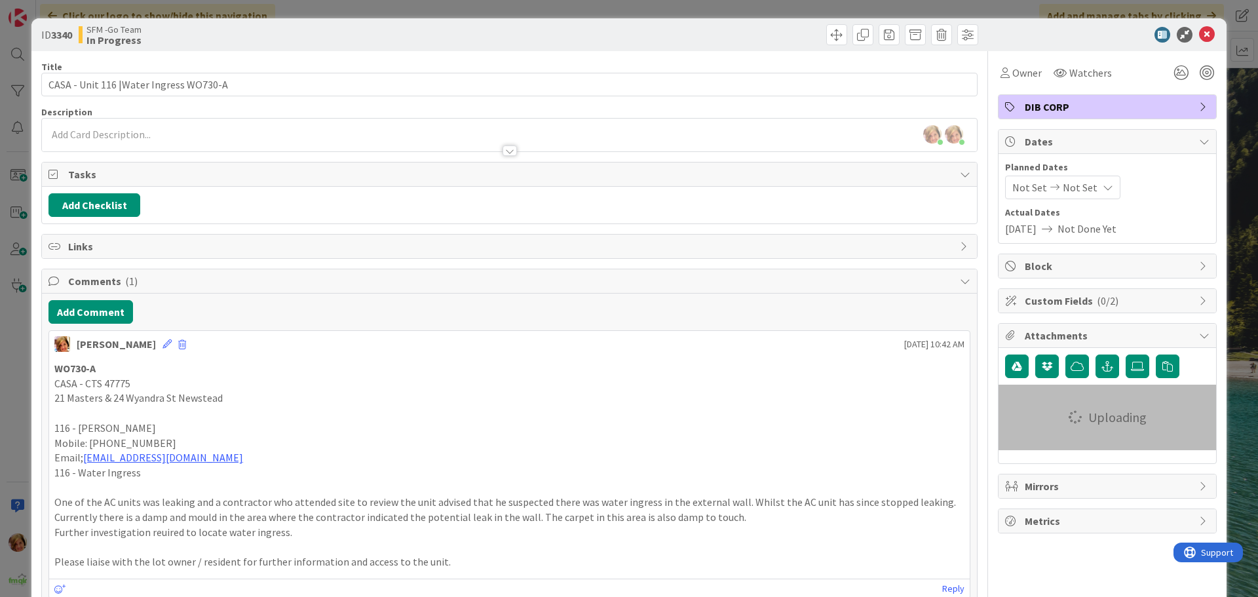
click at [410, 21] on div at bounding box center [745, 34] width 465 height 21
click at [85, 21] on button "Add Comment" at bounding box center [90, 312] width 84 height 24
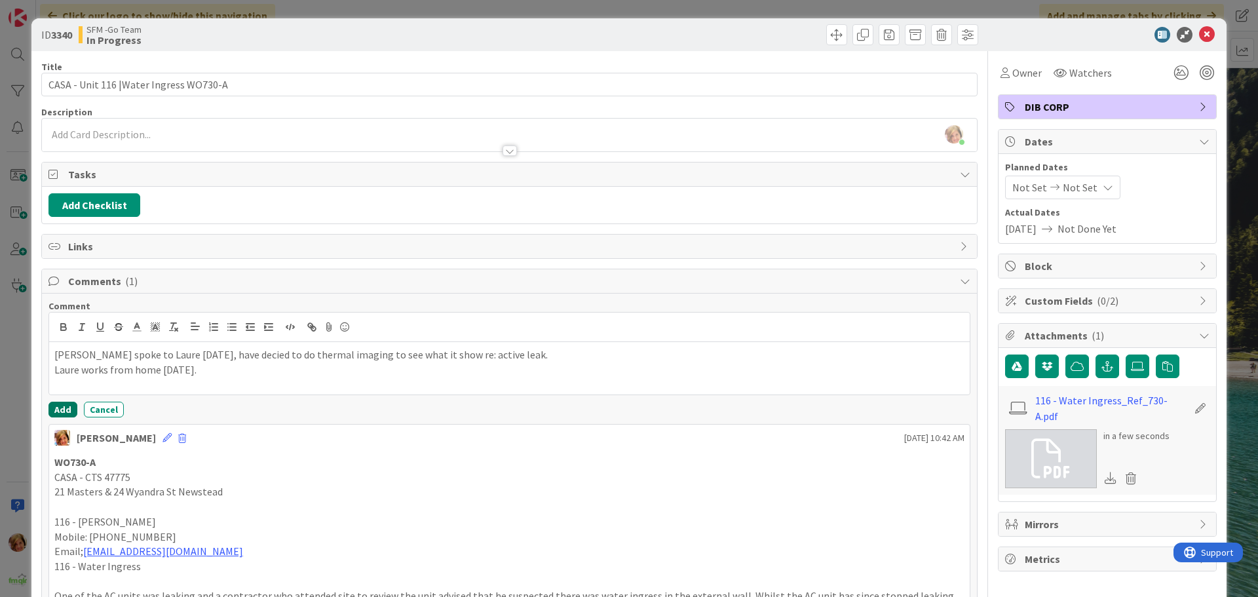
drag, startPoint x: 59, startPoint y: 403, endPoint x: 159, endPoint y: 377, distance: 103.0
click at [59, 21] on button "Add" at bounding box center [62, 410] width 29 height 16
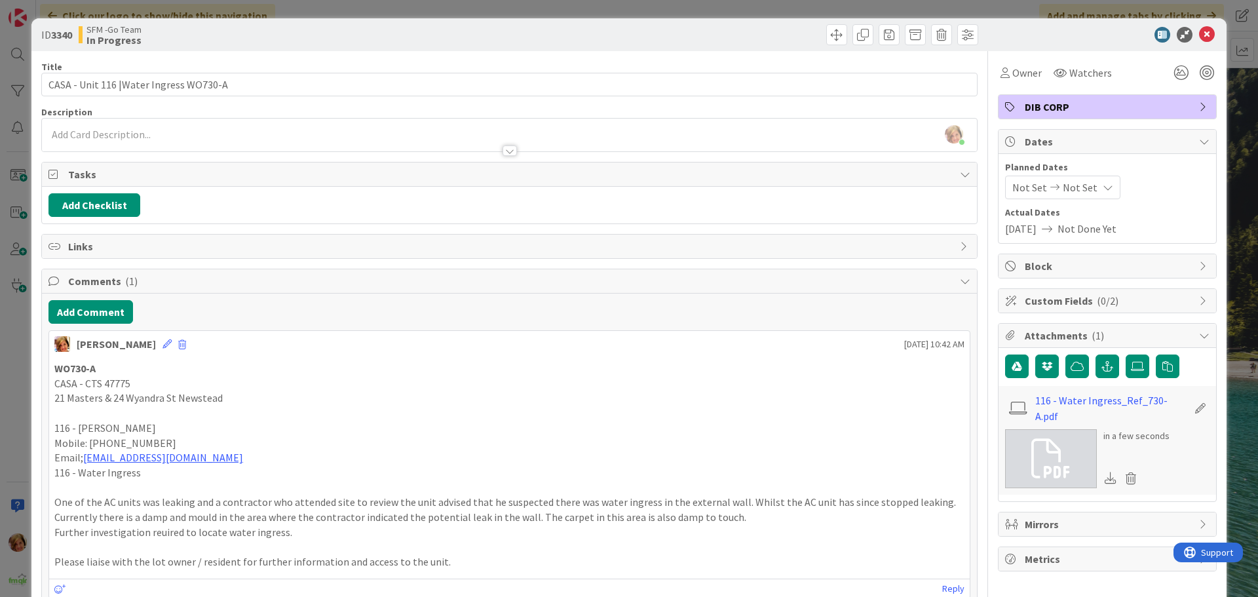
click at [410, 21] on div at bounding box center [745, 34] width 465 height 21
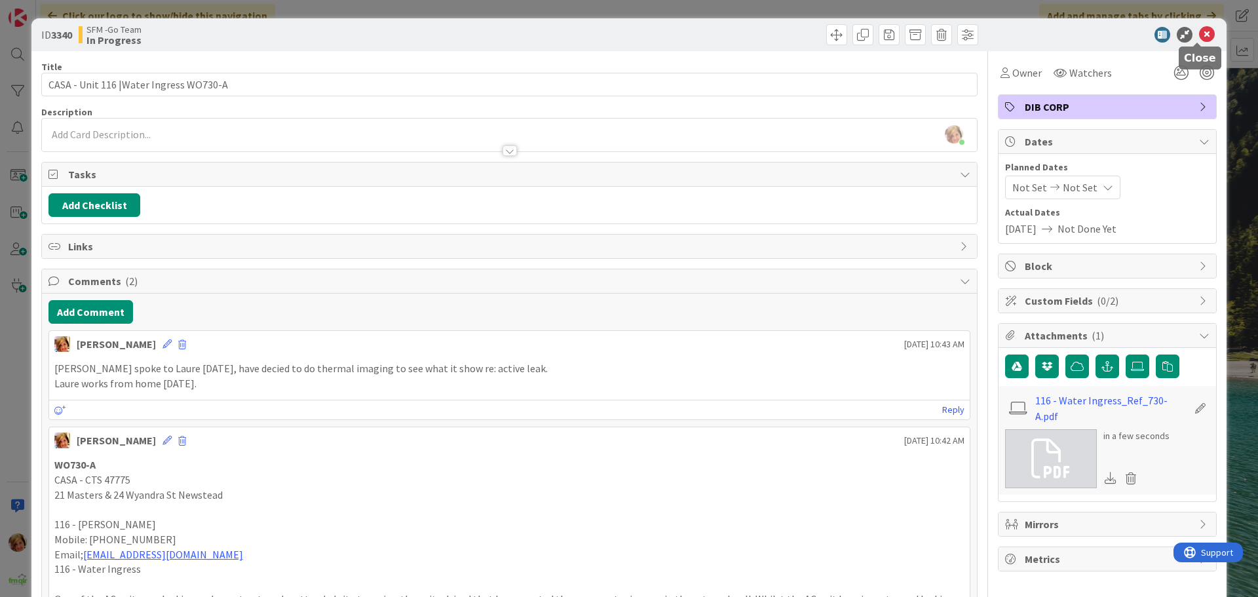
click at [410, 21] on icon at bounding box center [1207, 35] width 16 height 16
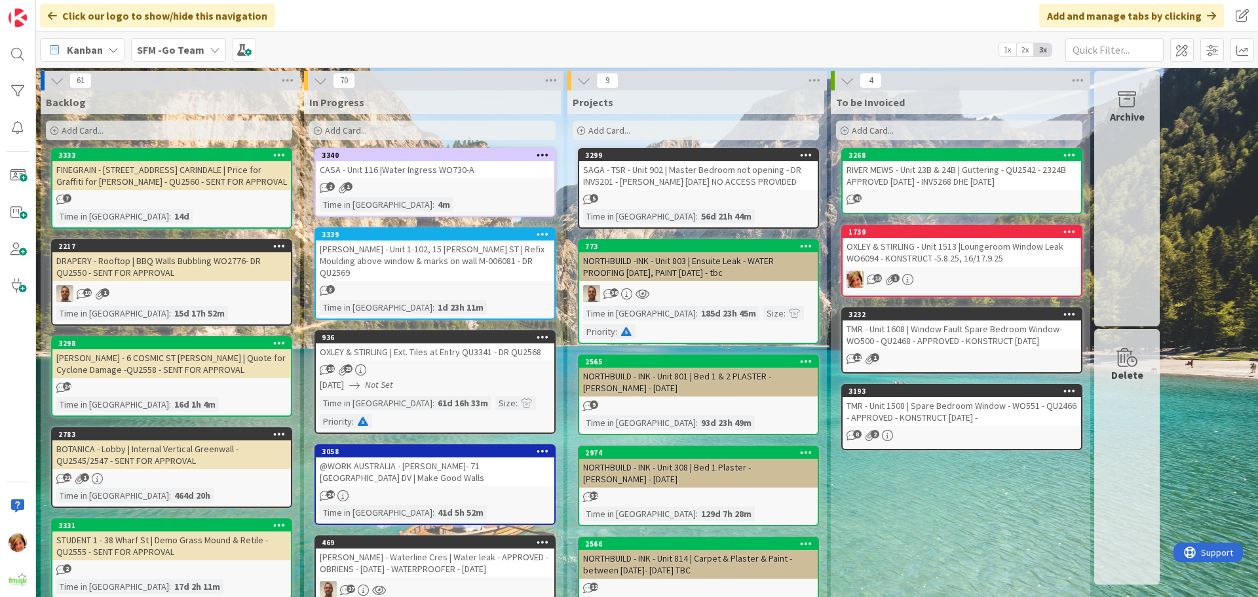
click at [410, 21] on div "CASA - Unit 116 |Water Ingress WO730-A" at bounding box center [435, 169] width 238 height 17
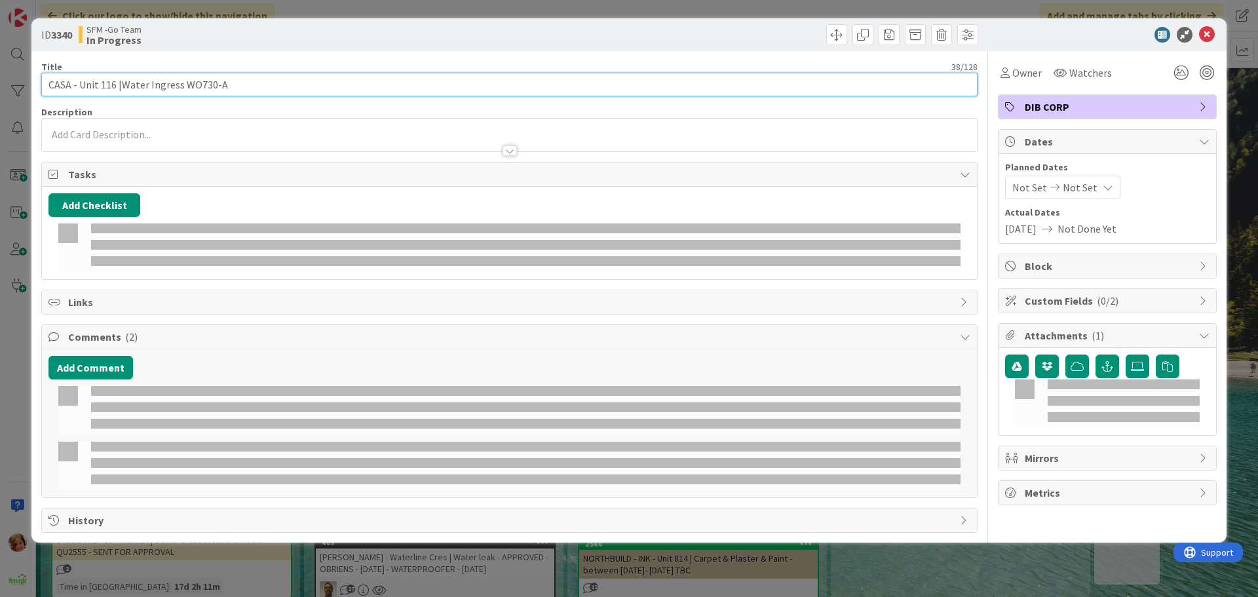
click at [282, 21] on input "CASA - Unit 116 |Water Ingress WO730-A" at bounding box center [509, 85] width 936 height 24
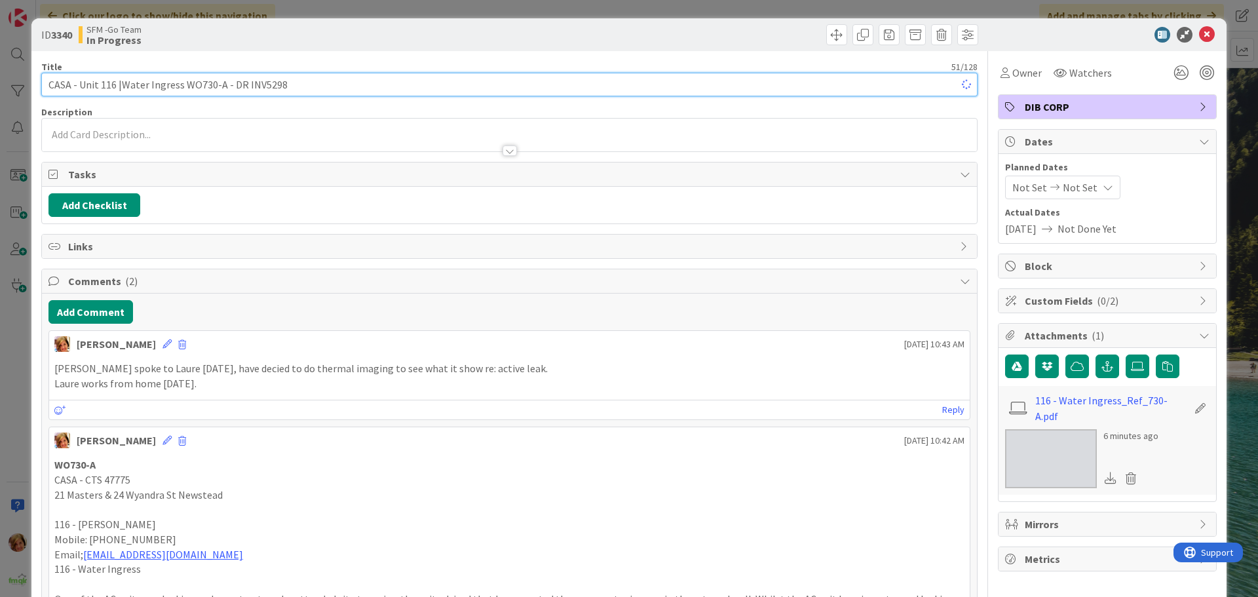
type input "CASA - Unit 116 |Water Ingress WO730-A - DR INV5298"
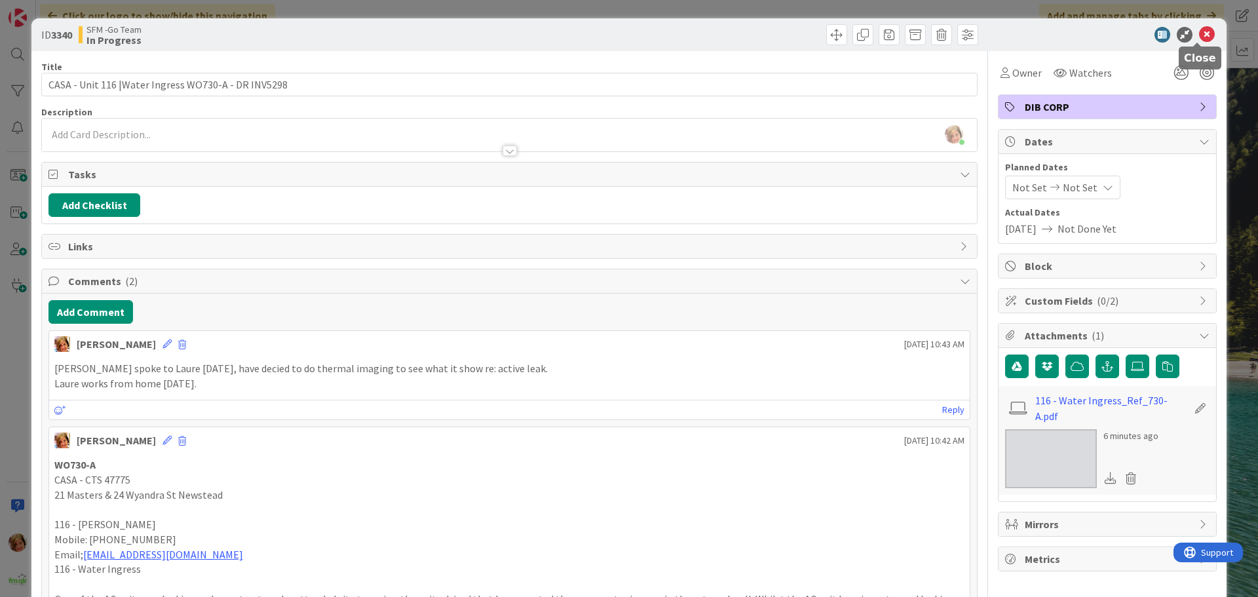
click at [410, 21] on icon at bounding box center [1207, 35] width 16 height 16
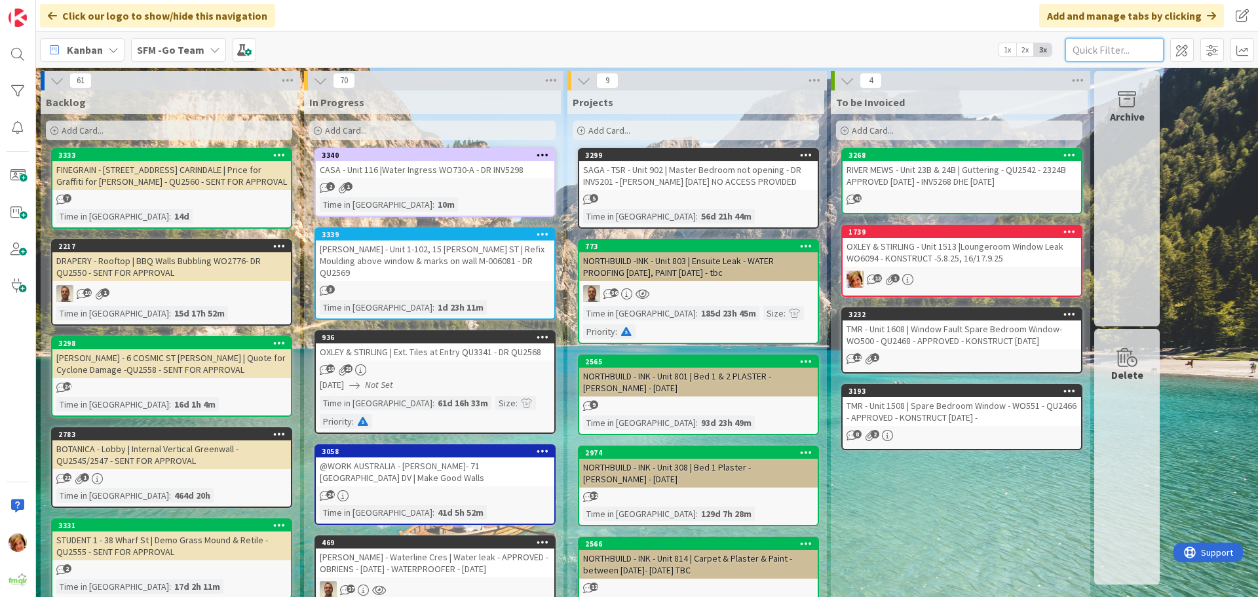
click at [410, 21] on input "text" at bounding box center [1114, 50] width 98 height 24
type input "ARUNDEL"
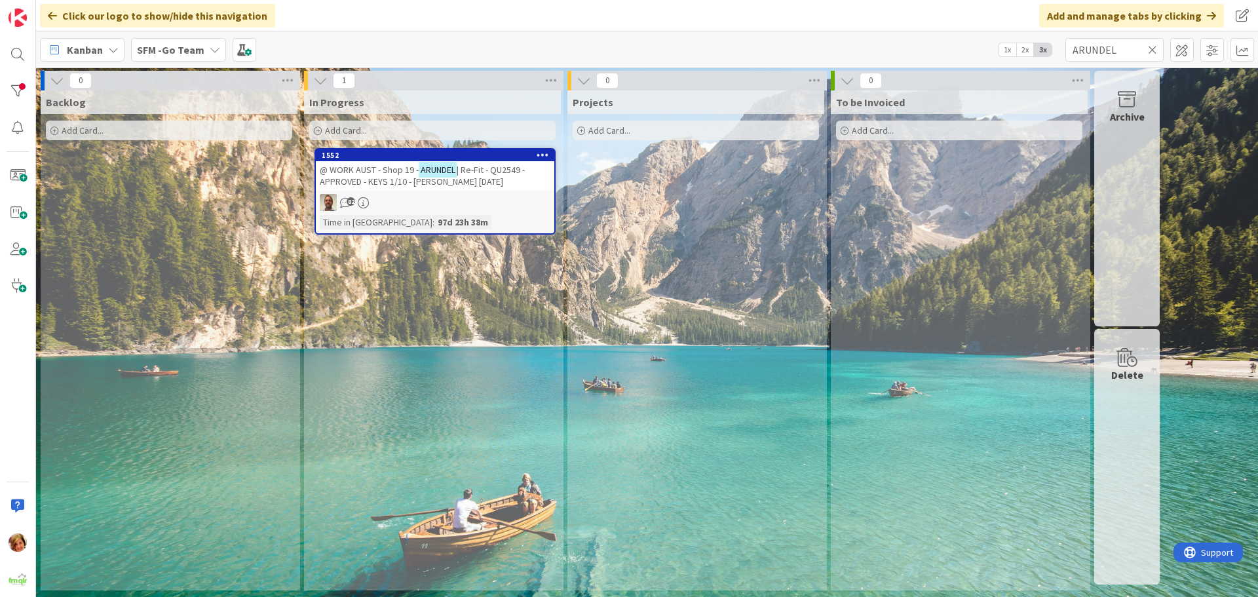
click at [393, 21] on span "@ WORK AUST - Shop 19 -" at bounding box center [369, 170] width 99 height 12
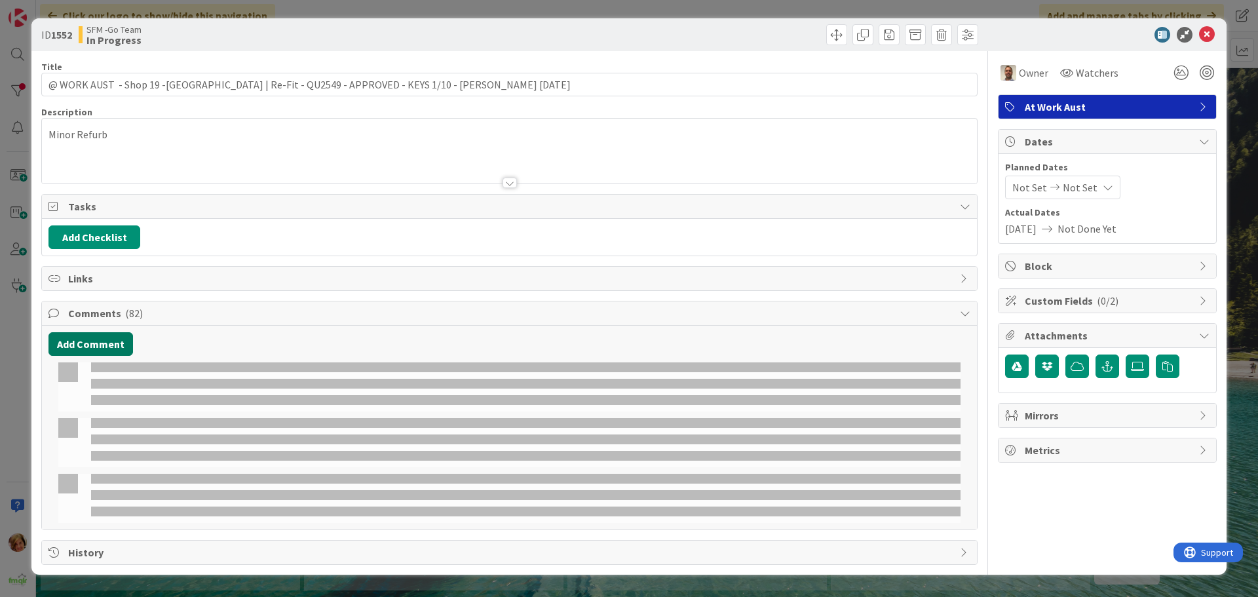
click at [94, 21] on button "Add Comment" at bounding box center [90, 344] width 84 height 24
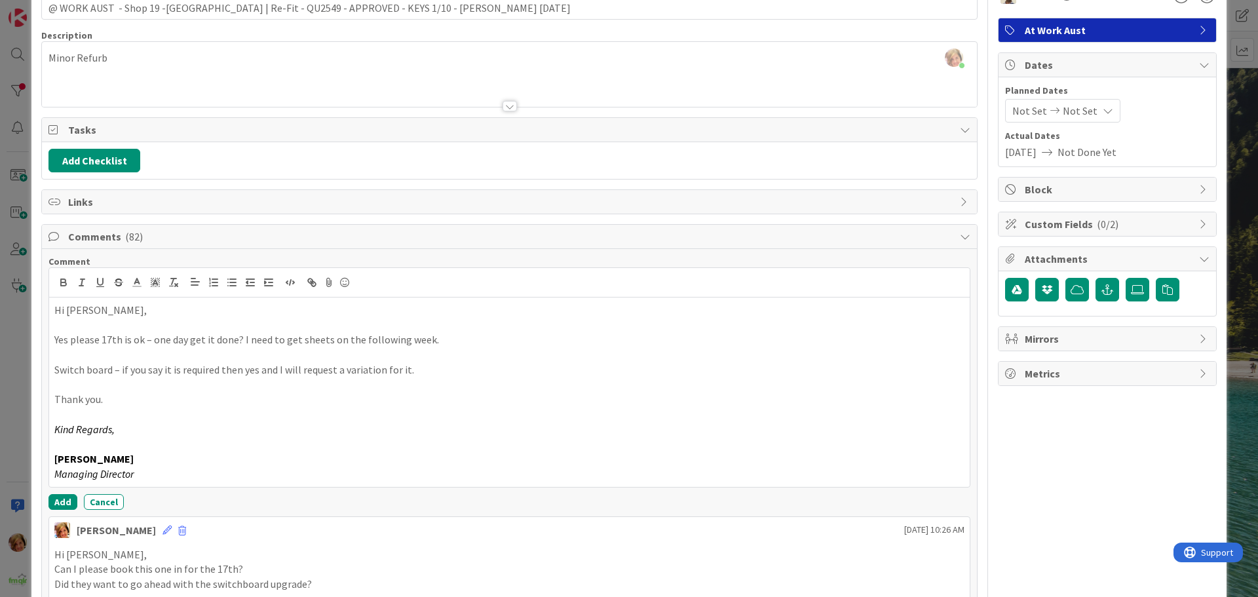
scroll to position [197, 0]
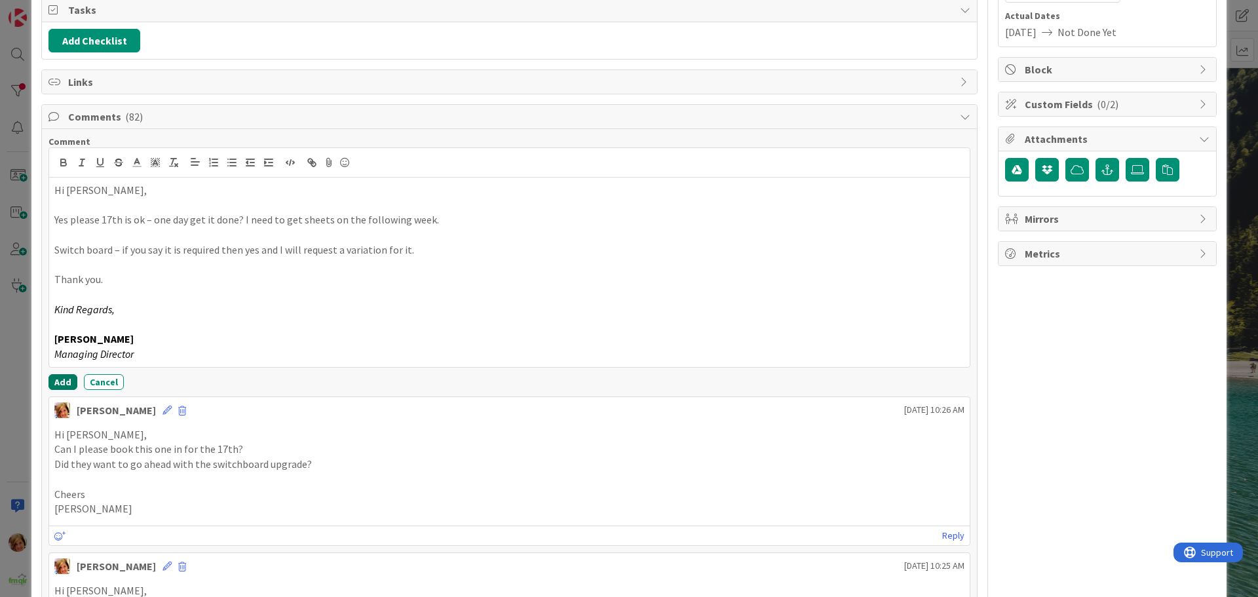
click at [58, 21] on button "Add" at bounding box center [62, 382] width 29 height 16
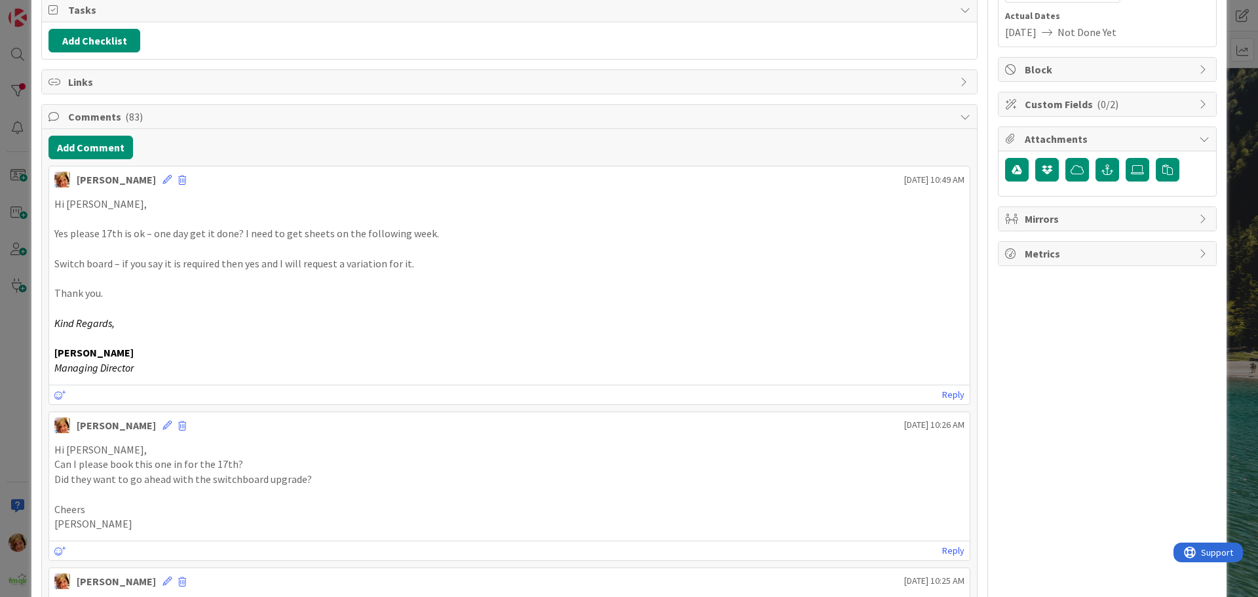
scroll to position [0, 0]
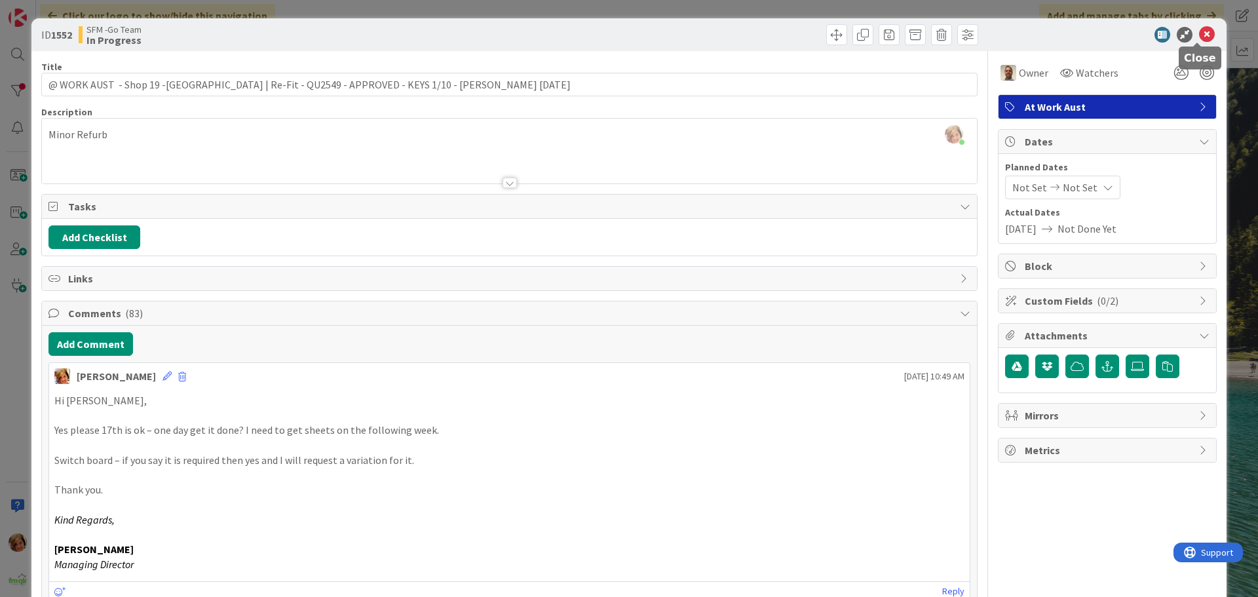
drag, startPoint x: 1191, startPoint y: 32, endPoint x: 1181, endPoint y: 47, distance: 18.0
click at [410, 21] on icon at bounding box center [1207, 35] width 16 height 16
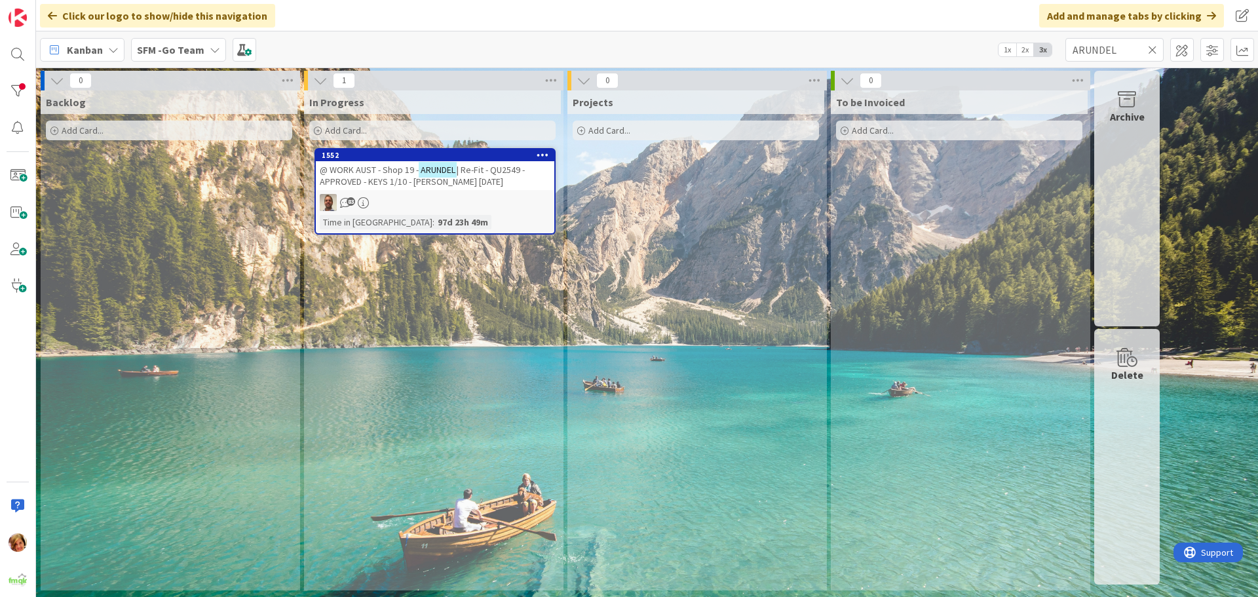
click at [410, 21] on icon at bounding box center [1152, 50] width 9 height 12
click at [410, 21] on input "text" at bounding box center [1114, 50] width 98 height 24
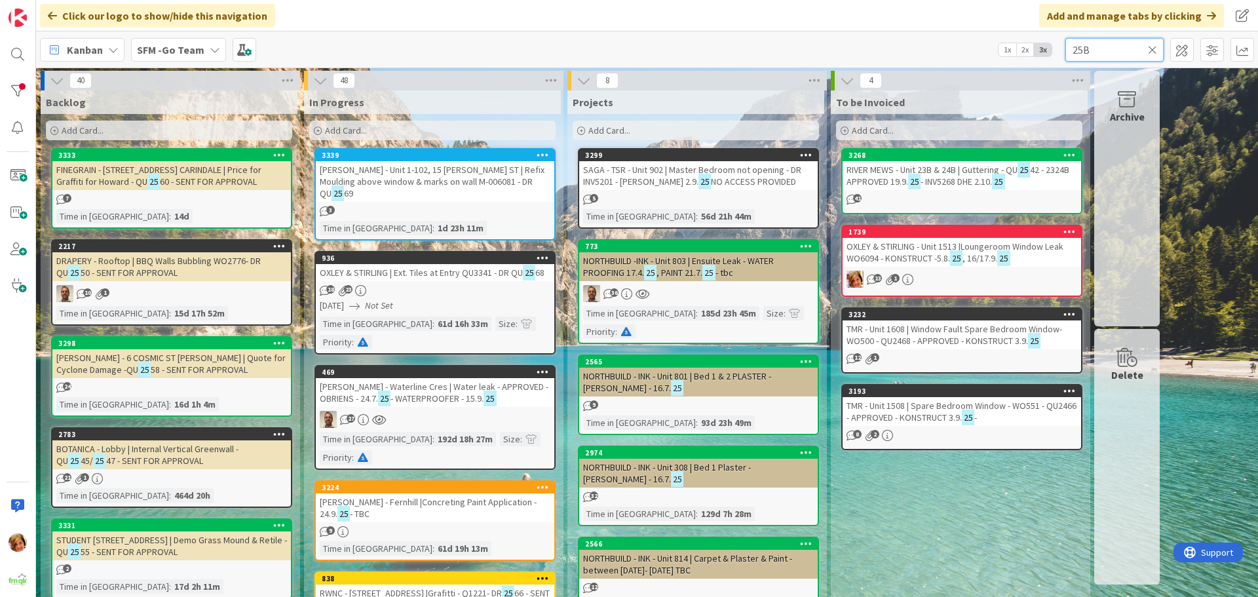
type input "25B"
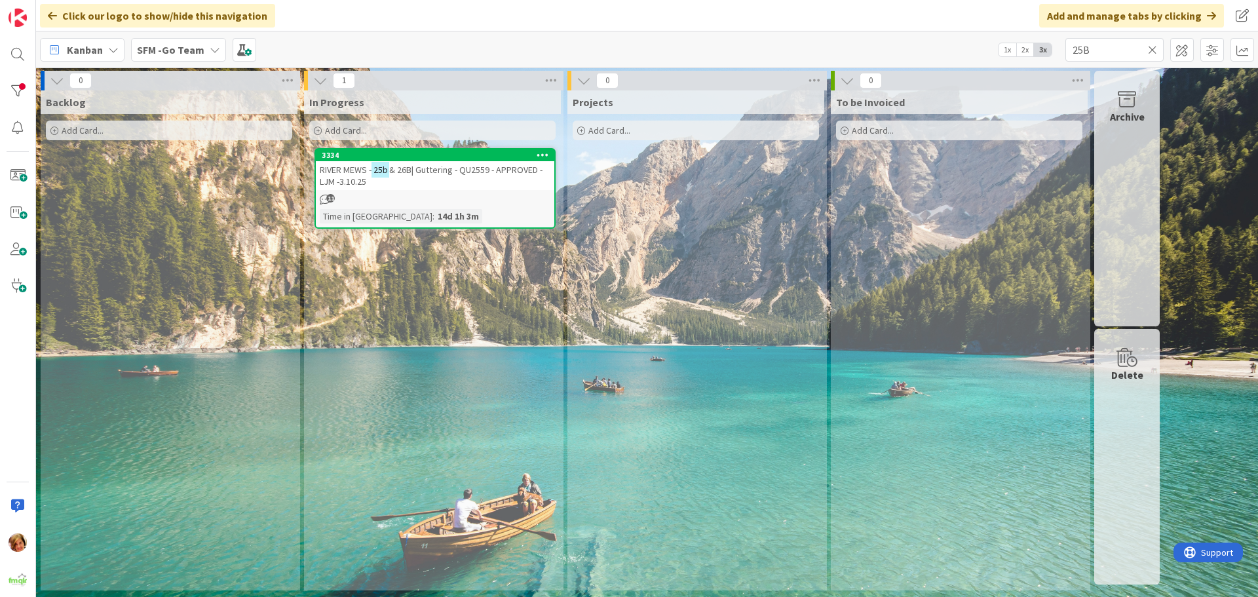
click at [410, 21] on div "RIVER MEWS - 25b & 26B| Guttering - QU2559 - APPROVED - LJM -3.10.25" at bounding box center [435, 175] width 238 height 29
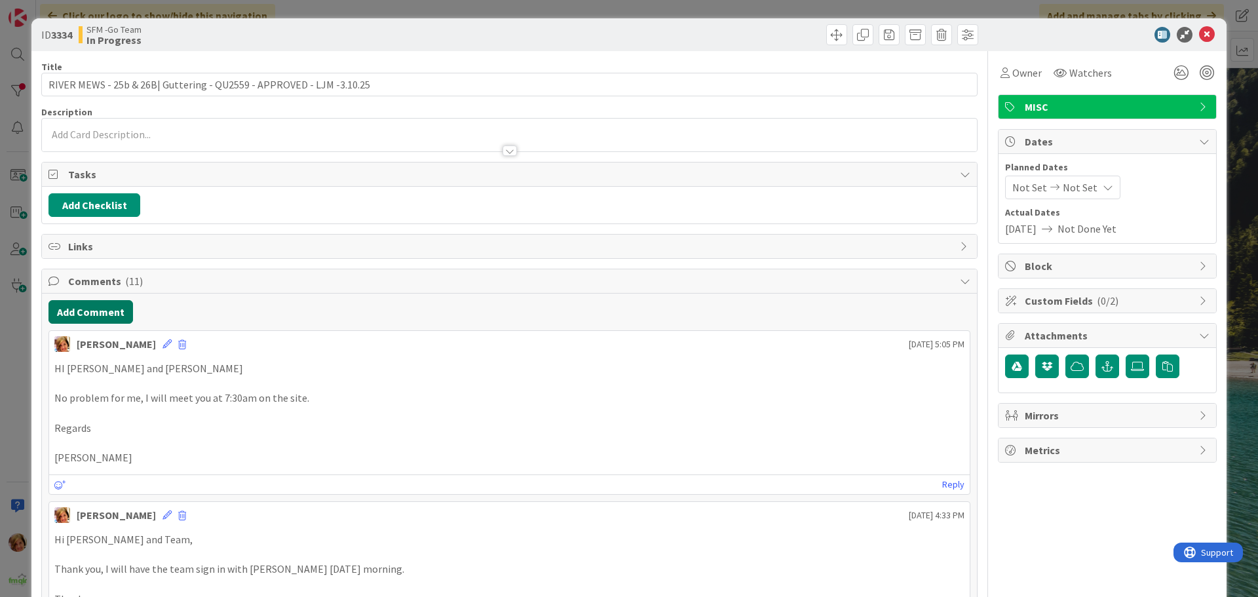
click at [115, 21] on button "Add Comment" at bounding box center [90, 312] width 84 height 24
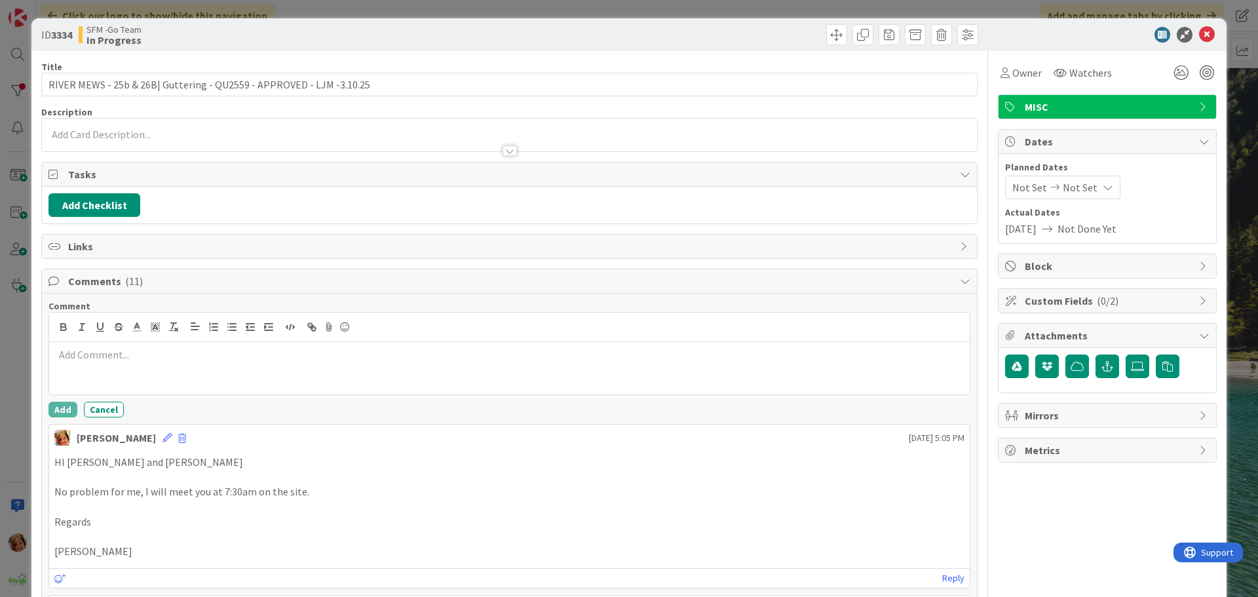
click at [127, 21] on div at bounding box center [509, 368] width 920 height 52
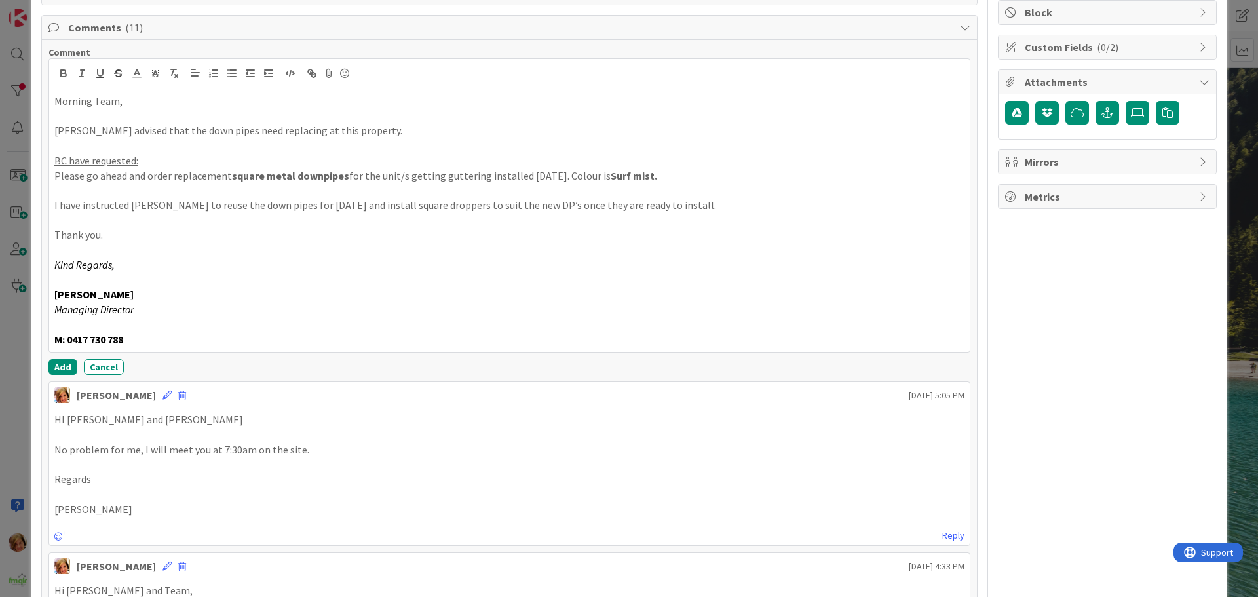
scroll to position [265, 0]
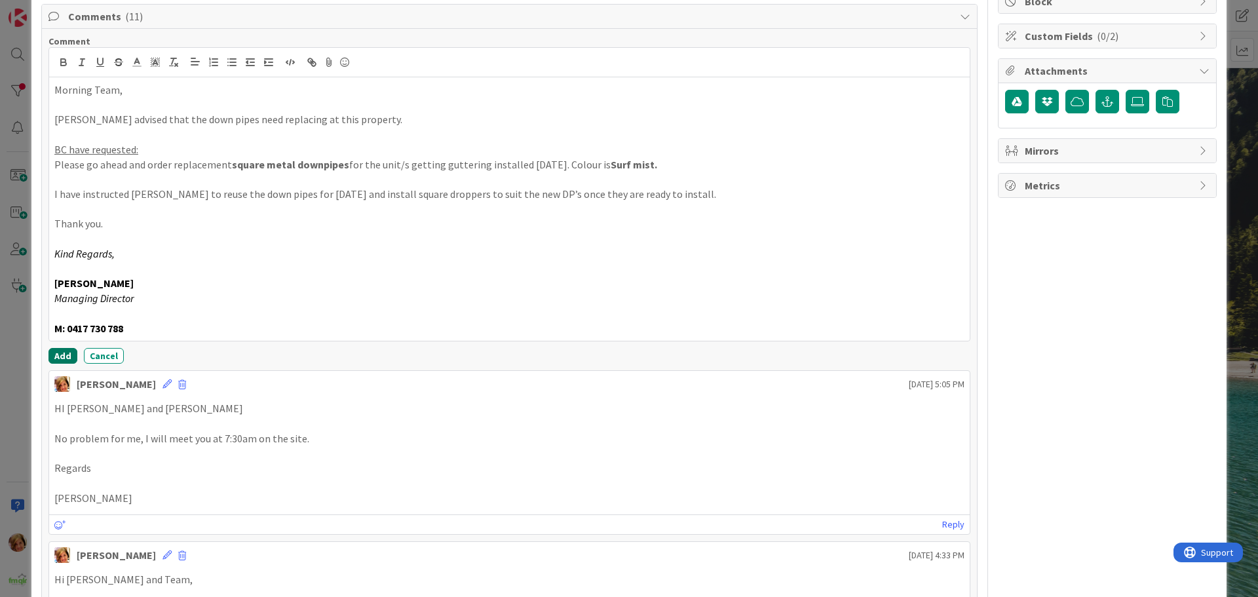
click at [57, 21] on button "Add" at bounding box center [62, 356] width 29 height 16
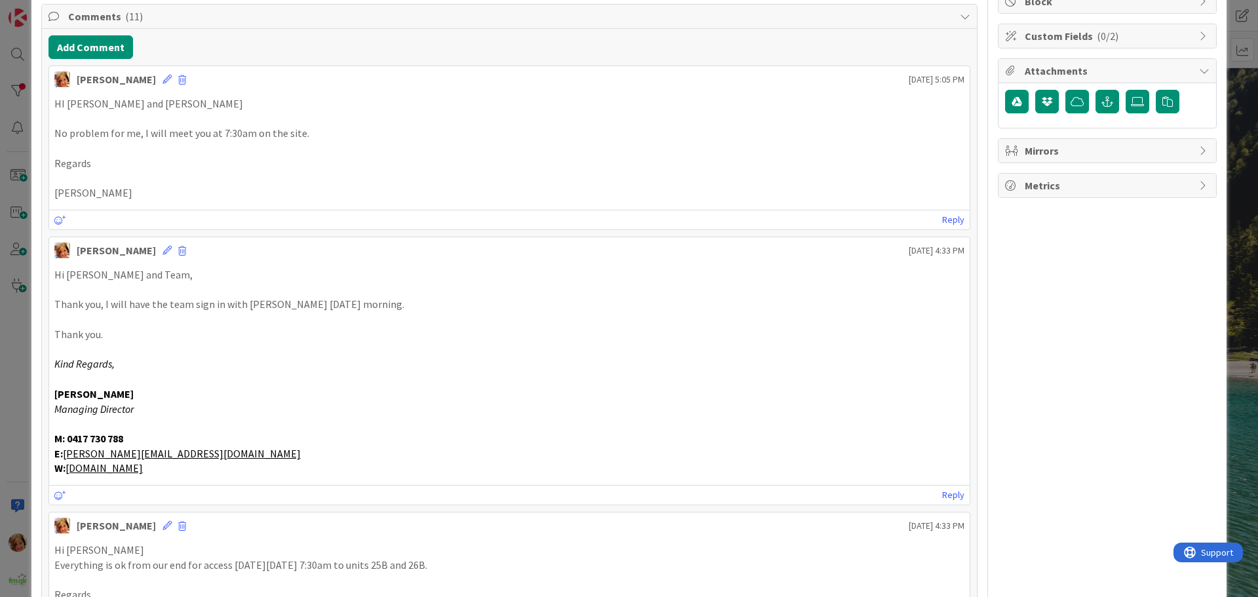
scroll to position [0, 0]
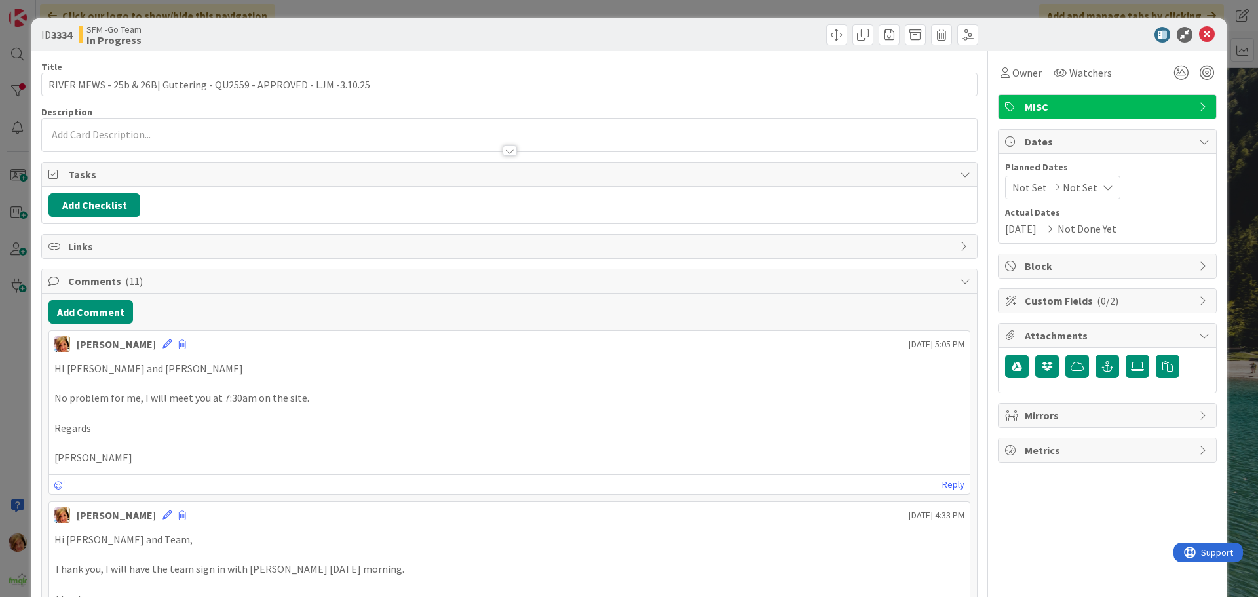
click at [410, 21] on div at bounding box center [745, 34] width 465 height 21
click at [410, 21] on icon at bounding box center [1207, 35] width 16 height 16
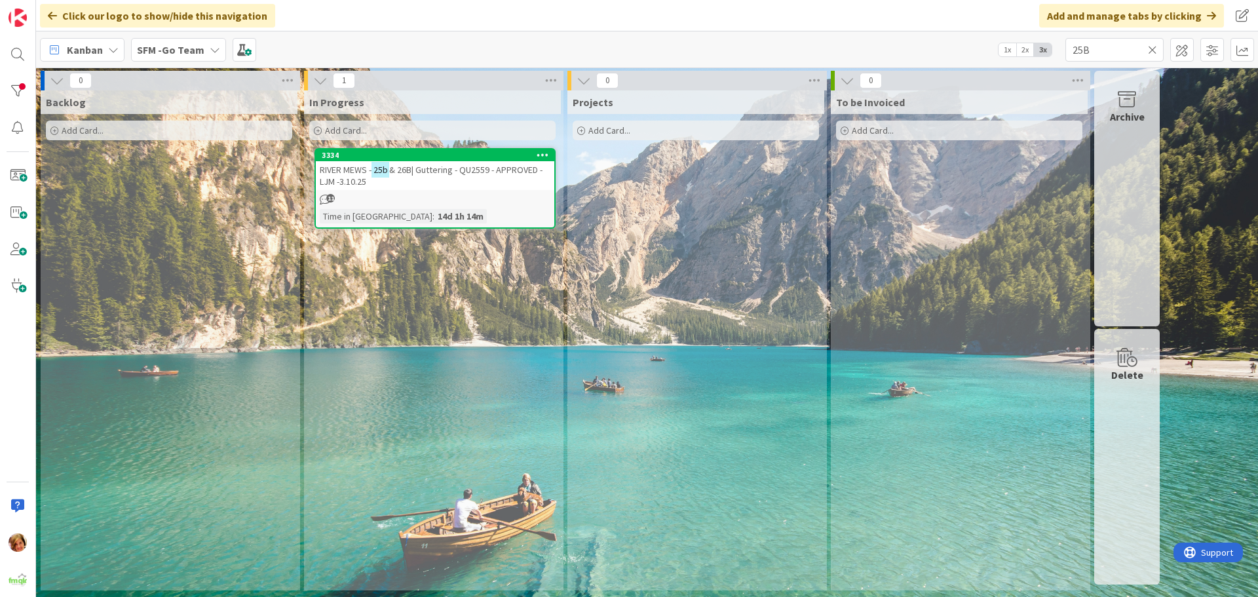
drag, startPoint x: 1154, startPoint y: 47, endPoint x: 1135, endPoint y: 51, distance: 20.0
click at [410, 21] on icon at bounding box center [1152, 50] width 9 height 12
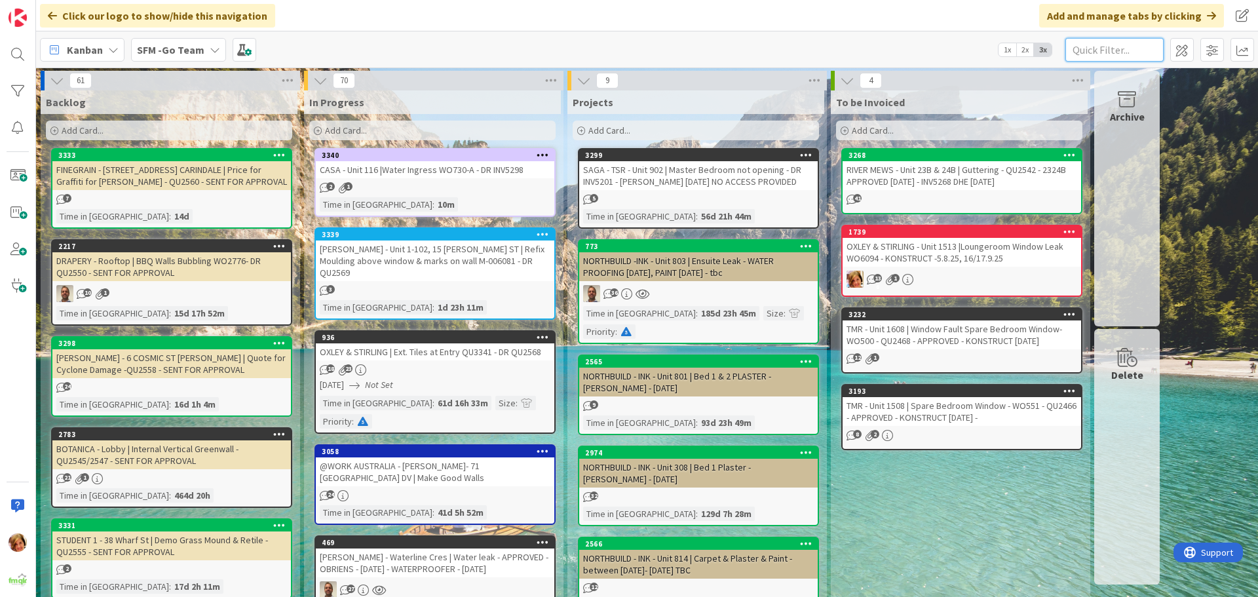
click at [410, 21] on input "text" at bounding box center [1114, 50] width 98 height 24
type input "25B"
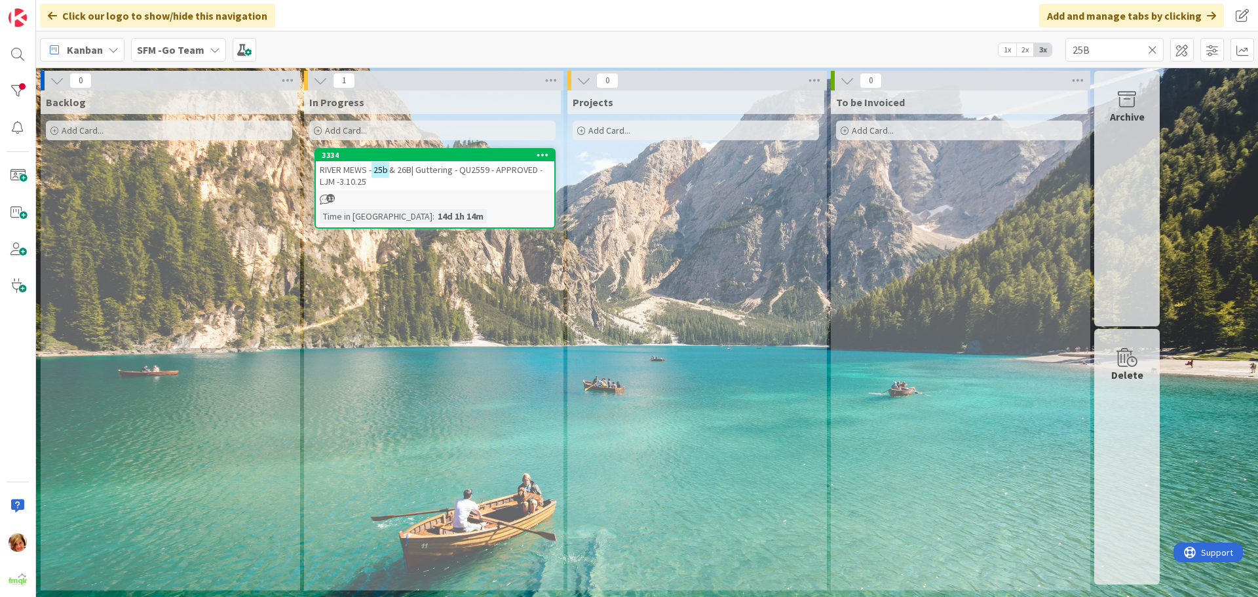
click at [410, 21] on span "& 26B| Guttering - QU2559 - APPROVED - LJM -3.10.25" at bounding box center [431, 176] width 223 height 24
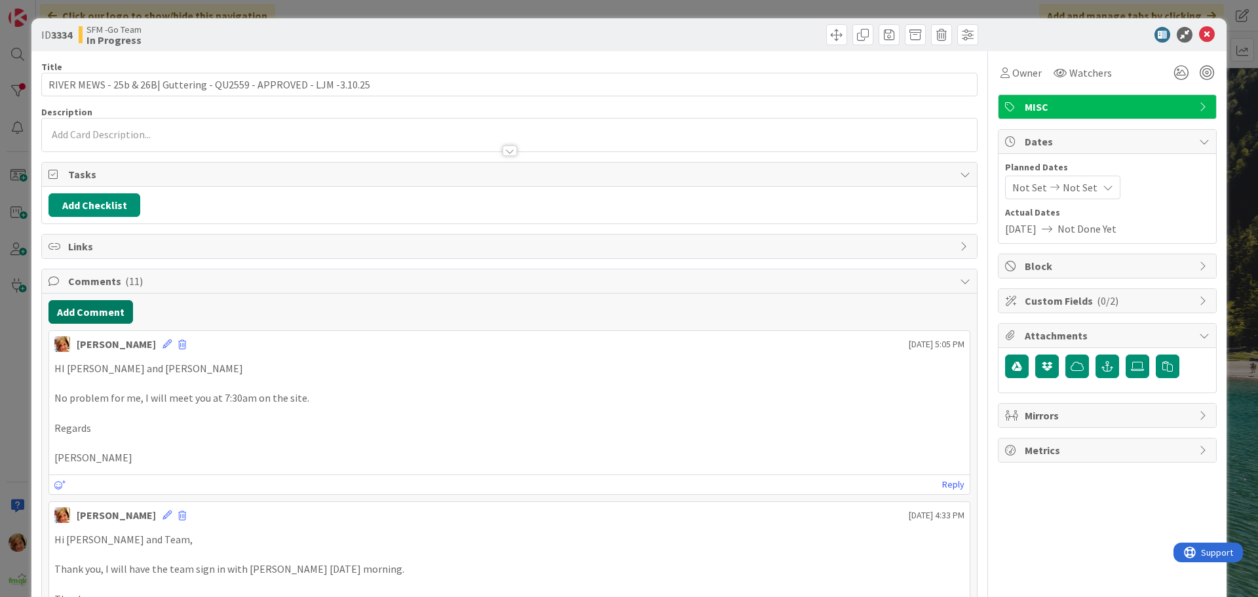
click at [92, 21] on button "Add Comment" at bounding box center [90, 312] width 84 height 24
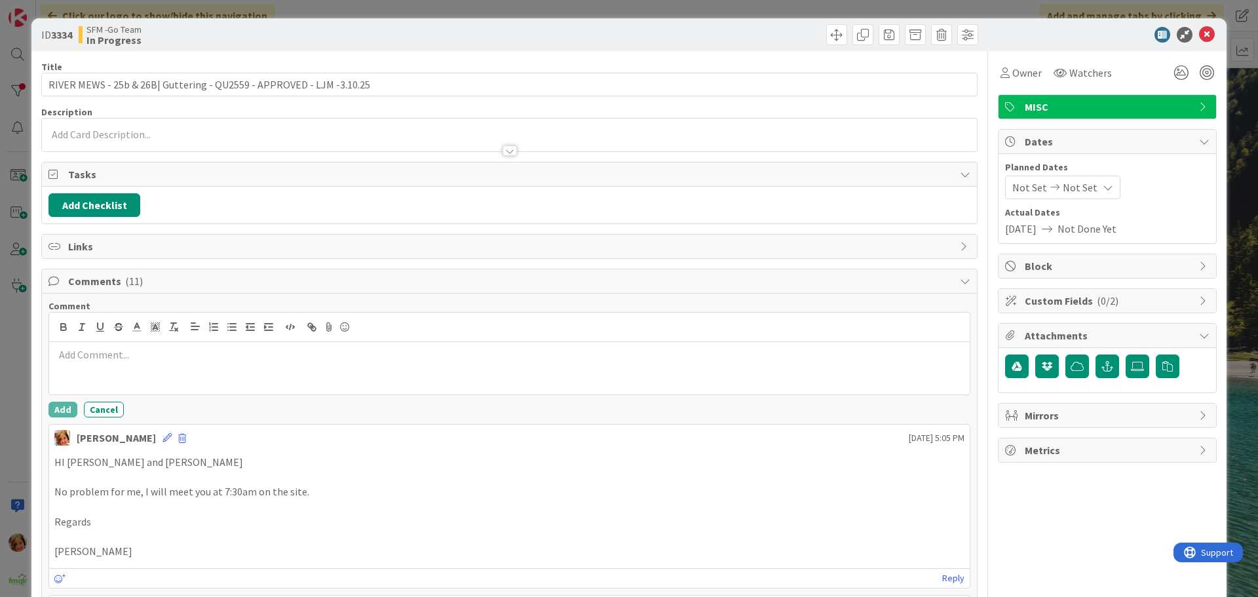
click at [96, 21] on div at bounding box center [509, 368] width 920 height 52
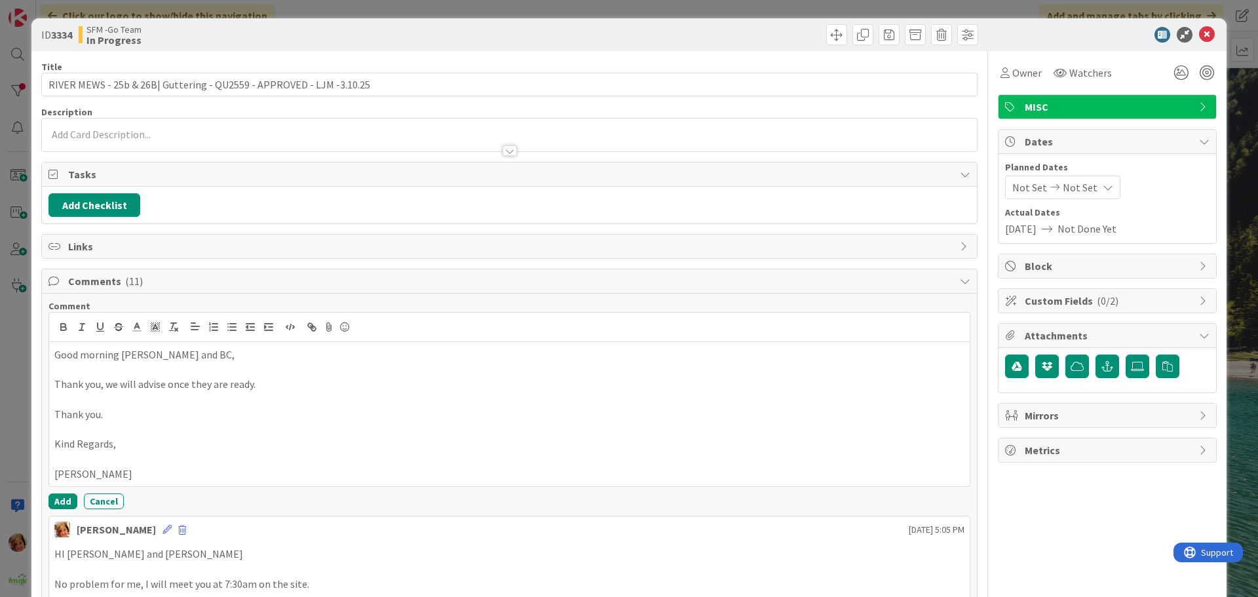
scroll to position [197, 0]
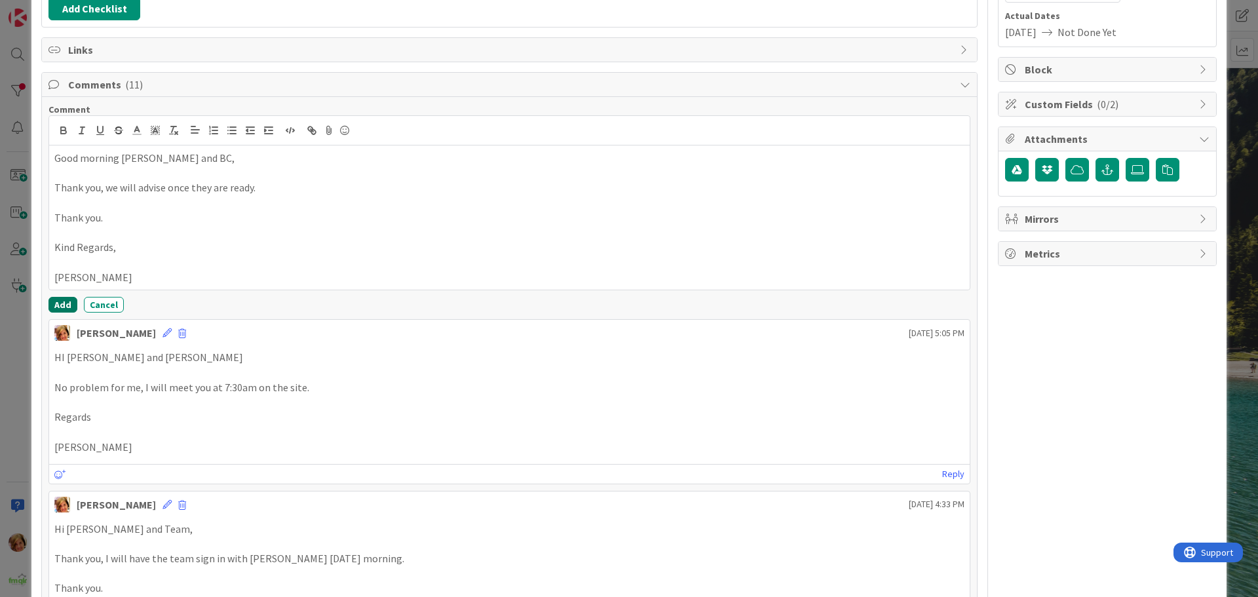
click at [66, 21] on button "Add" at bounding box center [62, 305] width 29 height 16
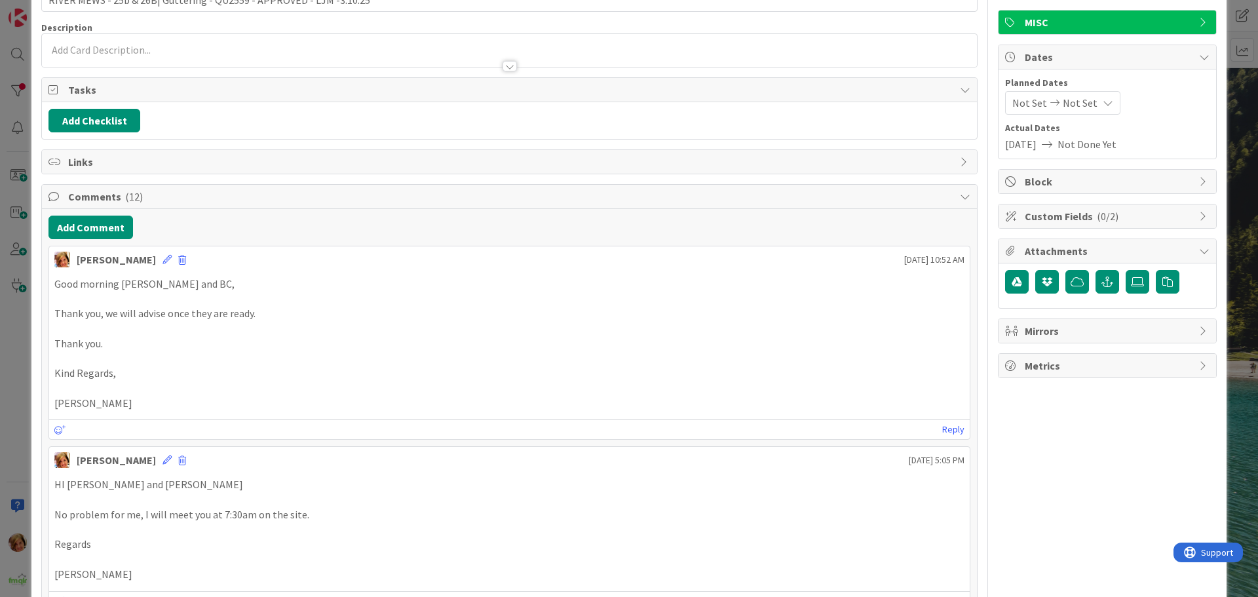
scroll to position [0, 0]
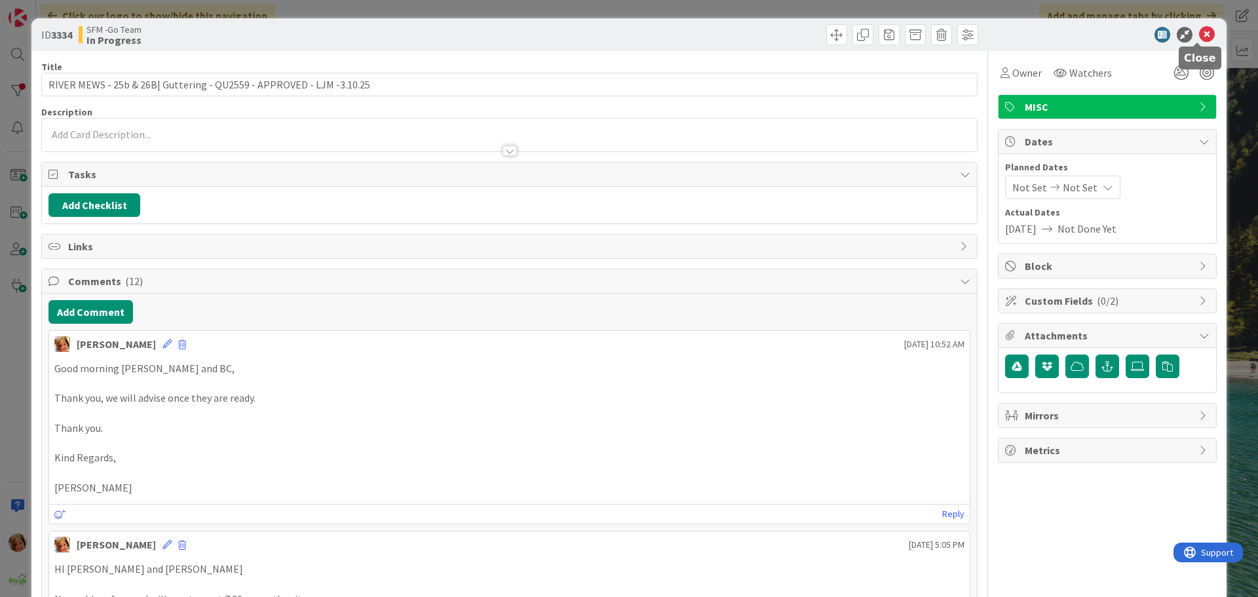
click at [410, 21] on icon at bounding box center [1207, 35] width 16 height 16
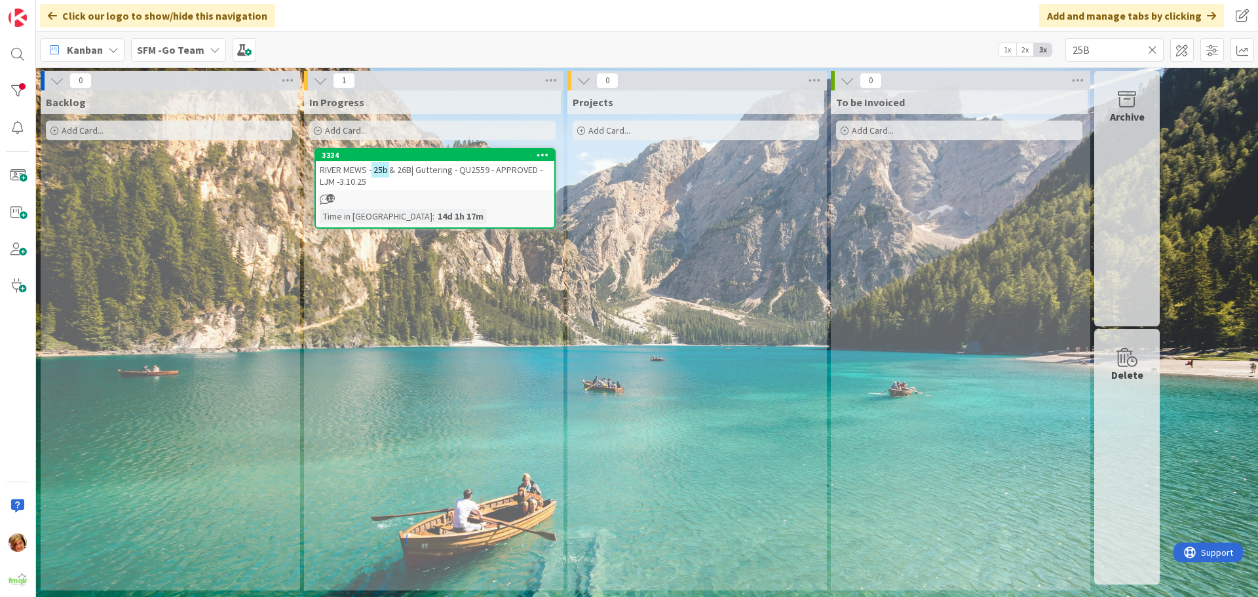
click at [410, 21] on icon at bounding box center [1152, 50] width 9 height 12
click at [410, 21] on input "text" at bounding box center [1114, 50] width 98 height 24
drag, startPoint x: 1135, startPoint y: 6, endPoint x: 435, endPoint y: 169, distance: 718.3
click at [410, 21] on span "& 26B| Guttering - QU2559 - APPROVED - LJM -3.10.25" at bounding box center [431, 176] width 223 height 24
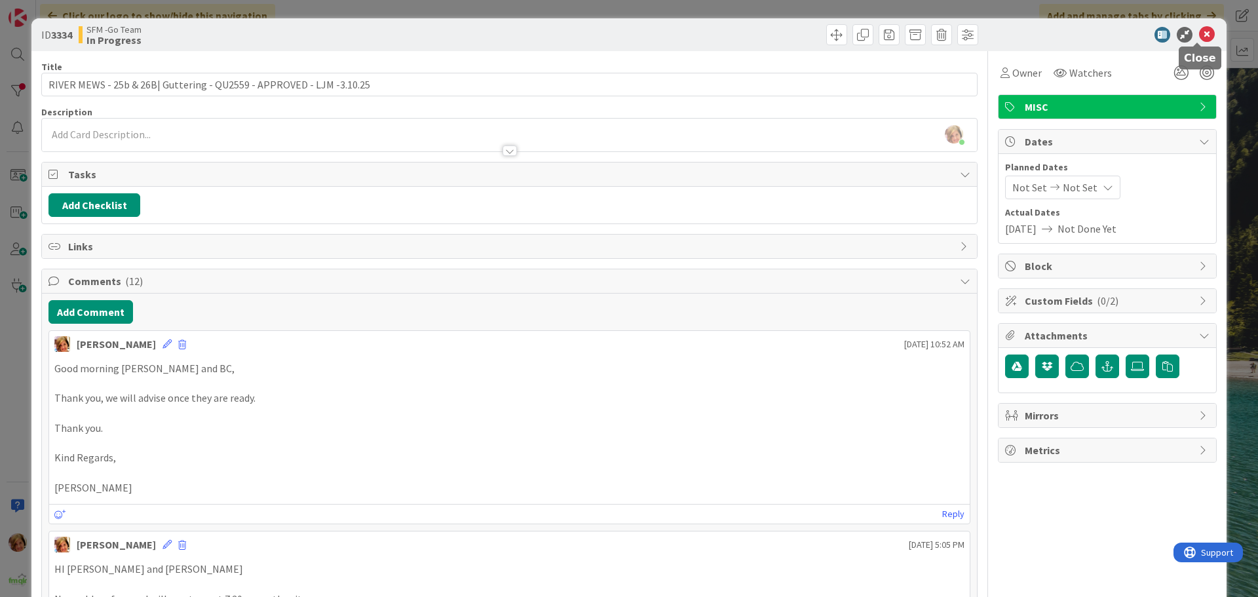
click at [410, 21] on icon at bounding box center [1207, 35] width 16 height 16
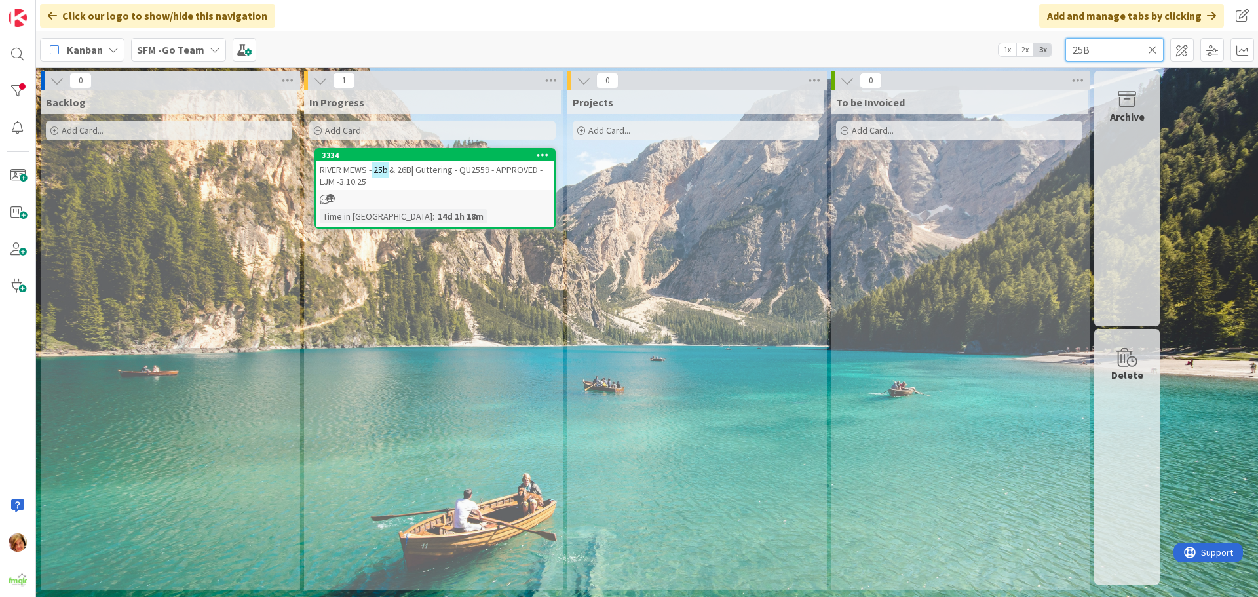
click at [410, 21] on input "25B" at bounding box center [1114, 50] width 98 height 24
type input "2"
type input "CASA"
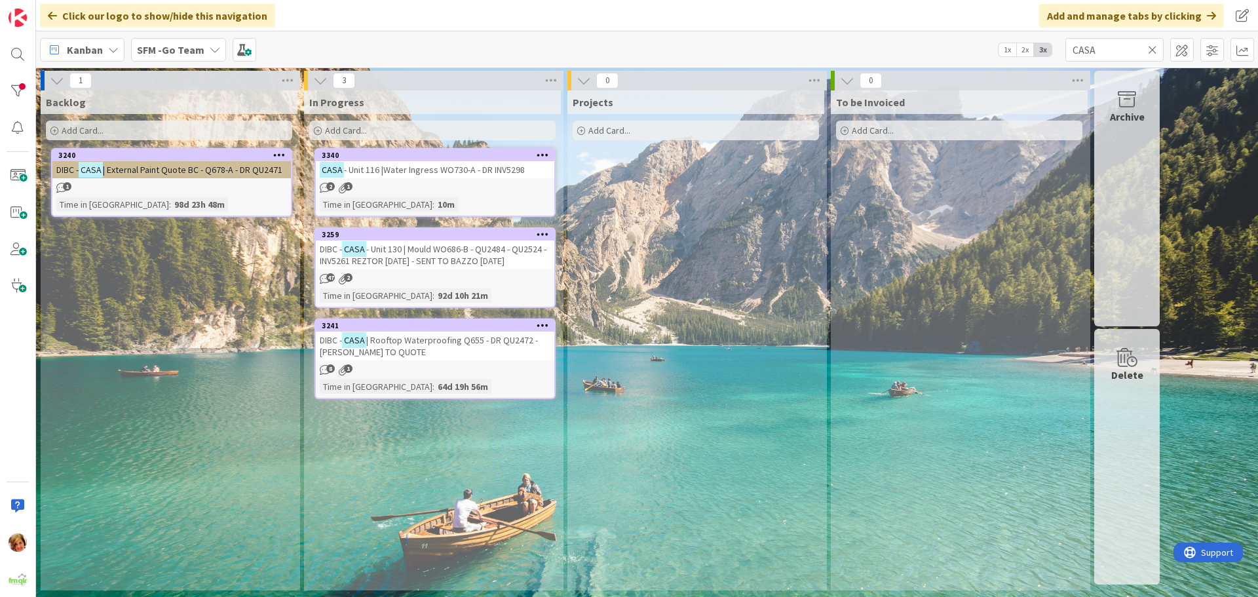
click at [410, 21] on span "- Unit 116 |Water Ingress WO730-A - DR INV5298" at bounding box center [434, 170] width 181 height 12
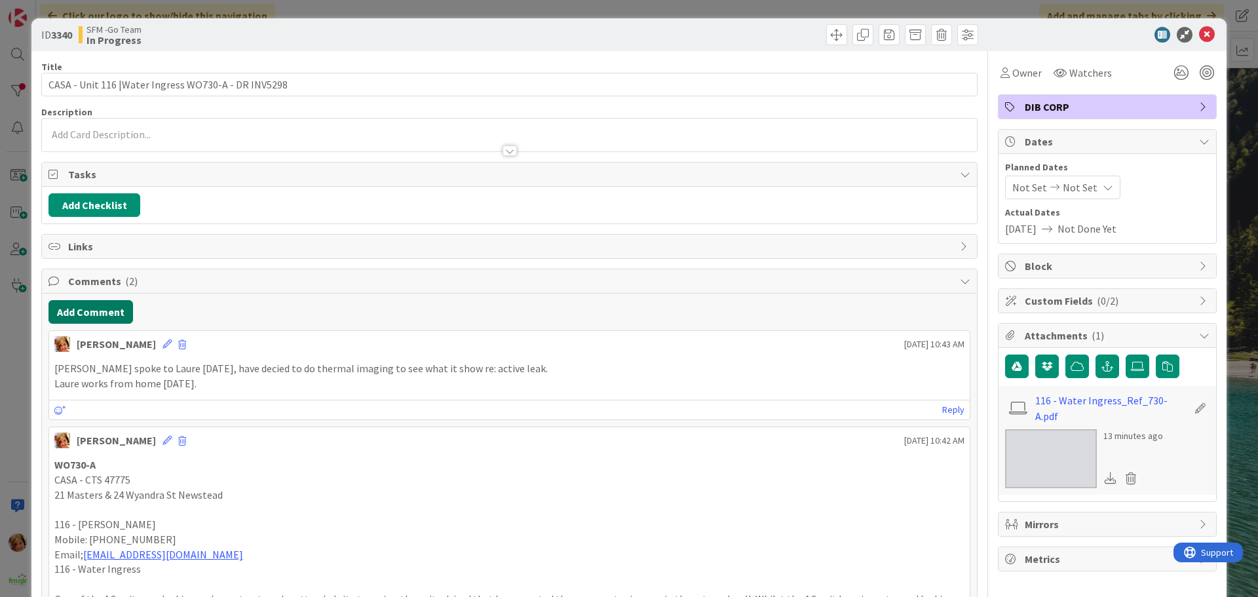
click at [77, 21] on button "Add Comment" at bounding box center [90, 312] width 84 height 24
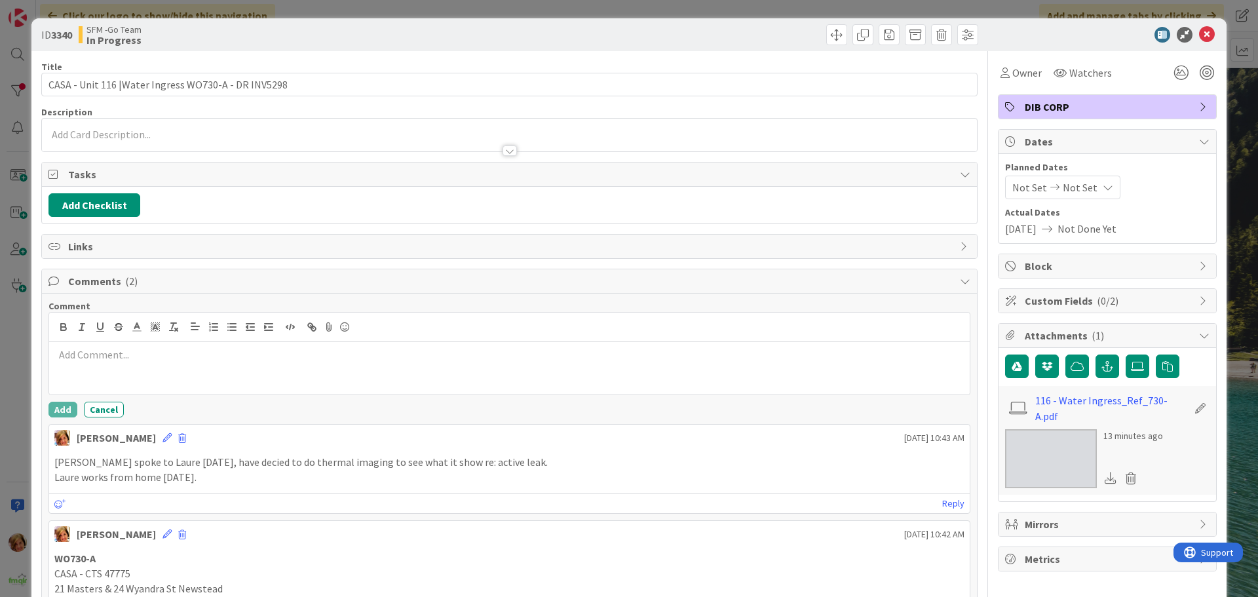
click at [119, 21] on div at bounding box center [509, 368] width 920 height 52
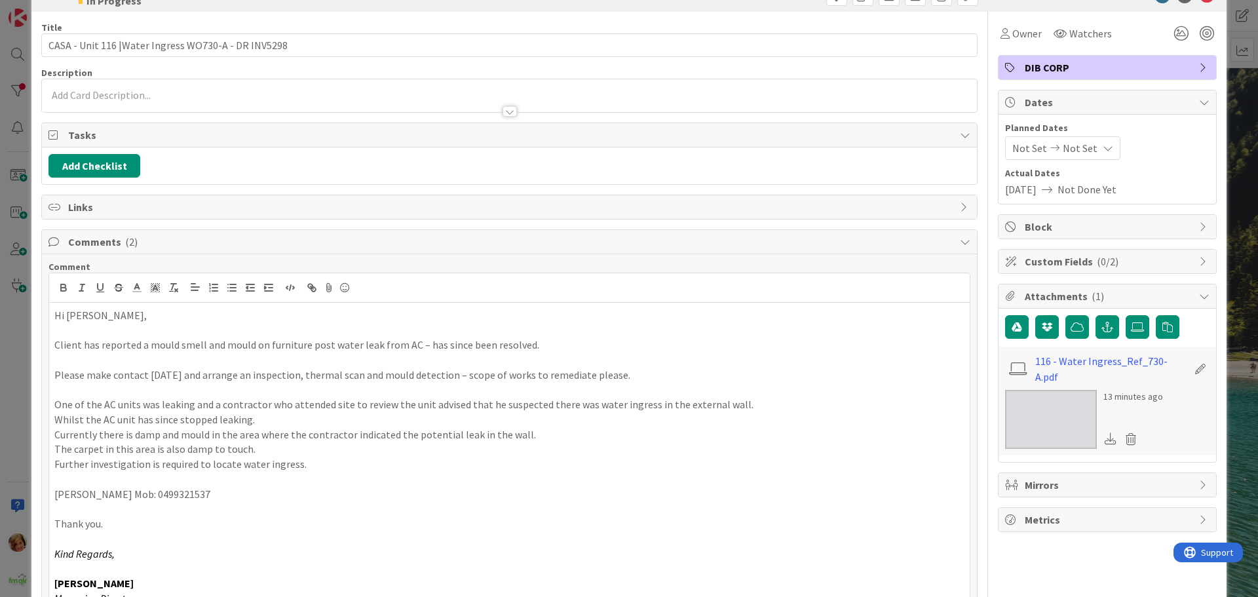
scroll to position [11, 0]
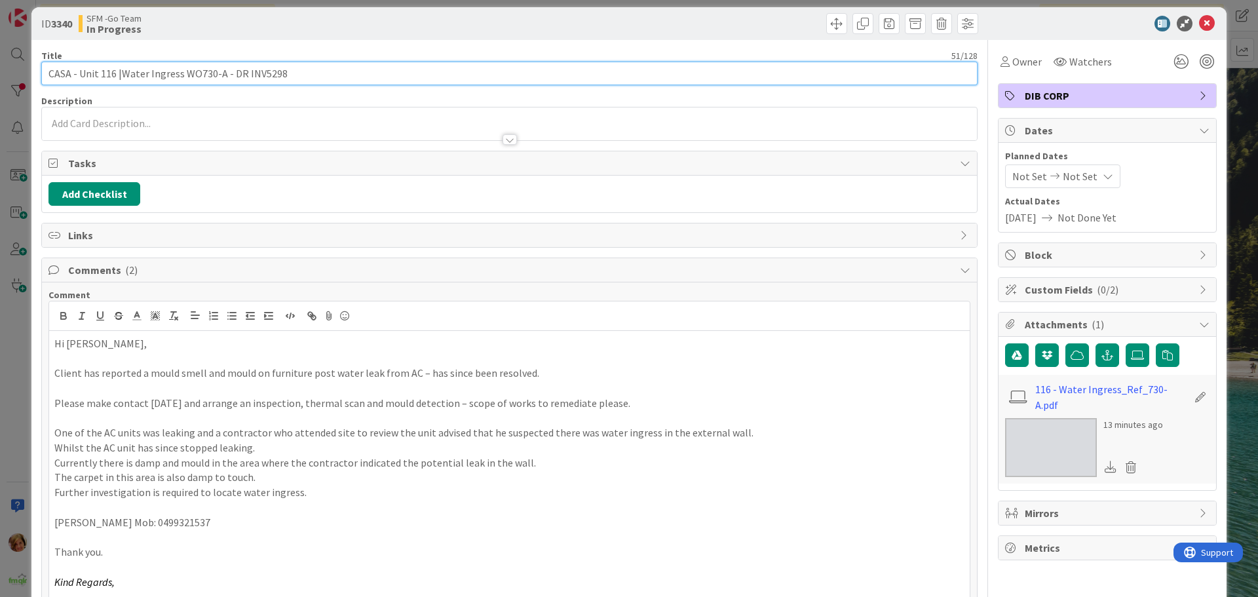
click at [295, 21] on input "CASA - Unit 116 |Water Ingress WO730-A - DR INV5298" at bounding box center [509, 74] width 936 height 24
type input "CASA - Unit 116 |Water Ingress WO730-A - DR INV5298 - RUN DMC INSPECT 3.10.25"
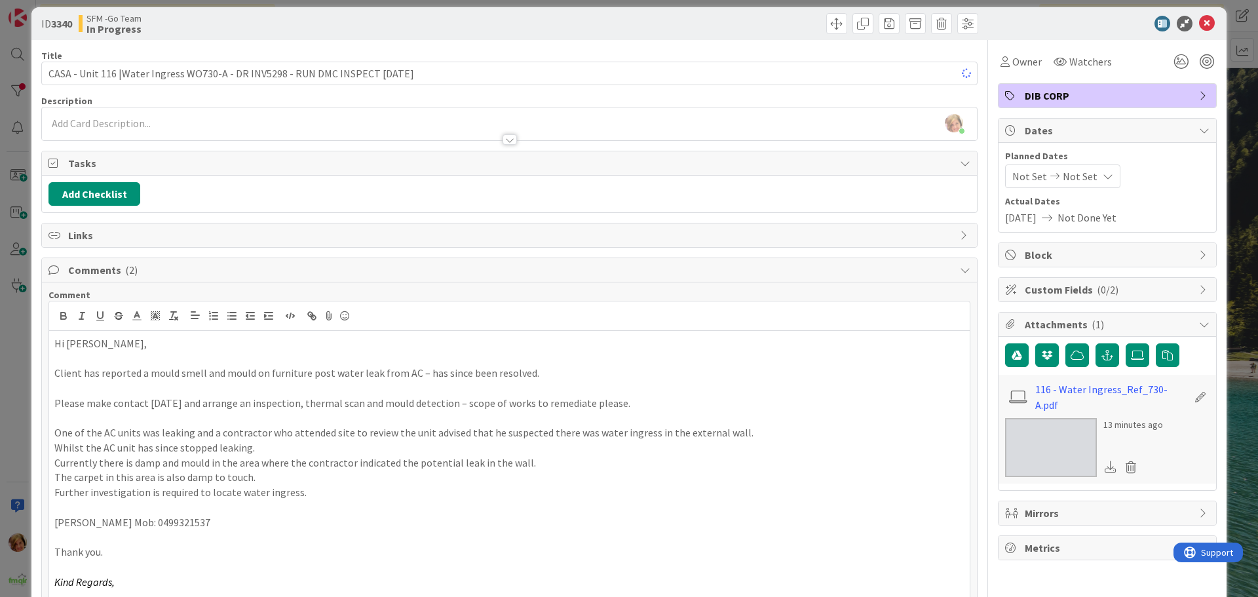
click at [410, 21] on div at bounding box center [745, 23] width 465 height 21
click at [410, 20] on icon at bounding box center [1207, 24] width 16 height 16
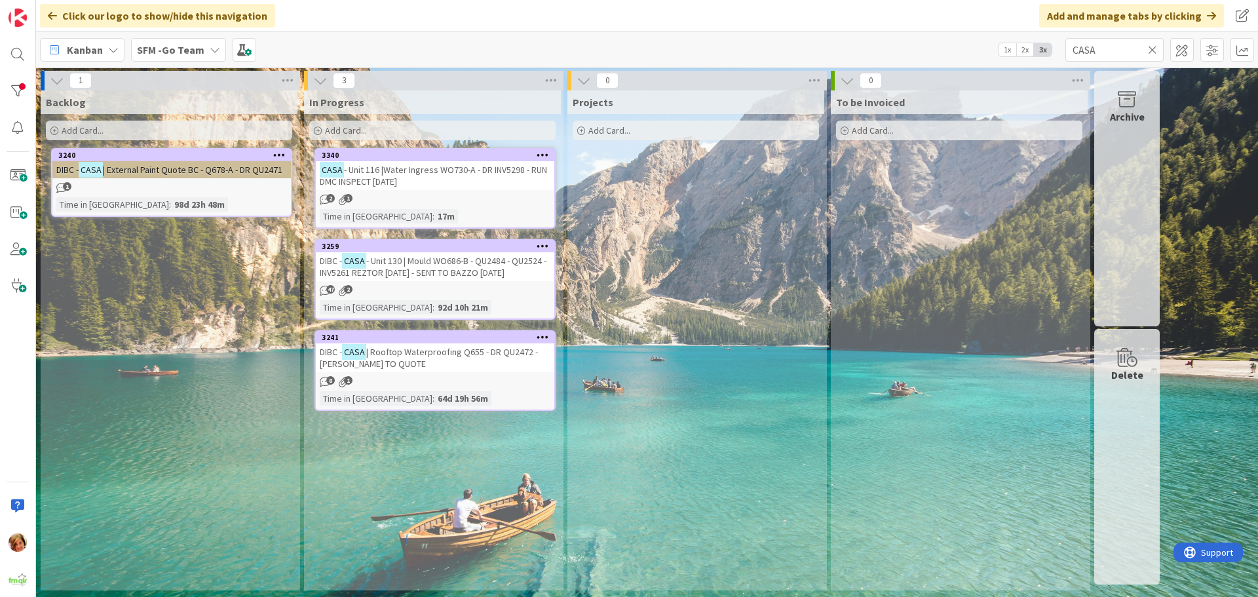
click at [410, 21] on icon at bounding box center [1152, 50] width 9 height 12
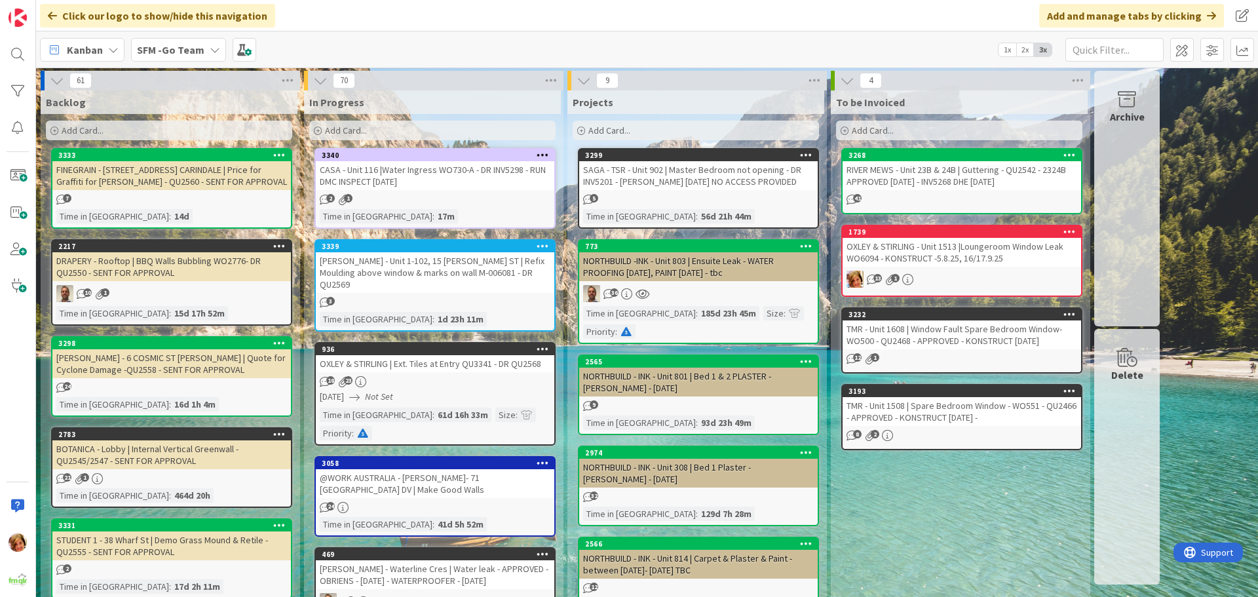
click at [410, 21] on div "CASA - Unit 116 |Water Ingress WO730-A - DR INV5298 - RUN DMC INSPECT 3.10.25" at bounding box center [435, 175] width 238 height 29
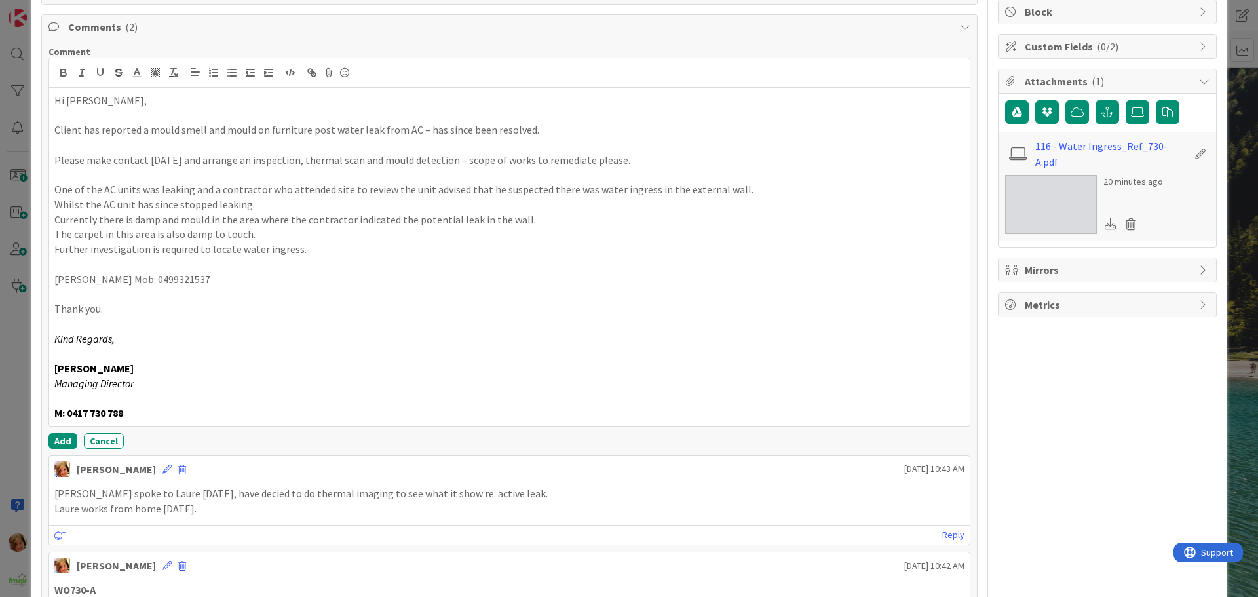
scroll to position [273, 0]
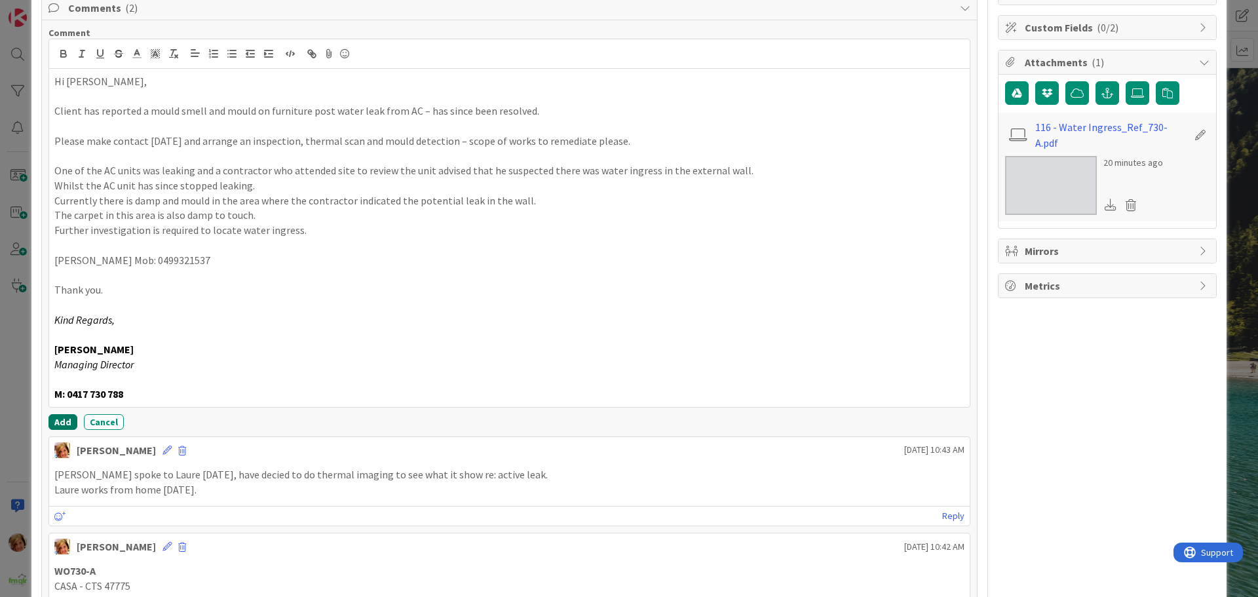
click at [58, 21] on button "Add" at bounding box center [62, 422] width 29 height 16
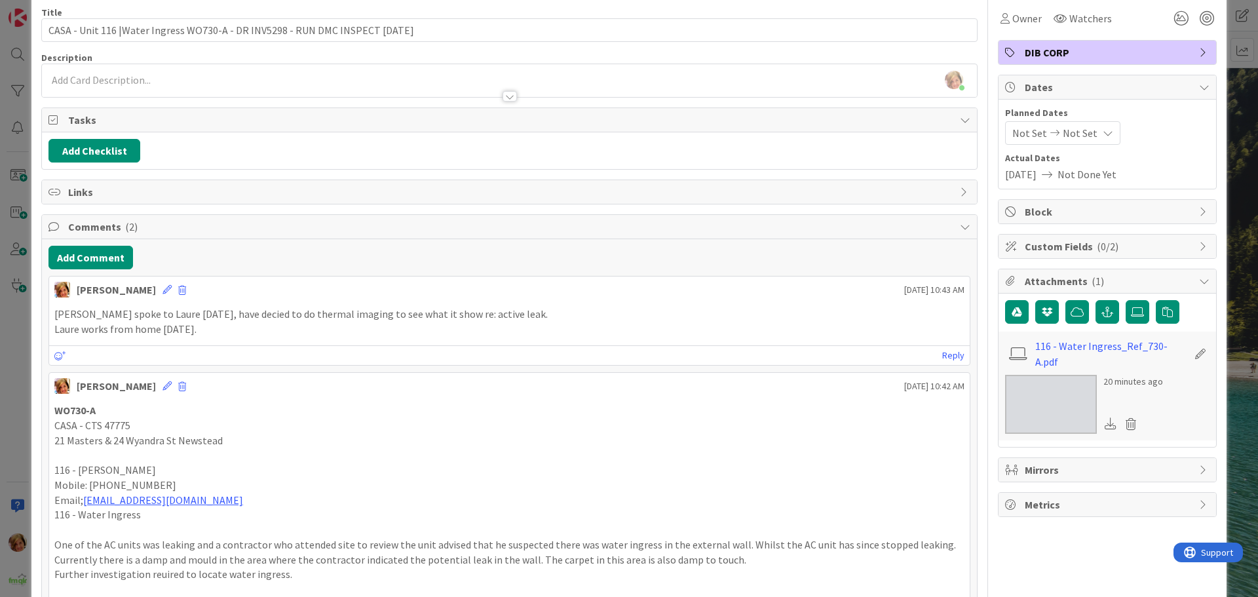
scroll to position [66, 0]
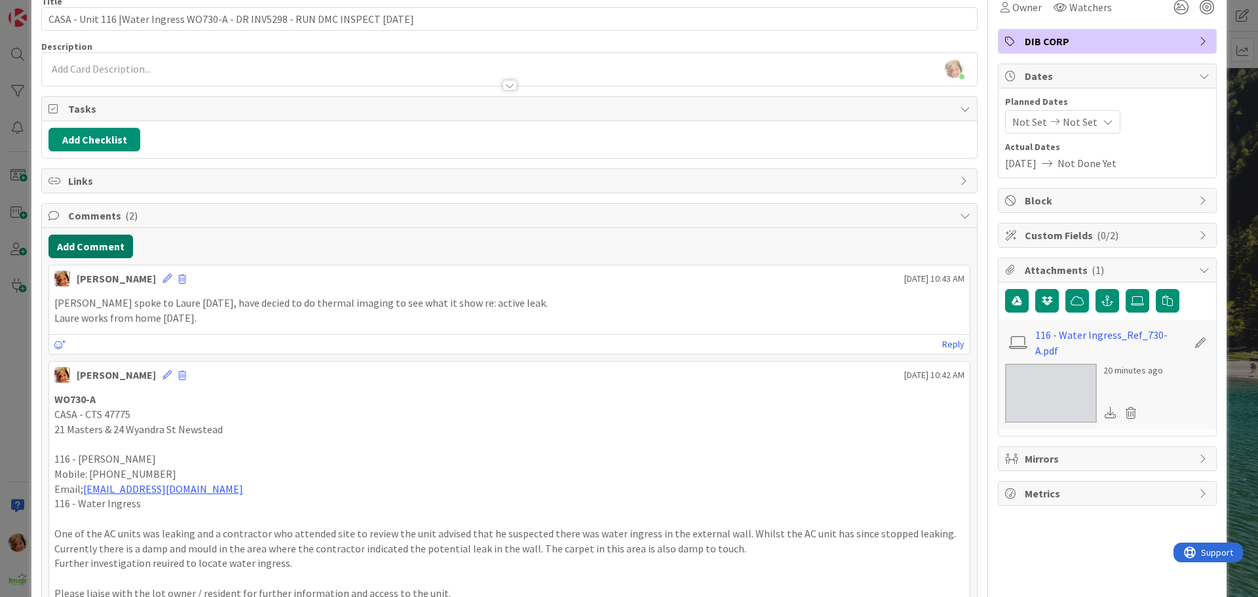
click at [110, 21] on button "Add Comment" at bounding box center [90, 247] width 84 height 24
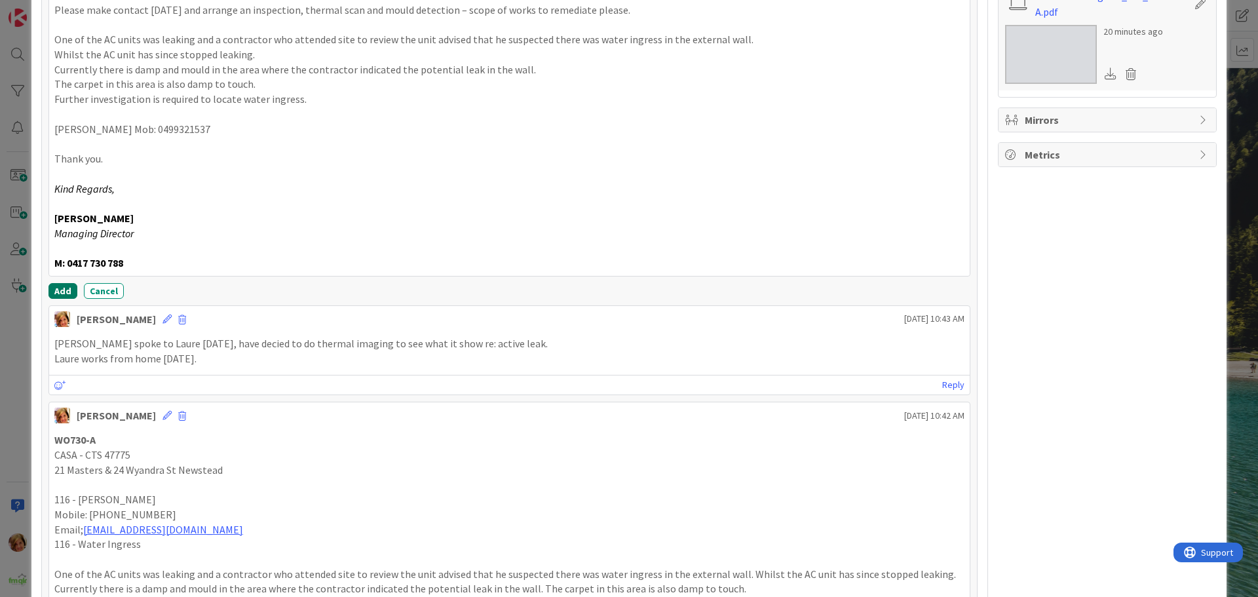
click at [64, 21] on button "Add" at bounding box center [62, 291] width 29 height 16
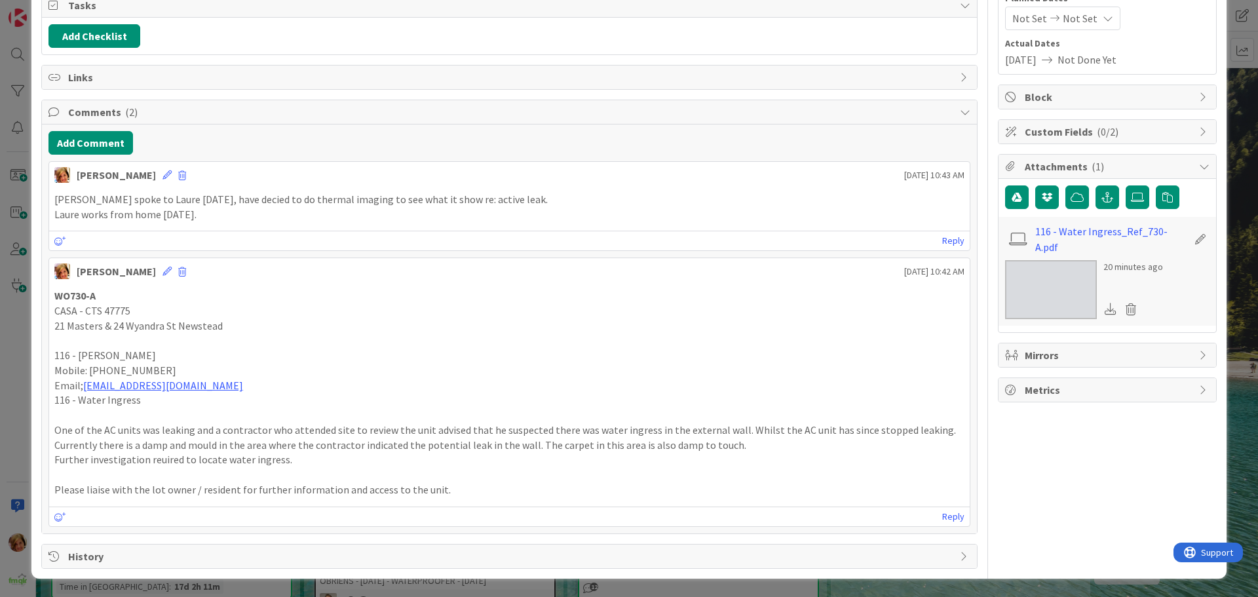
scroll to position [0, 0]
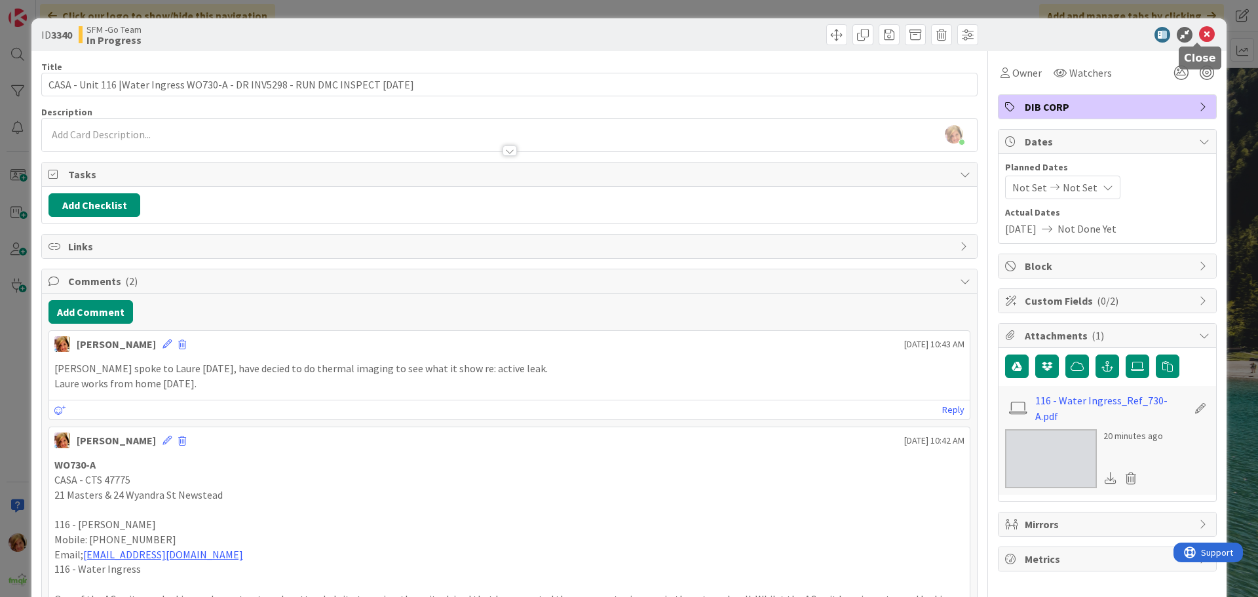
click at [410, 21] on icon at bounding box center [1207, 35] width 16 height 16
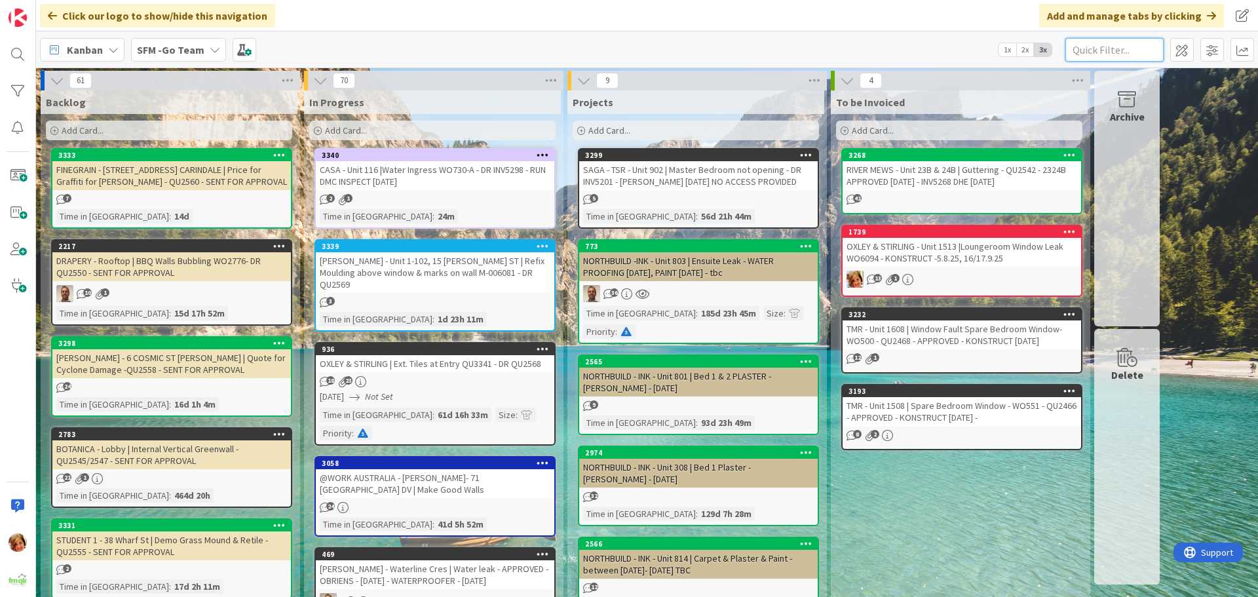
click at [410, 21] on input "text" at bounding box center [1114, 50] width 98 height 24
type input "ARUNDEL"
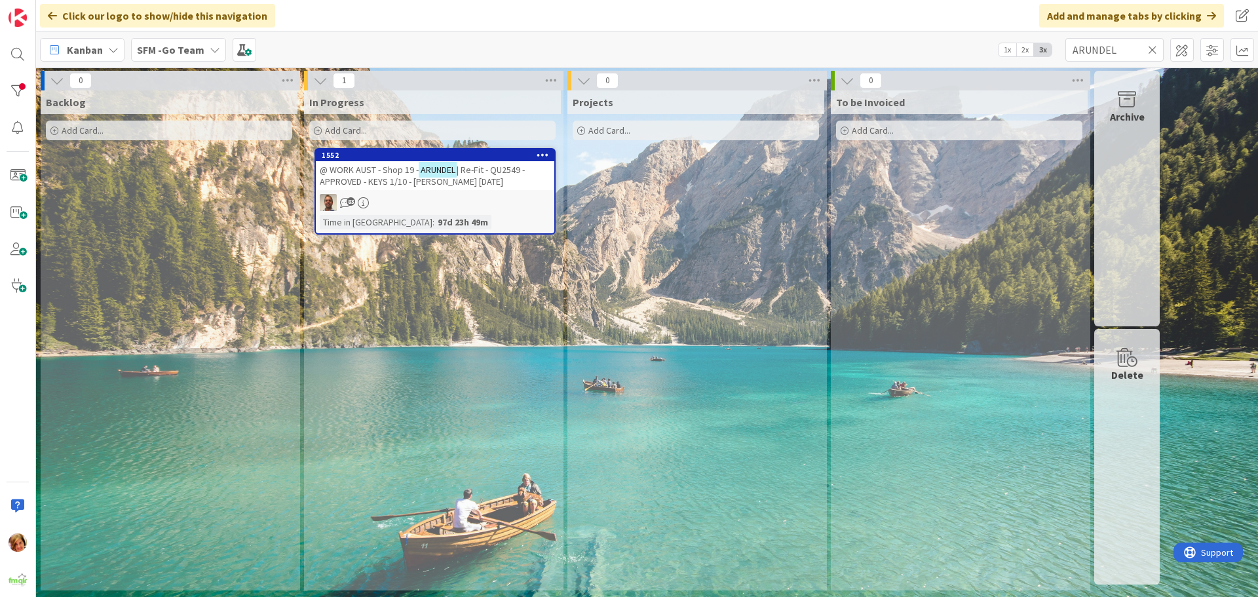
click at [383, 21] on span "@ WORK AUST - Shop 19 -" at bounding box center [369, 170] width 99 height 12
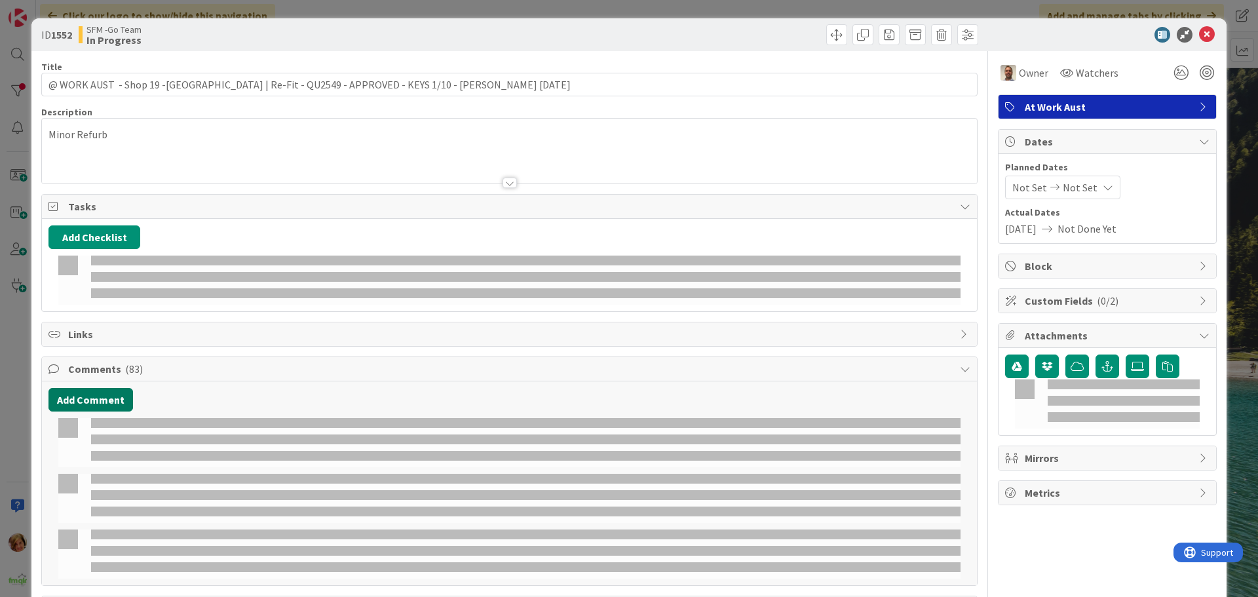
click at [87, 21] on button "Add Comment" at bounding box center [90, 400] width 84 height 24
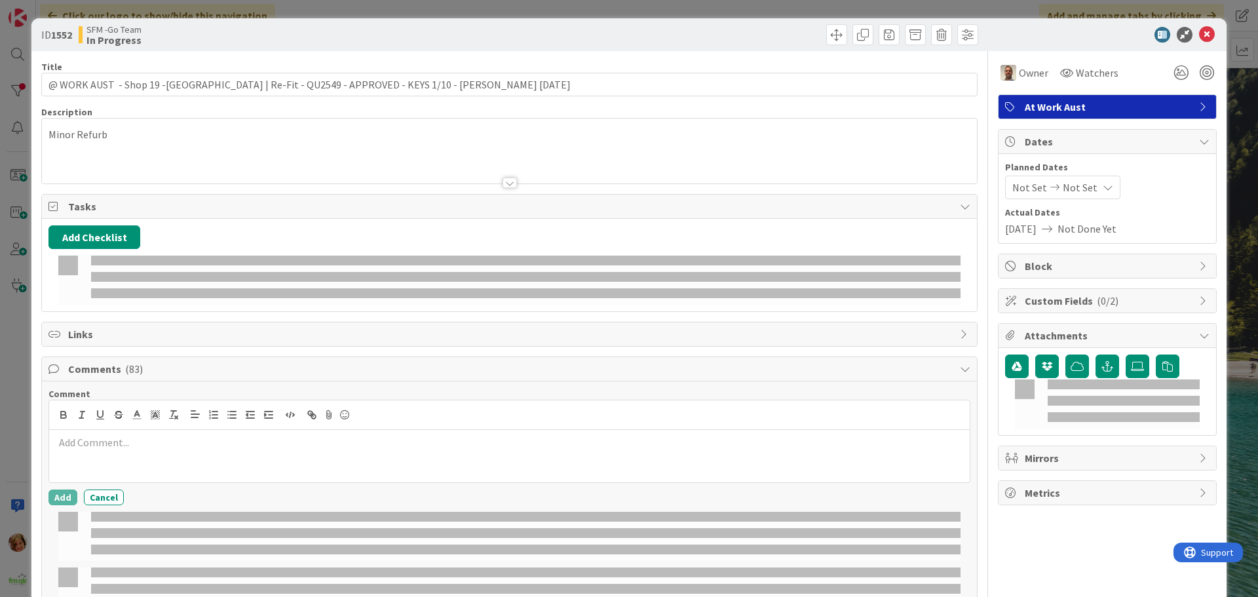
click at [109, 21] on p at bounding box center [509, 442] width 910 height 15
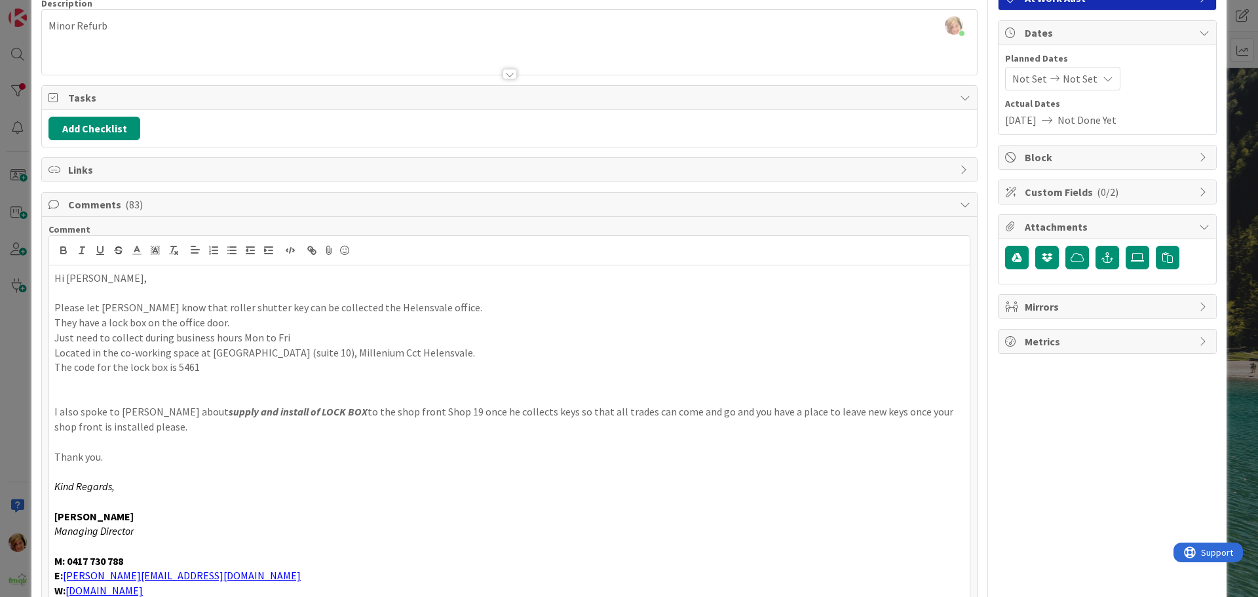
scroll to position [371, 0]
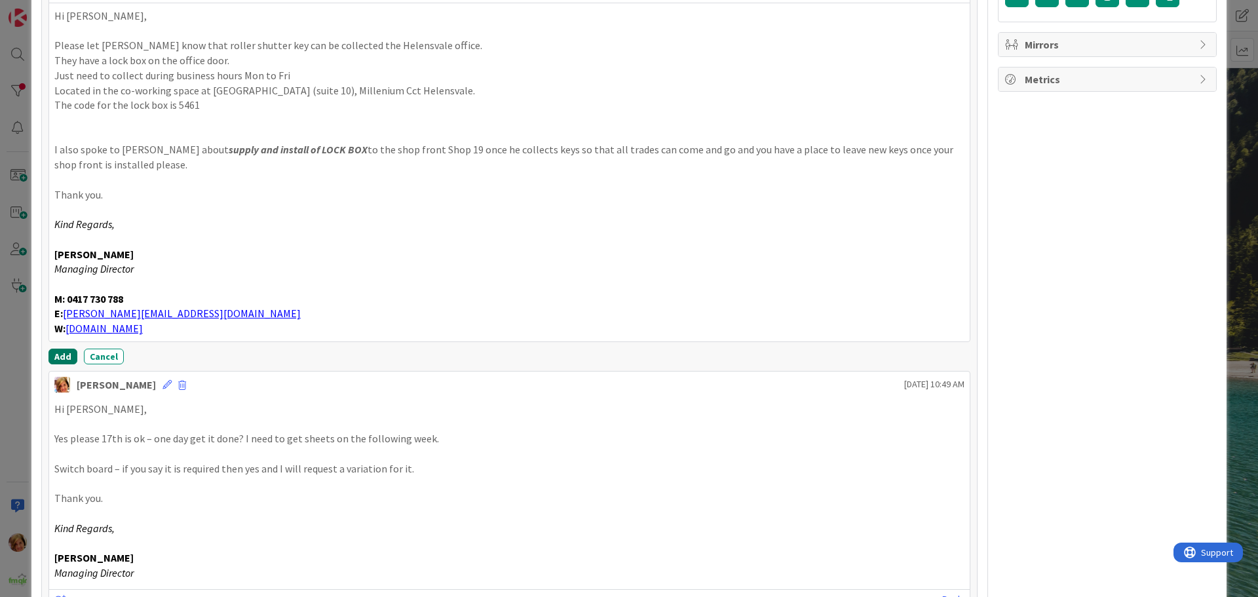
click at [58, 21] on button "Add" at bounding box center [62, 356] width 29 height 16
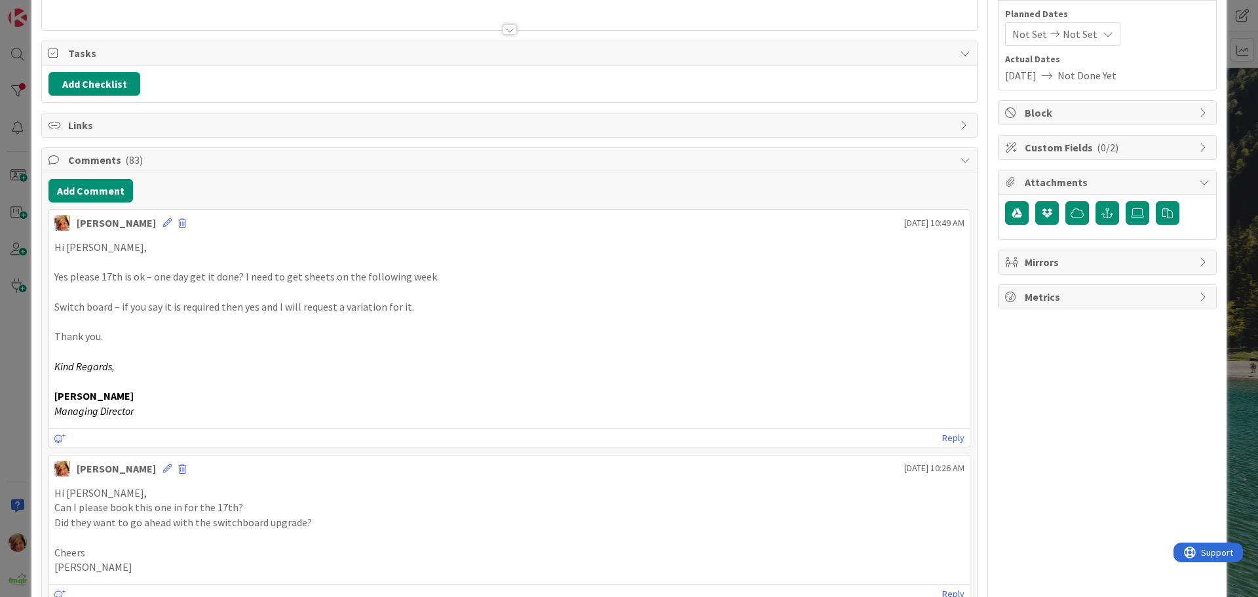
scroll to position [0, 0]
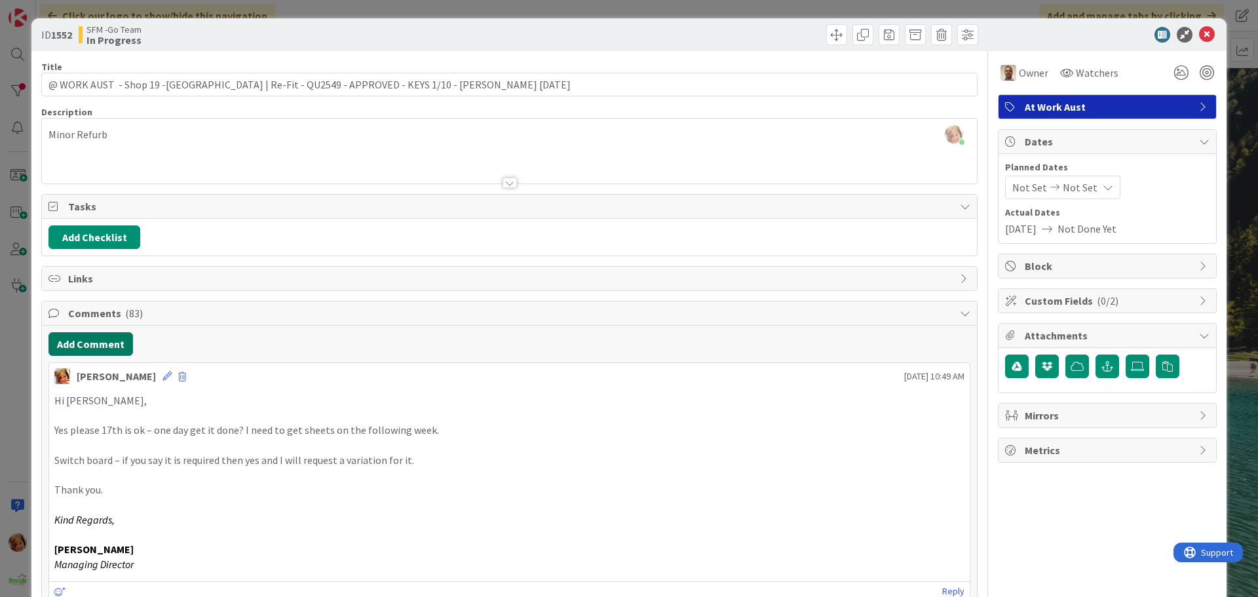
click at [96, 21] on button "Add Comment" at bounding box center [90, 344] width 84 height 24
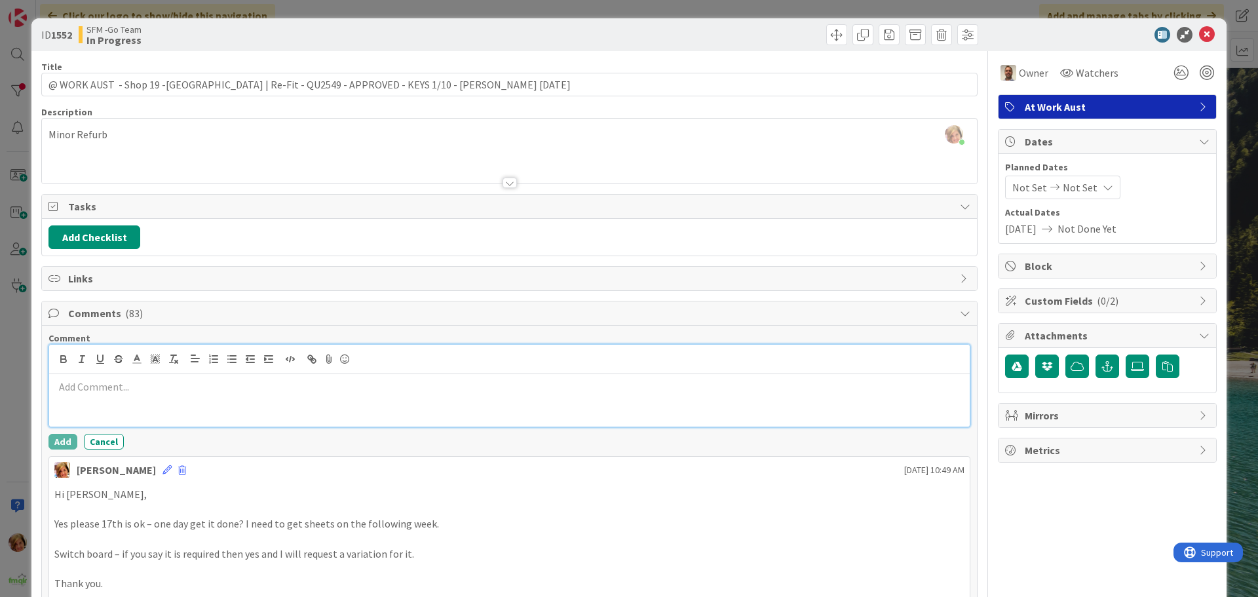
click at [122, 21] on p at bounding box center [509, 386] width 910 height 15
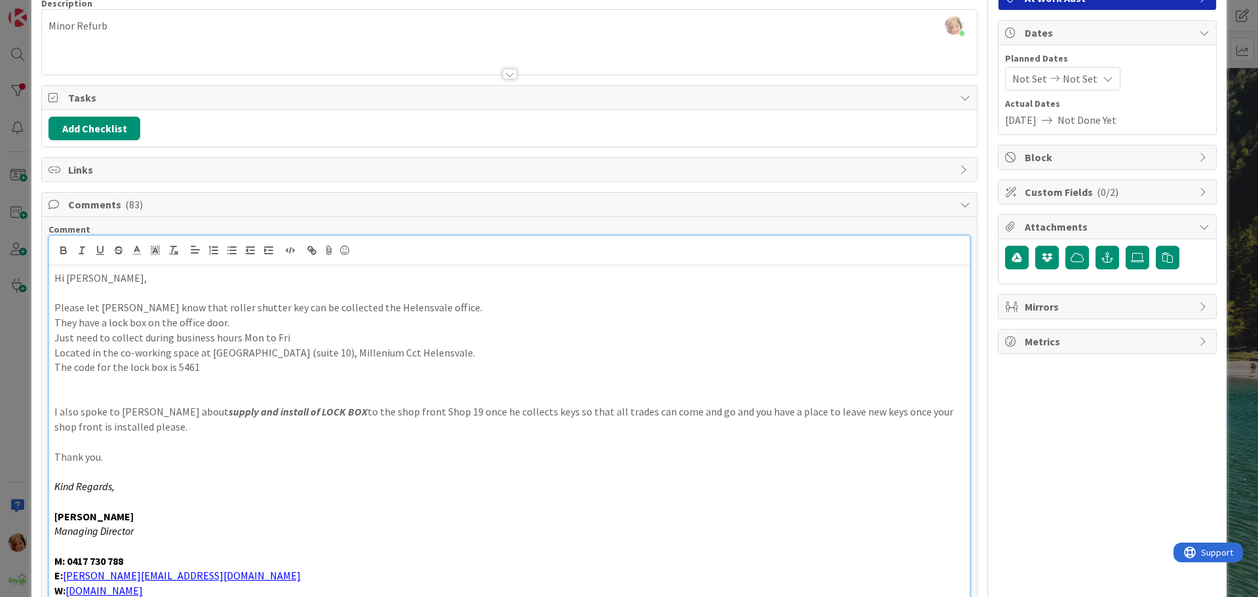
scroll to position [305, 0]
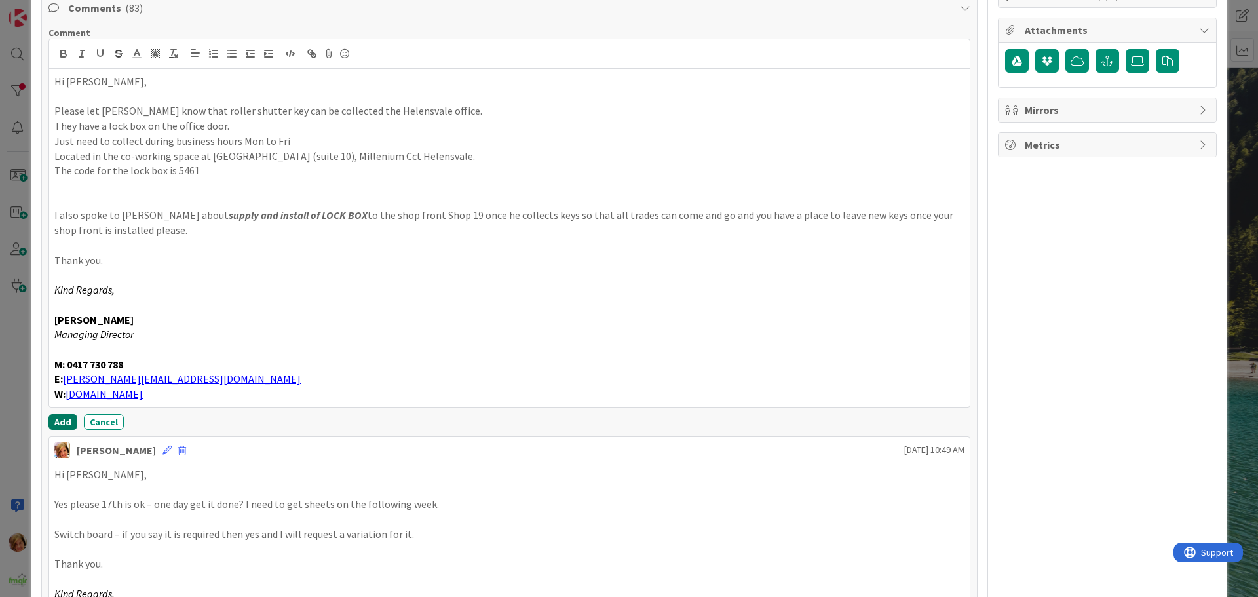
click at [59, 21] on button "Add" at bounding box center [62, 422] width 29 height 16
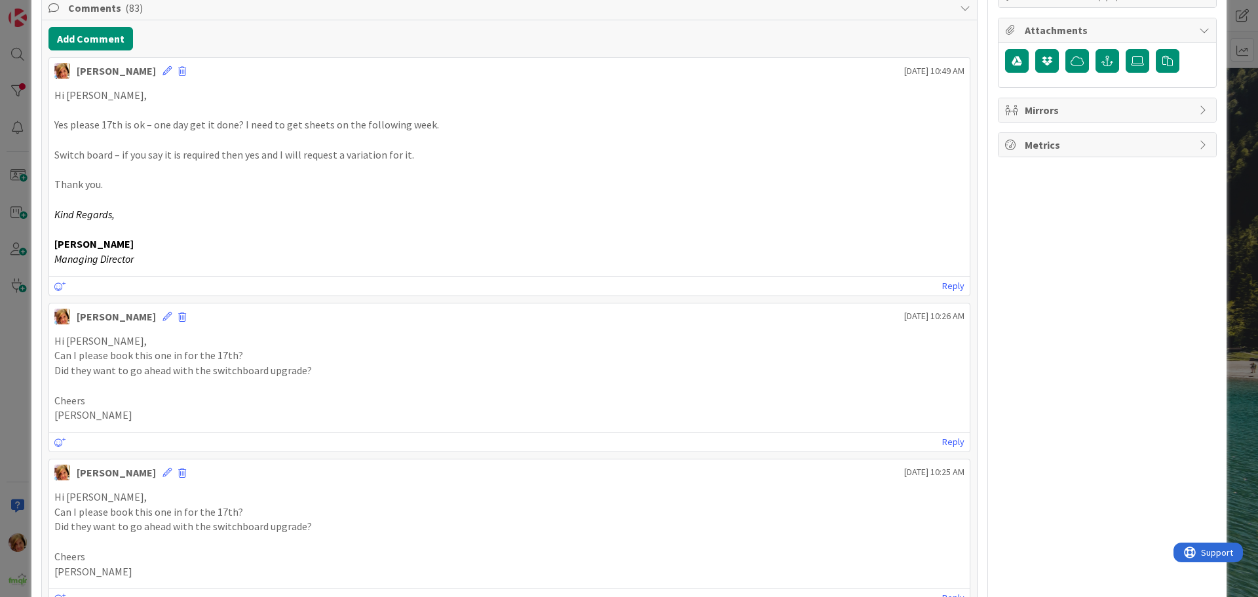
scroll to position [109, 0]
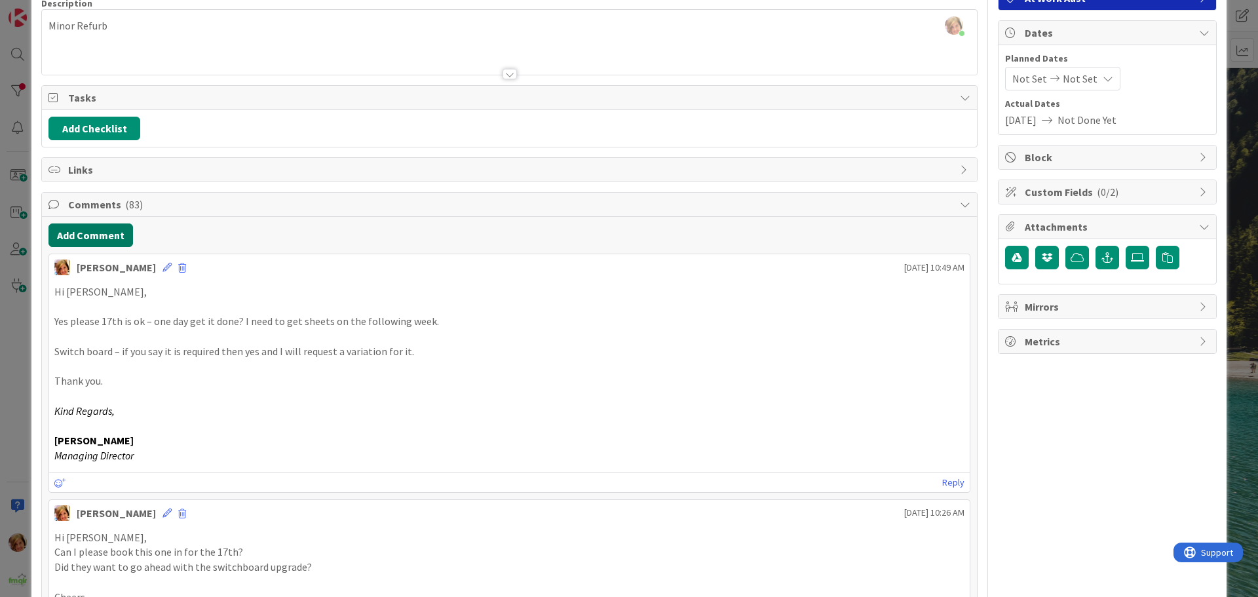
click at [86, 21] on button "Add Comment" at bounding box center [90, 235] width 84 height 24
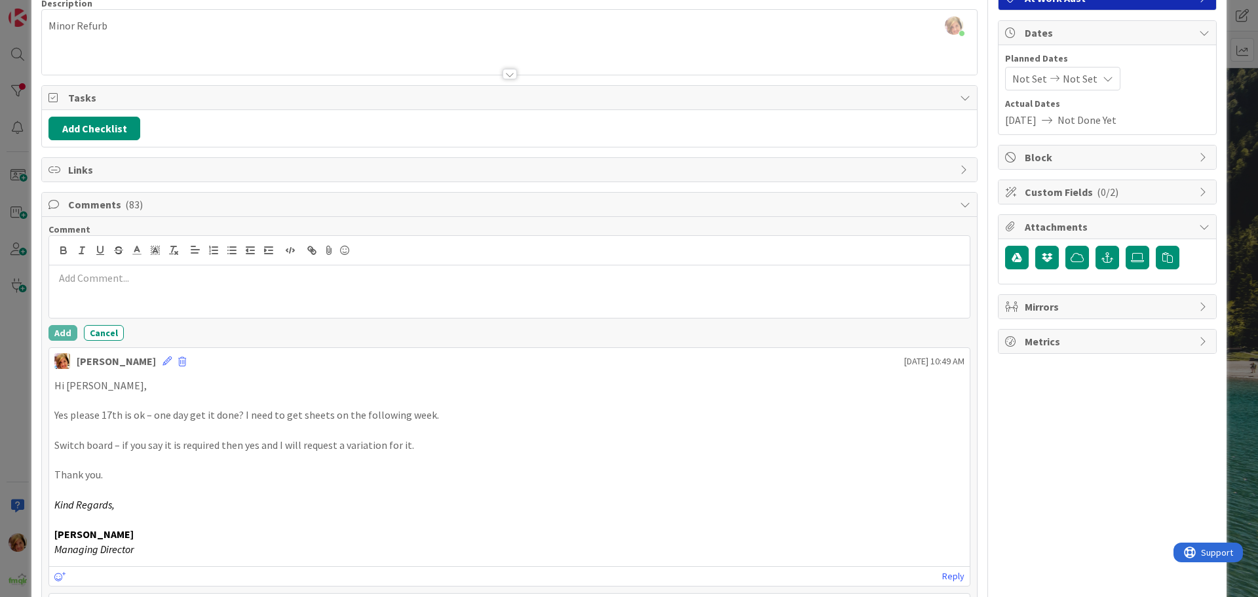
click at [83, 21] on div at bounding box center [509, 291] width 920 height 52
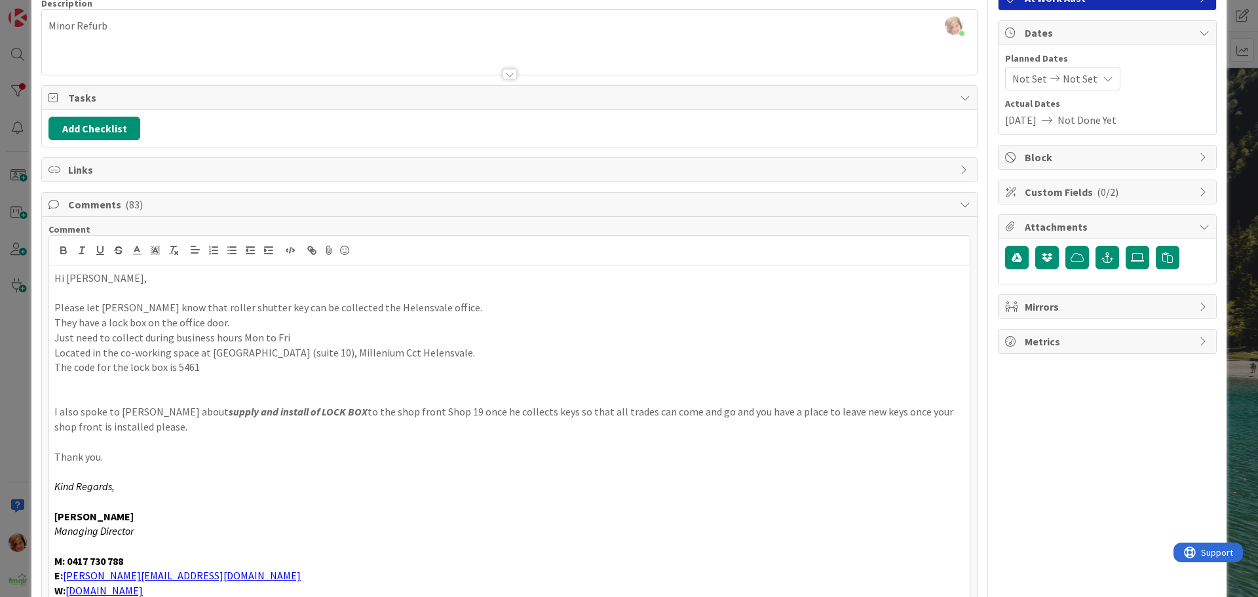
scroll to position [240, 0]
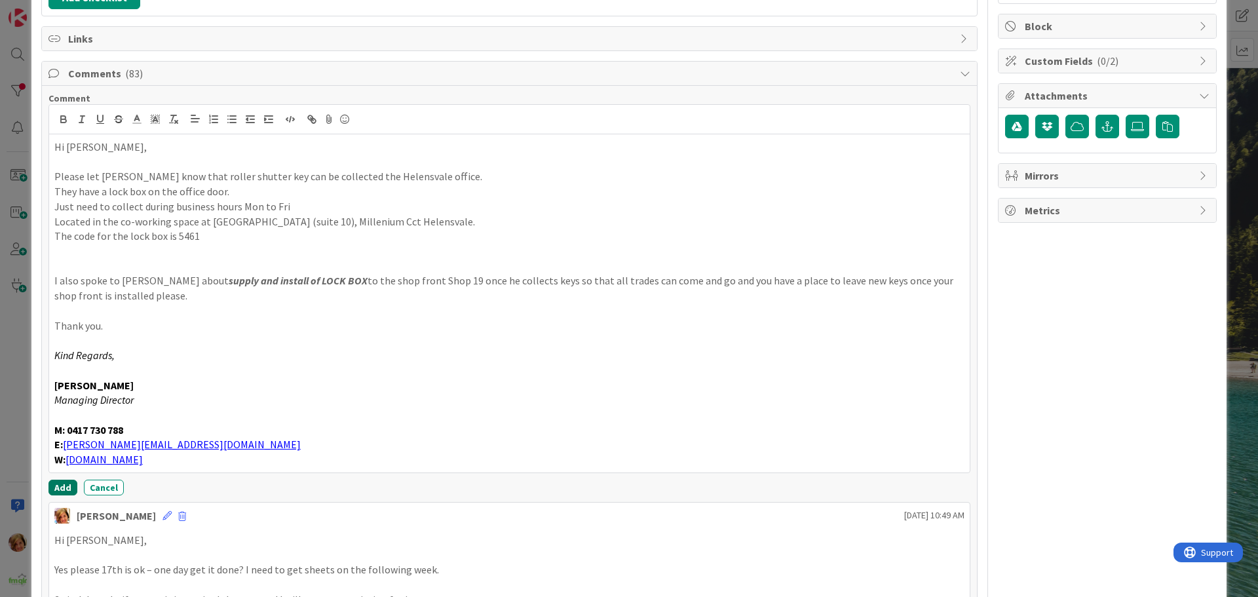
click at [58, 21] on button "Add" at bounding box center [62, 487] width 29 height 16
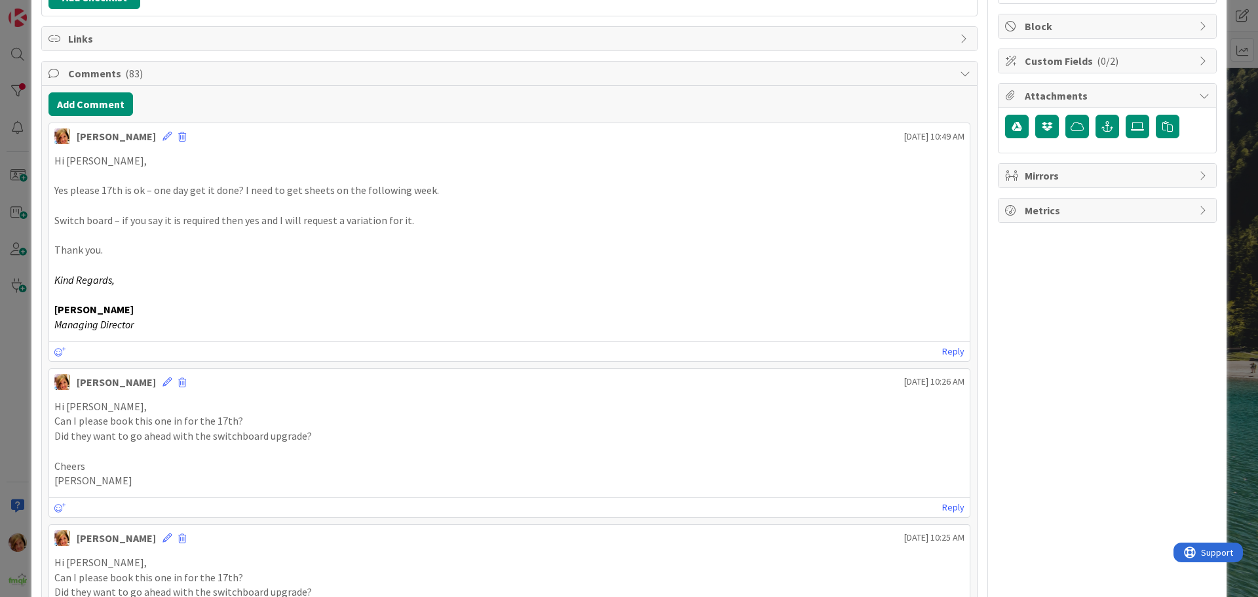
scroll to position [0, 0]
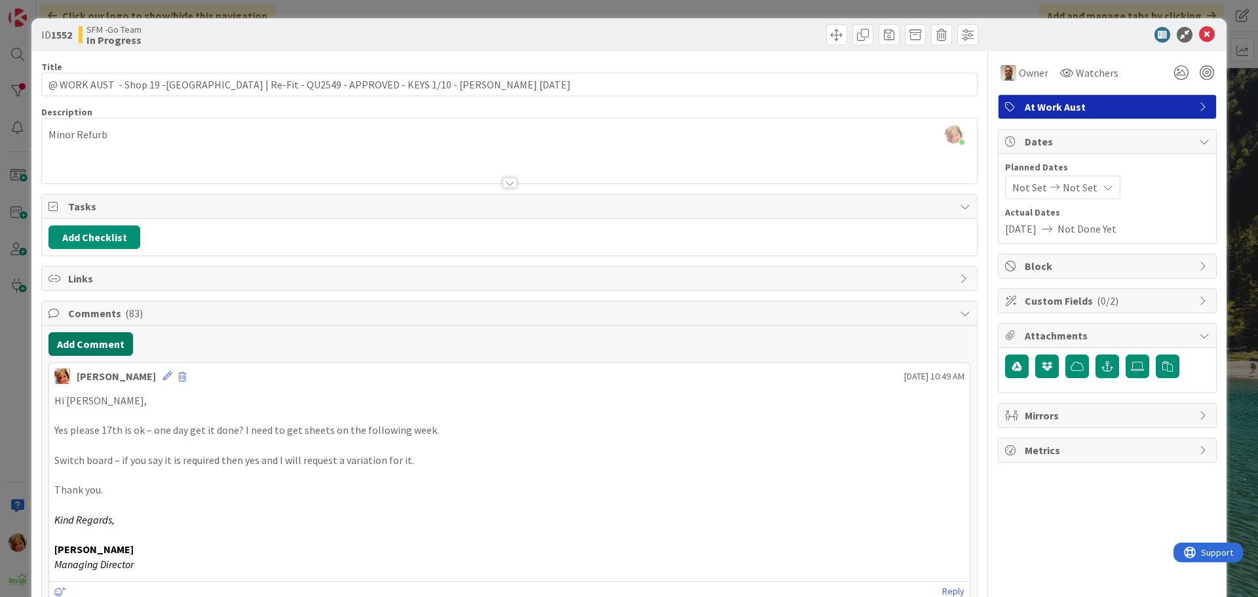
click at [96, 21] on button "Add Comment" at bounding box center [90, 344] width 84 height 24
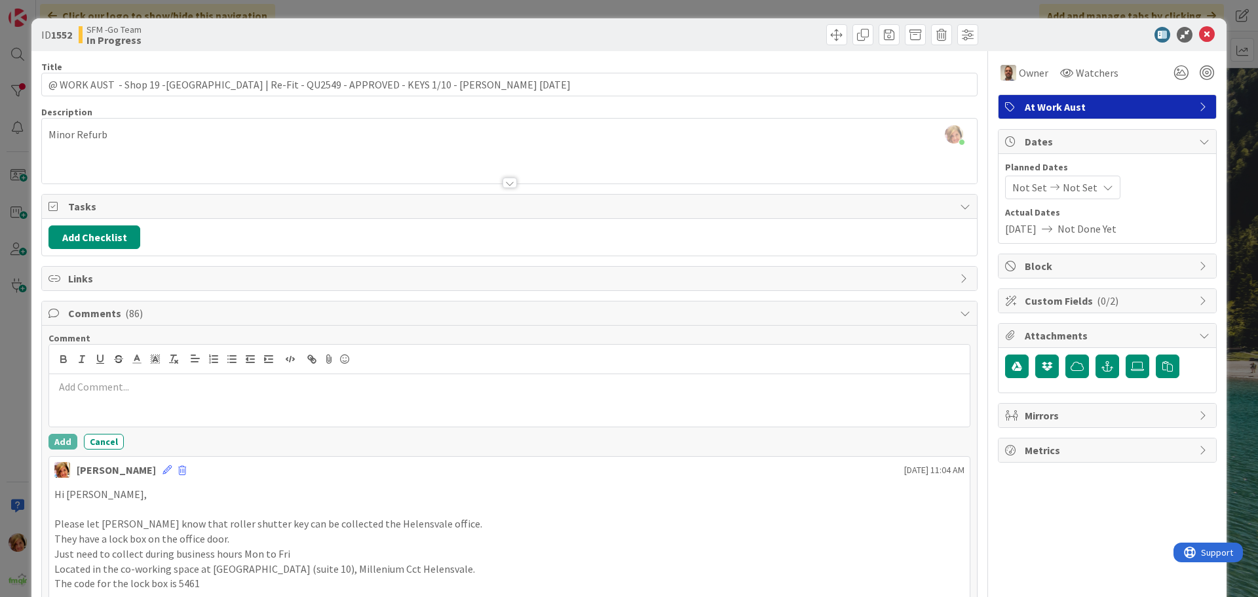
click at [99, 21] on div at bounding box center [509, 400] width 920 height 52
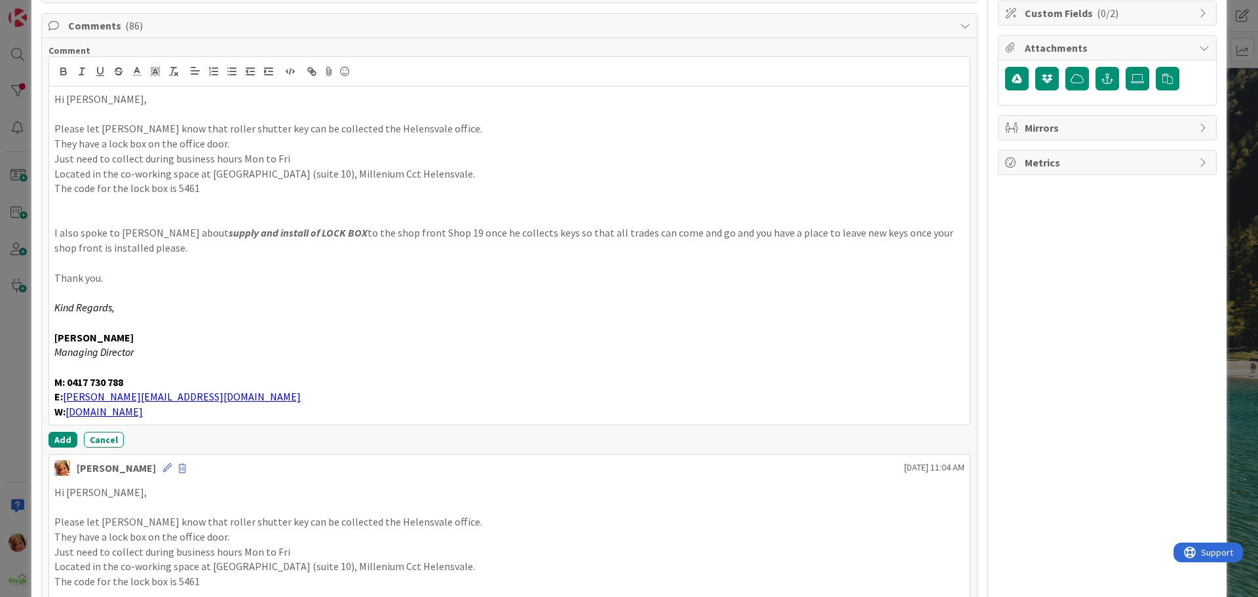
scroll to position [305, 0]
